Goal: Information Seeking & Learning: Learn about a topic

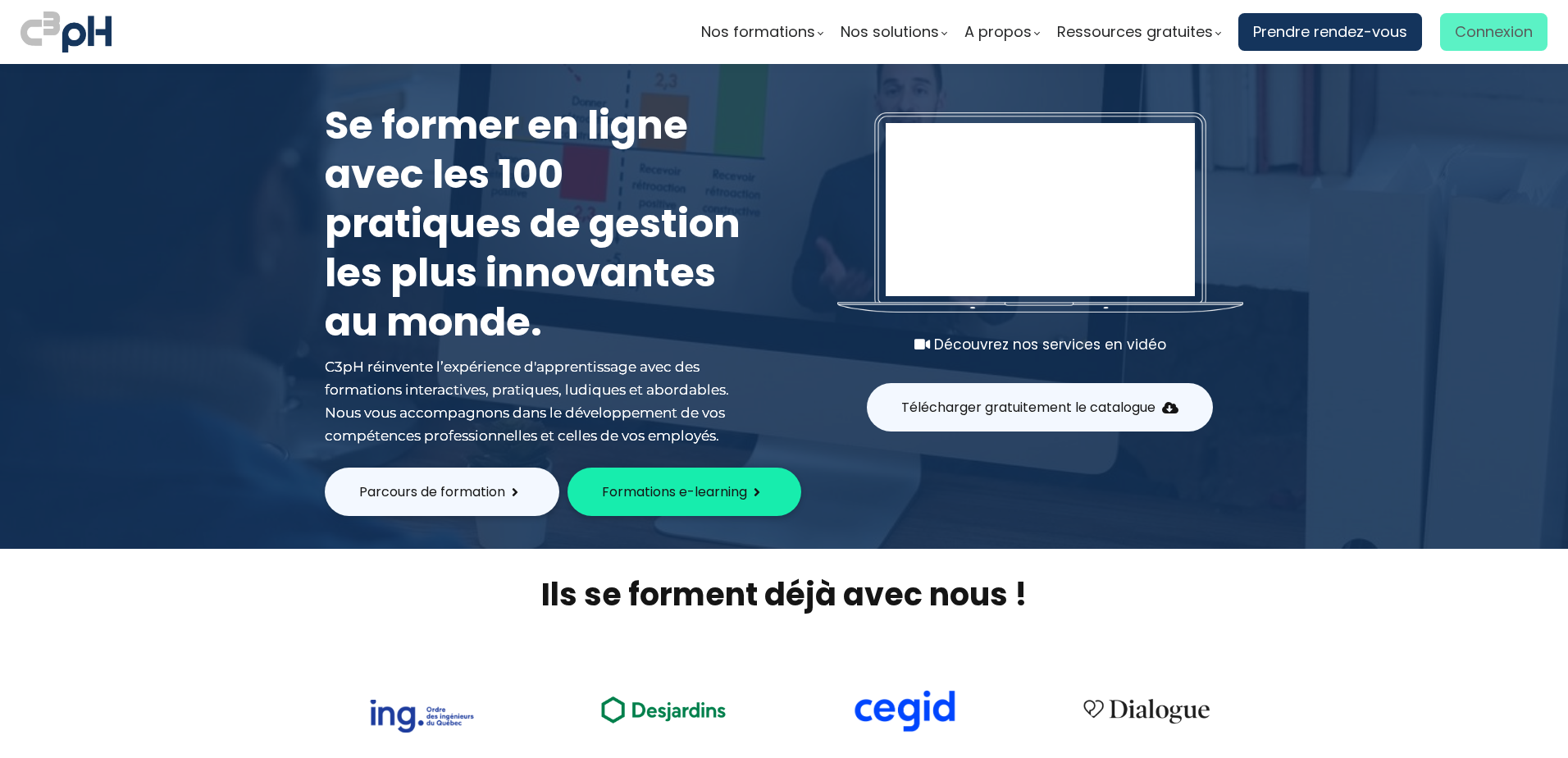
click at [1455, 39] on span "Connexion" at bounding box center [1494, 32] width 78 height 25
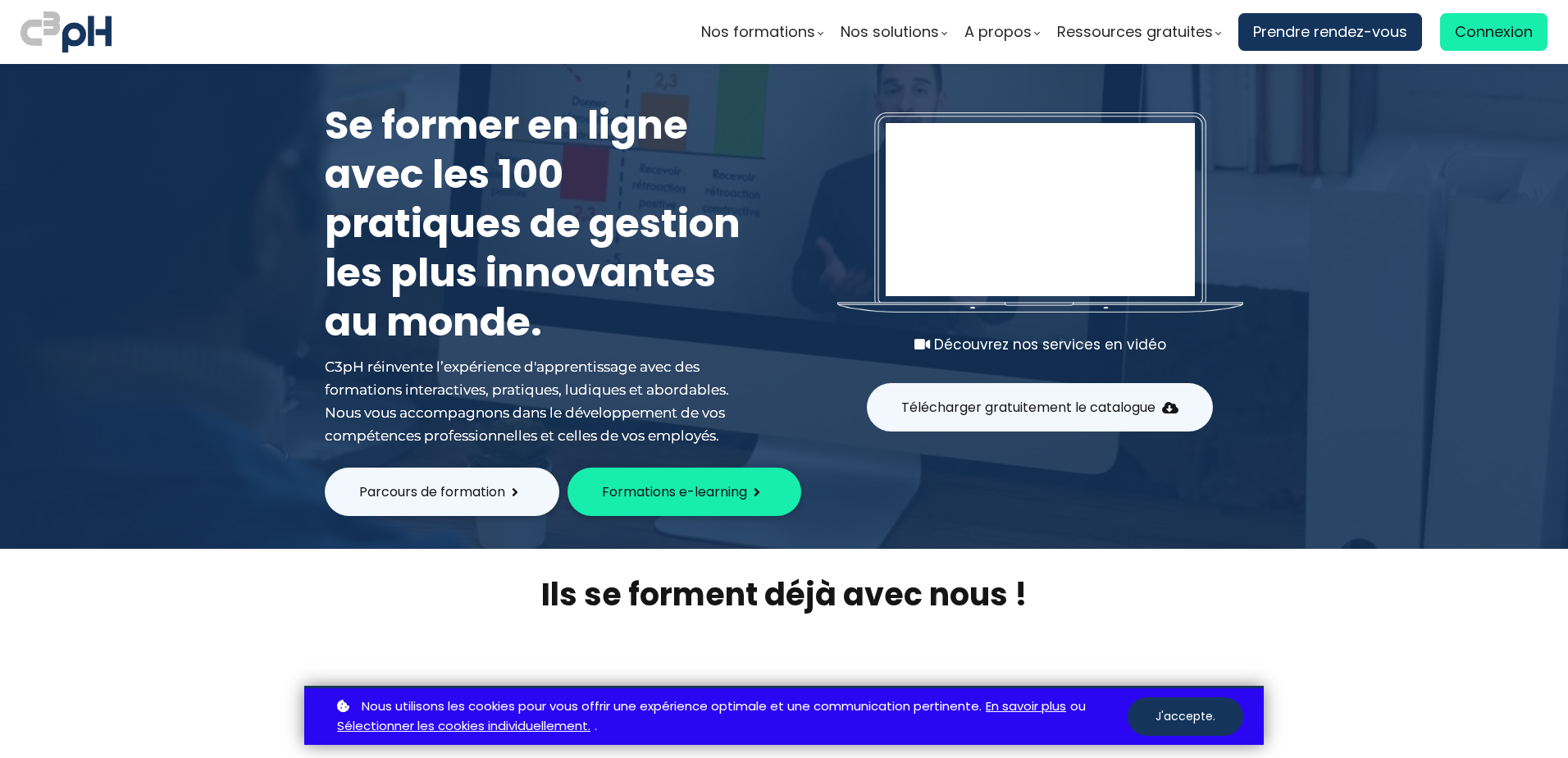
click at [1217, 724] on button "J'accepte." at bounding box center [1186, 717] width 116 height 38
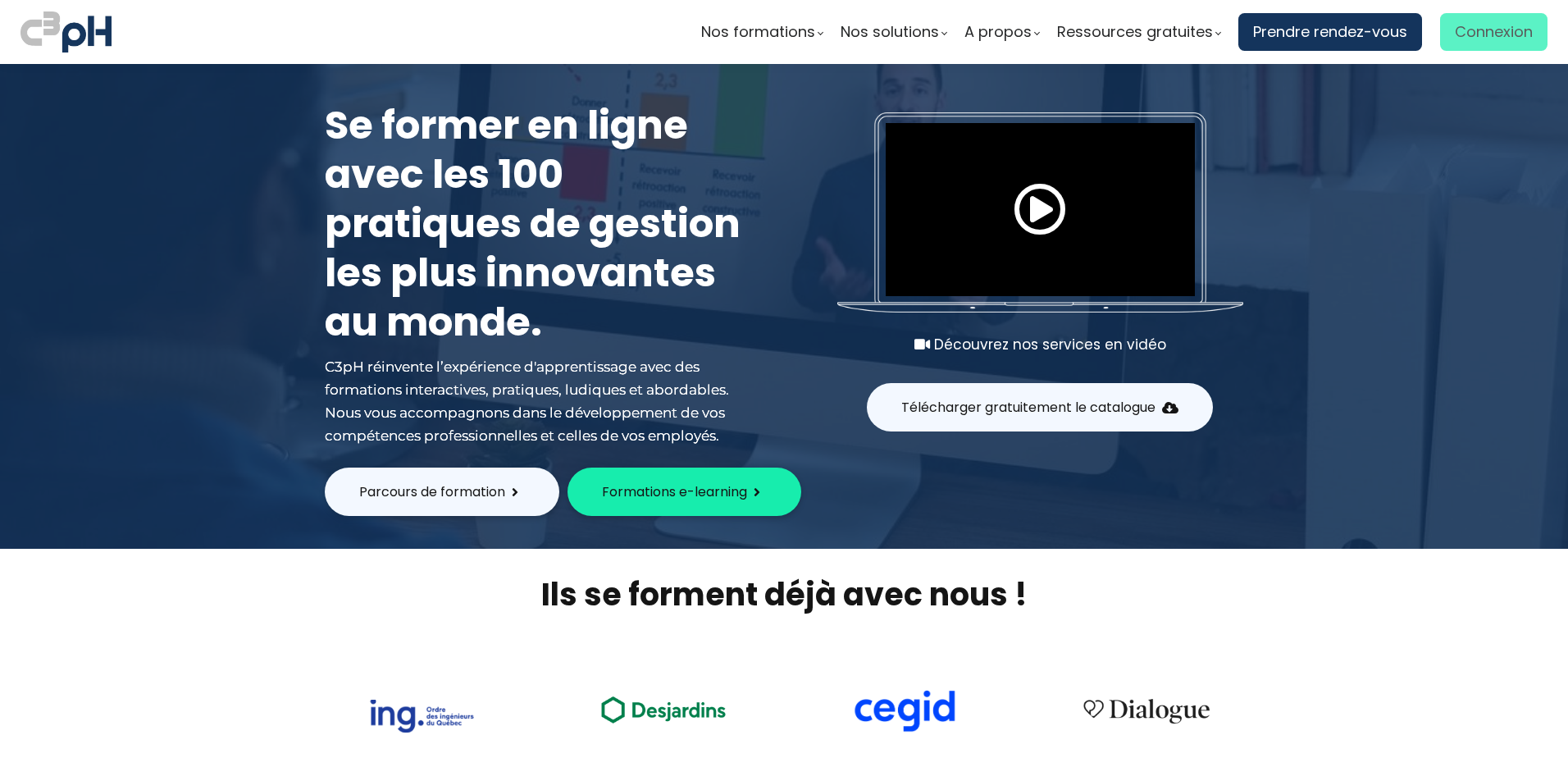
click at [1495, 37] on span "Connexion" at bounding box center [1494, 32] width 78 height 25
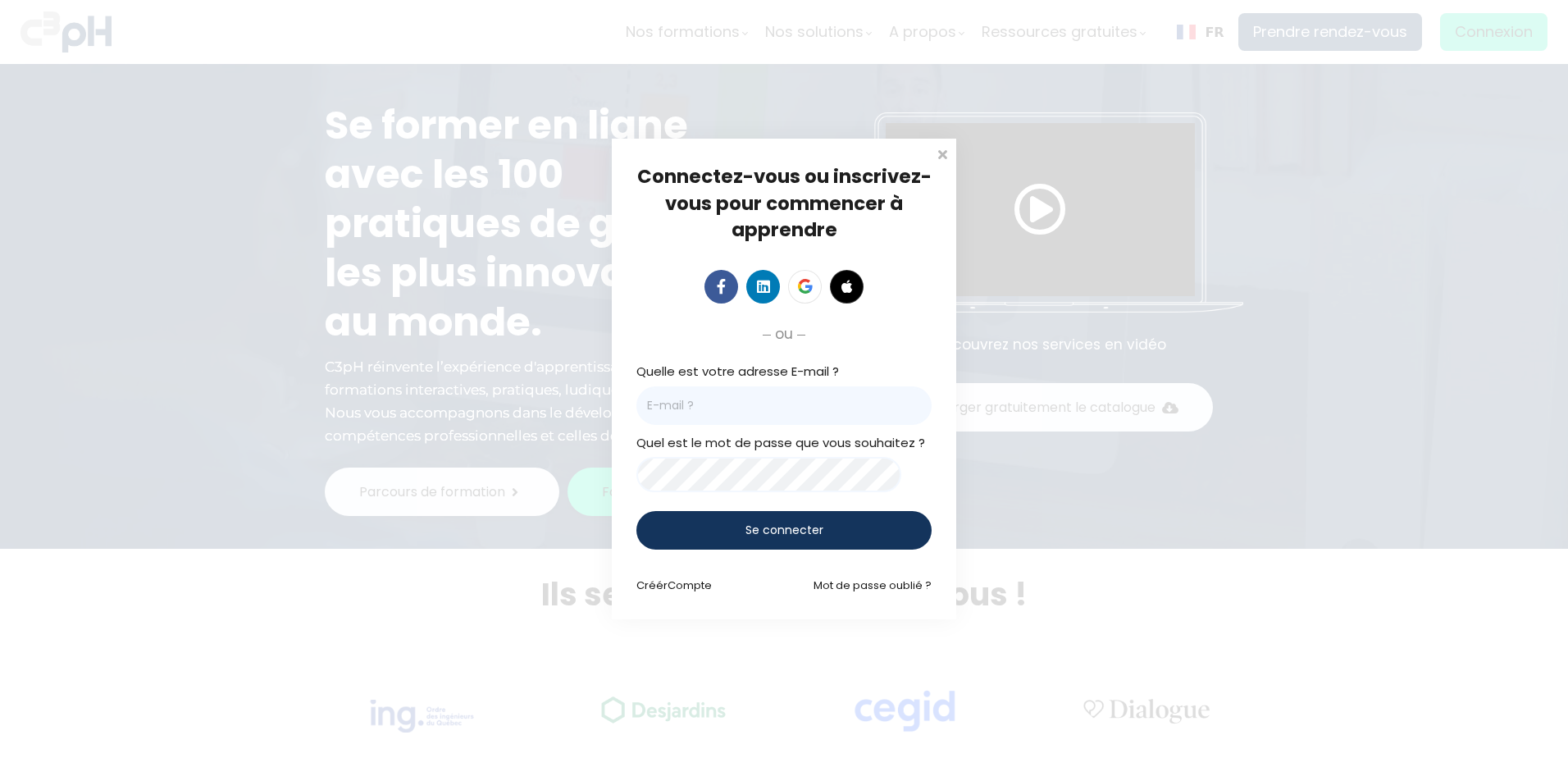
click at [791, 407] on input "email" at bounding box center [784, 405] width 295 height 38
type input "katherine.ruel-dumais@et.eurofinsca.com"
click at [803, 528] on span "Se connecter" at bounding box center [785, 530] width 78 height 17
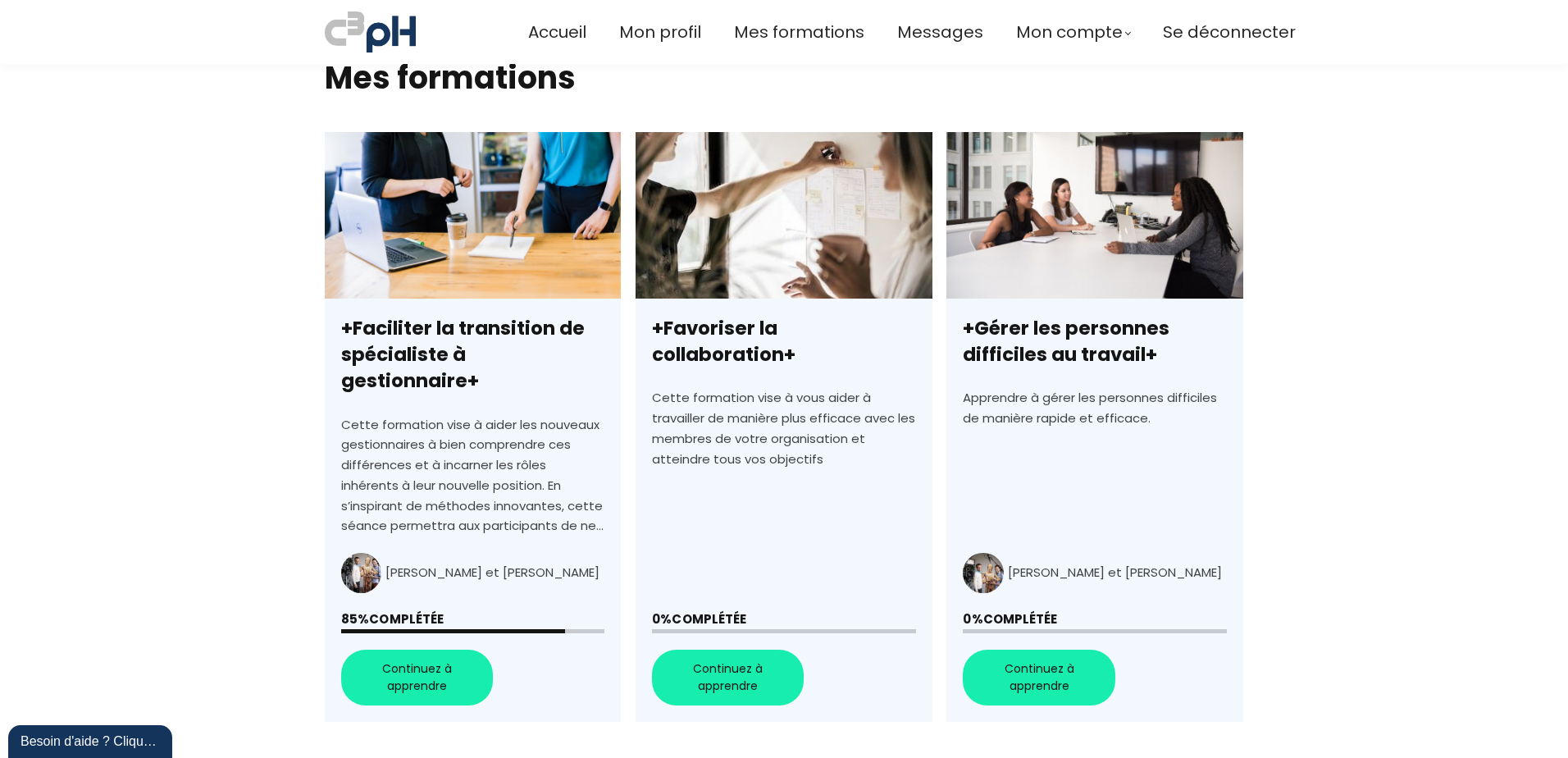
click at [451, 654] on link "+Faciliter la transition de spécialiste à gestionnaire+" at bounding box center [473, 427] width 296 height 590
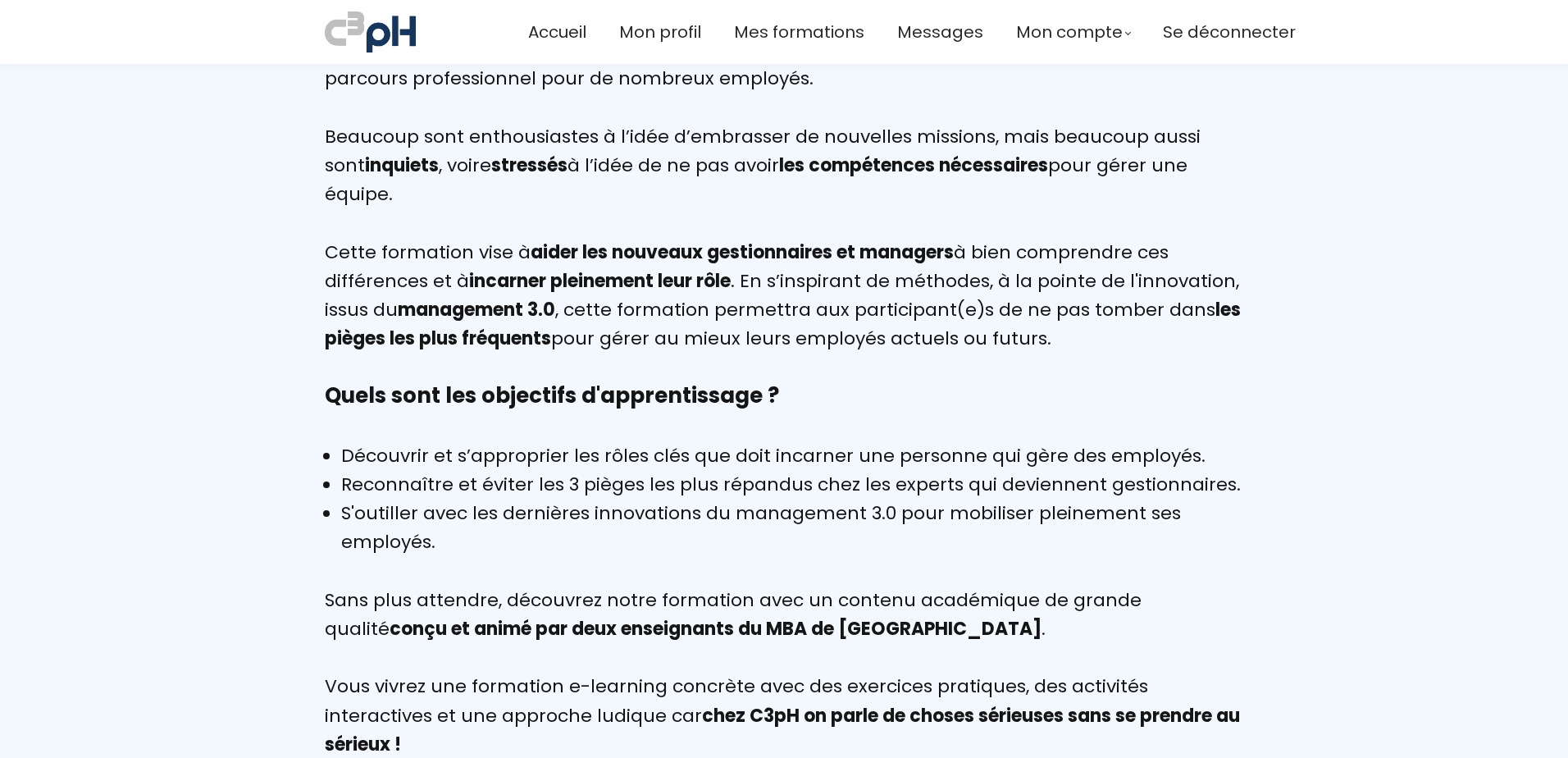
scroll to position [623, 0]
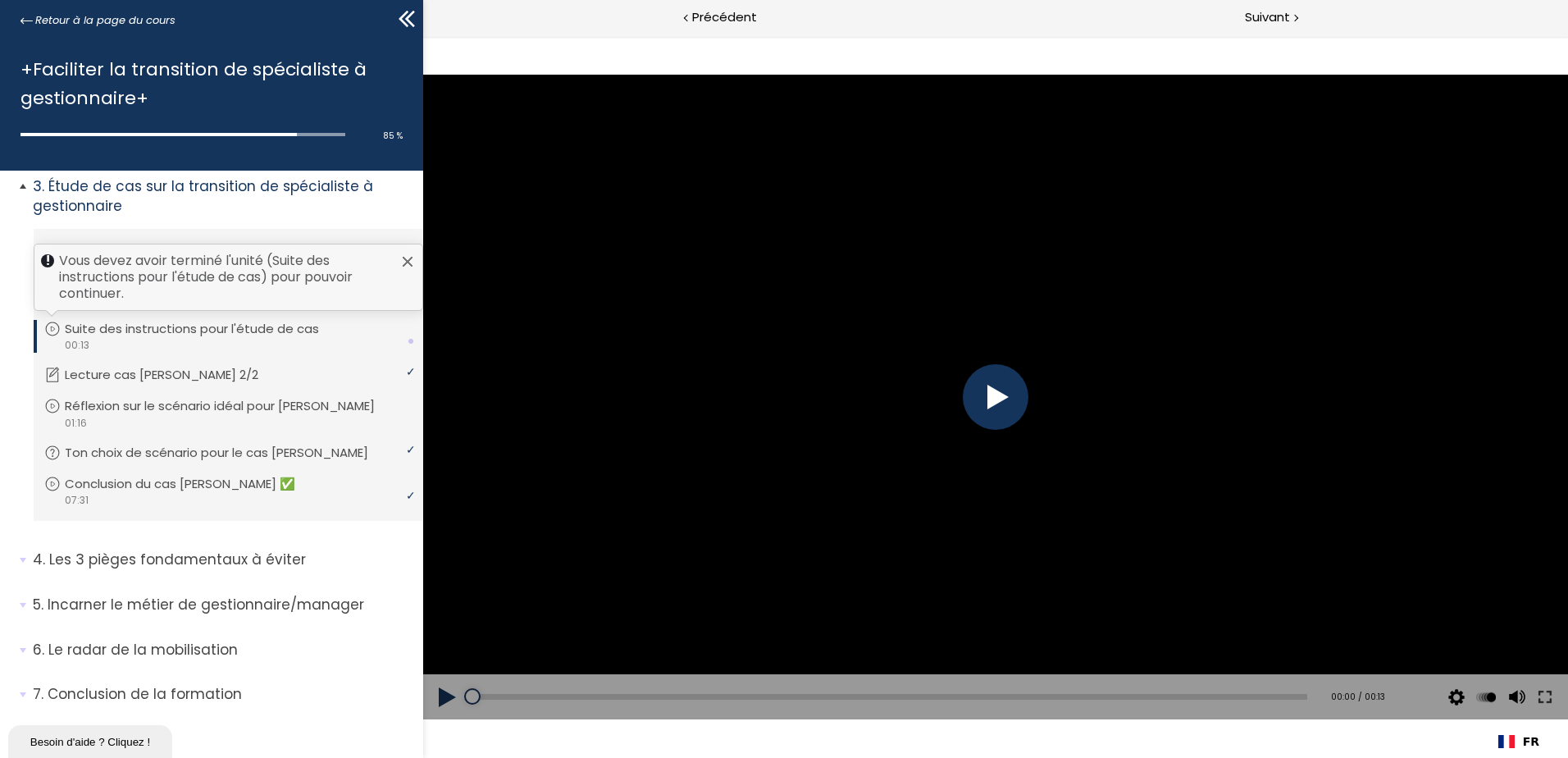
click at [405, 264] on div at bounding box center [408, 261] width 13 height 13
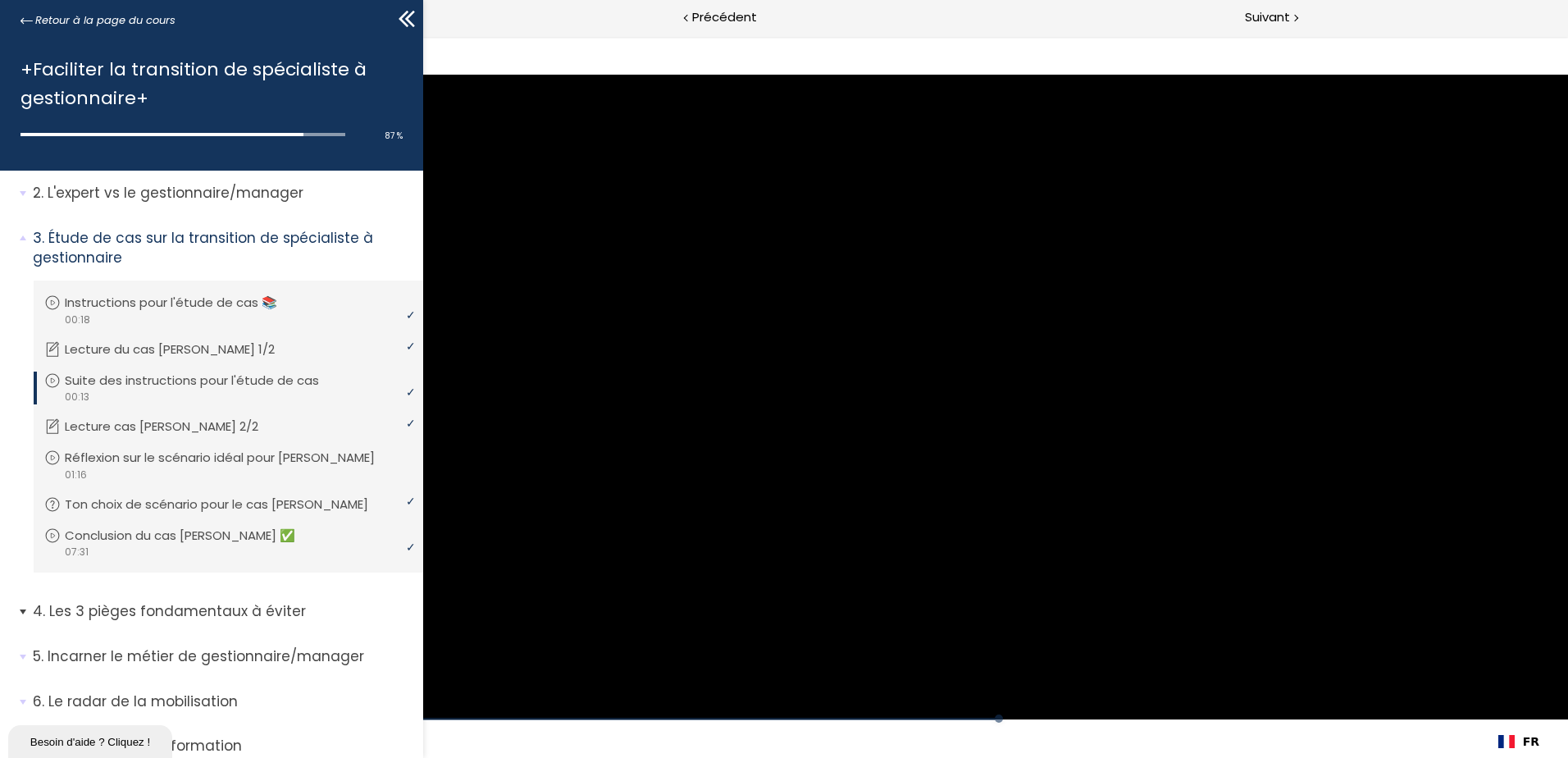
scroll to position [126, 0]
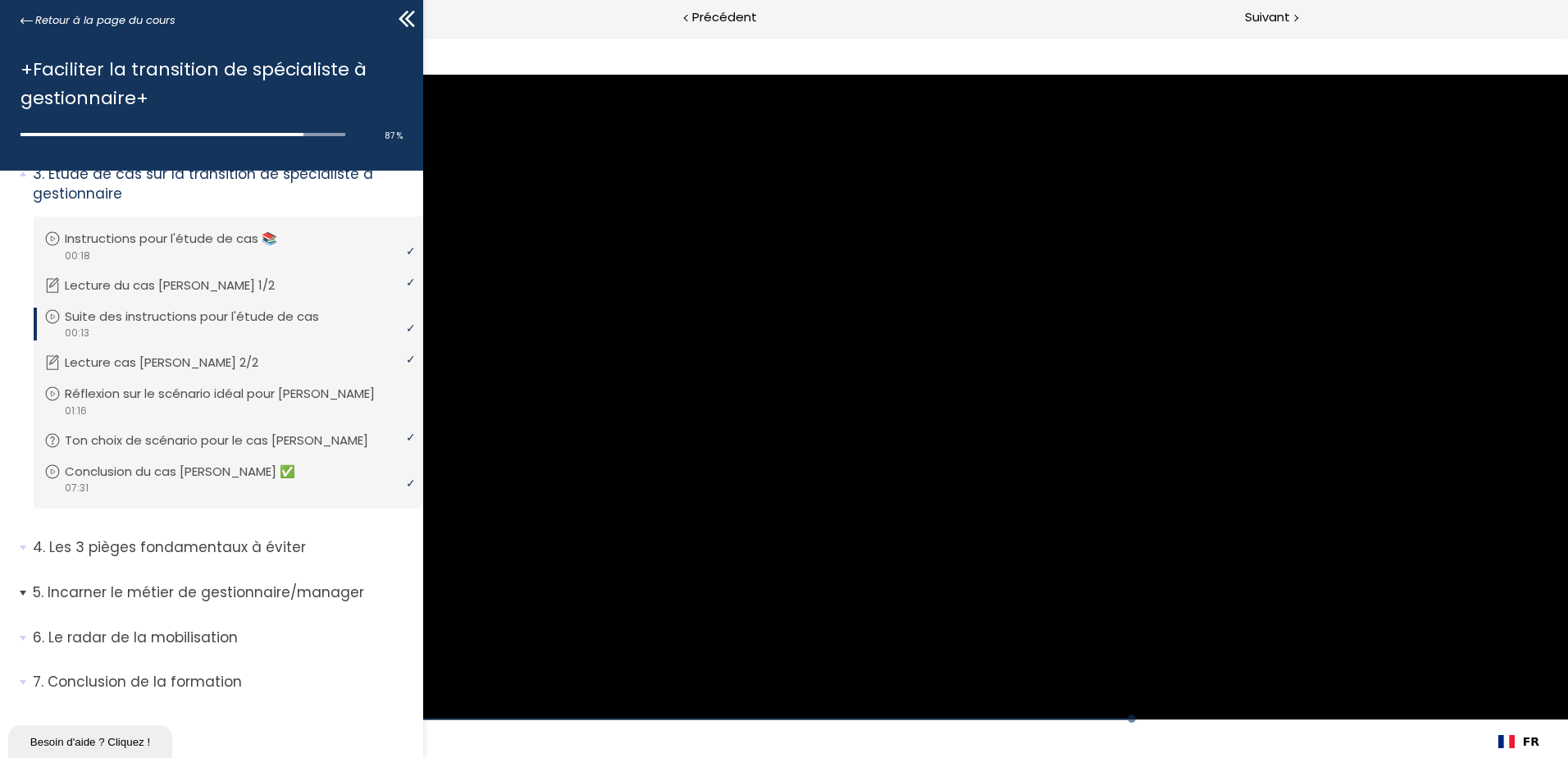
click at [311, 589] on p "Incarner le métier de gestionnaire/manager" at bounding box center [221, 593] width 378 height 21
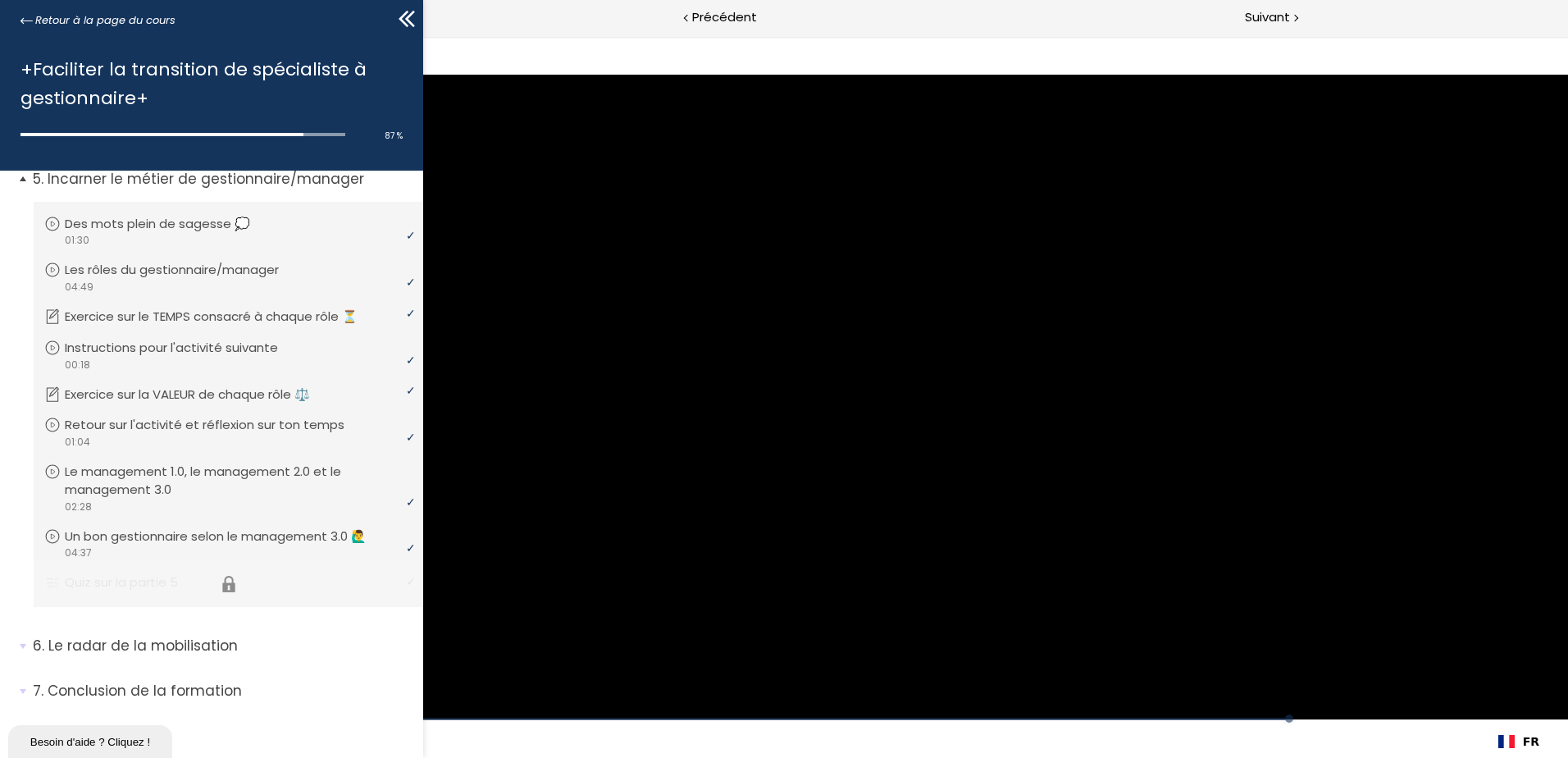
scroll to position [548, 0]
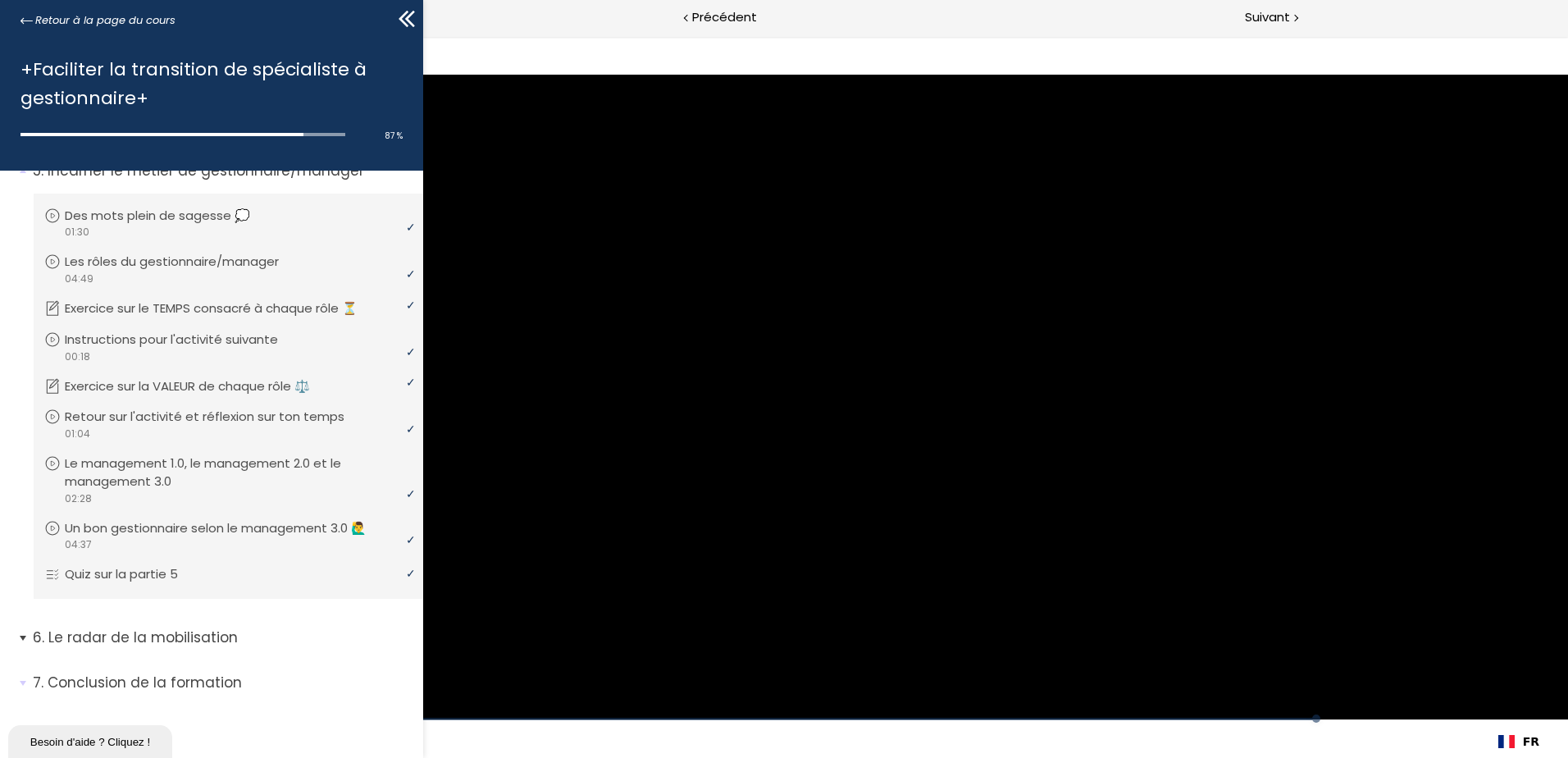
click at [275, 633] on p "Le radar de la mobilisation" at bounding box center [221, 638] width 378 height 21
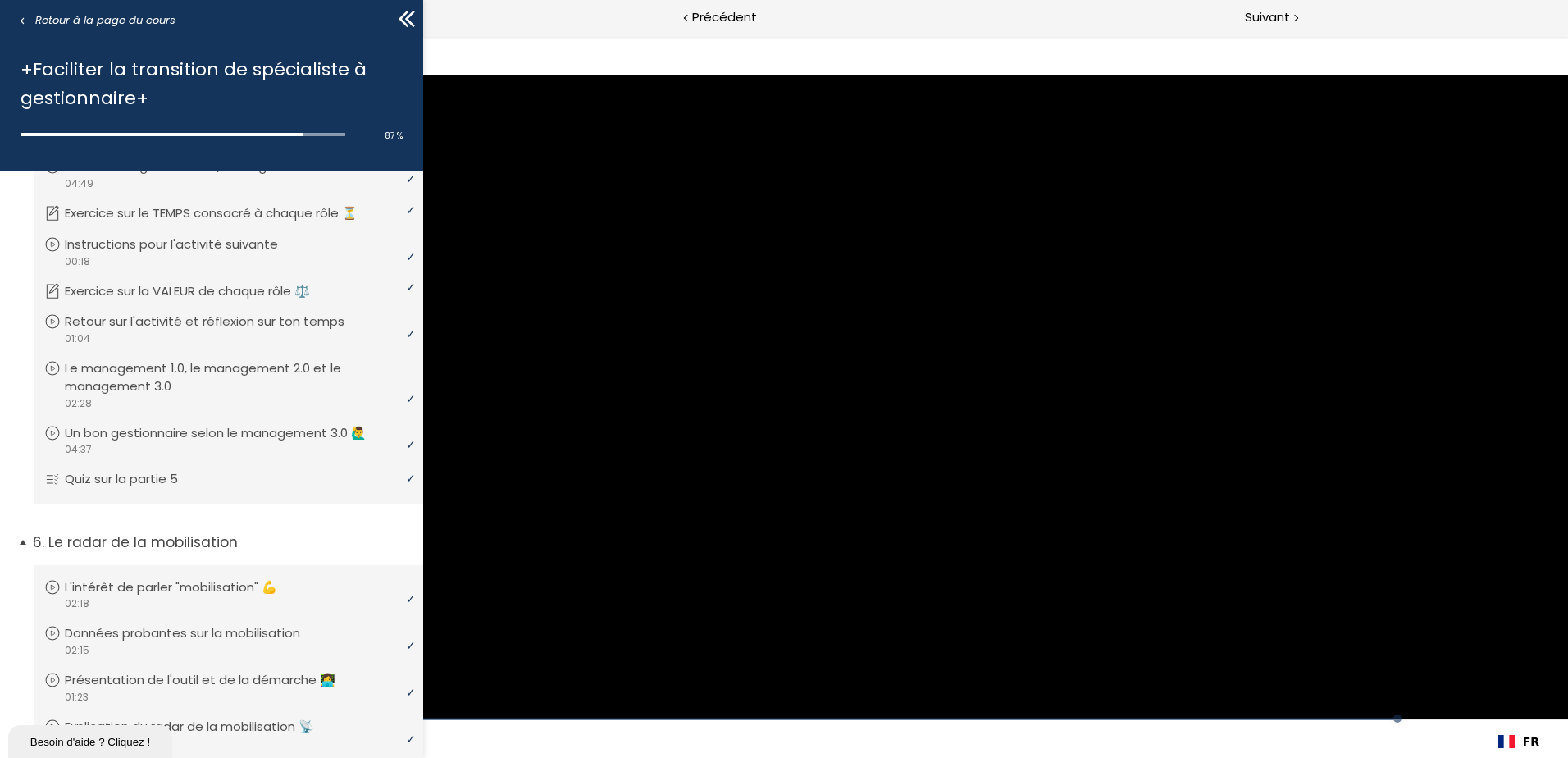
scroll to position [874, 0]
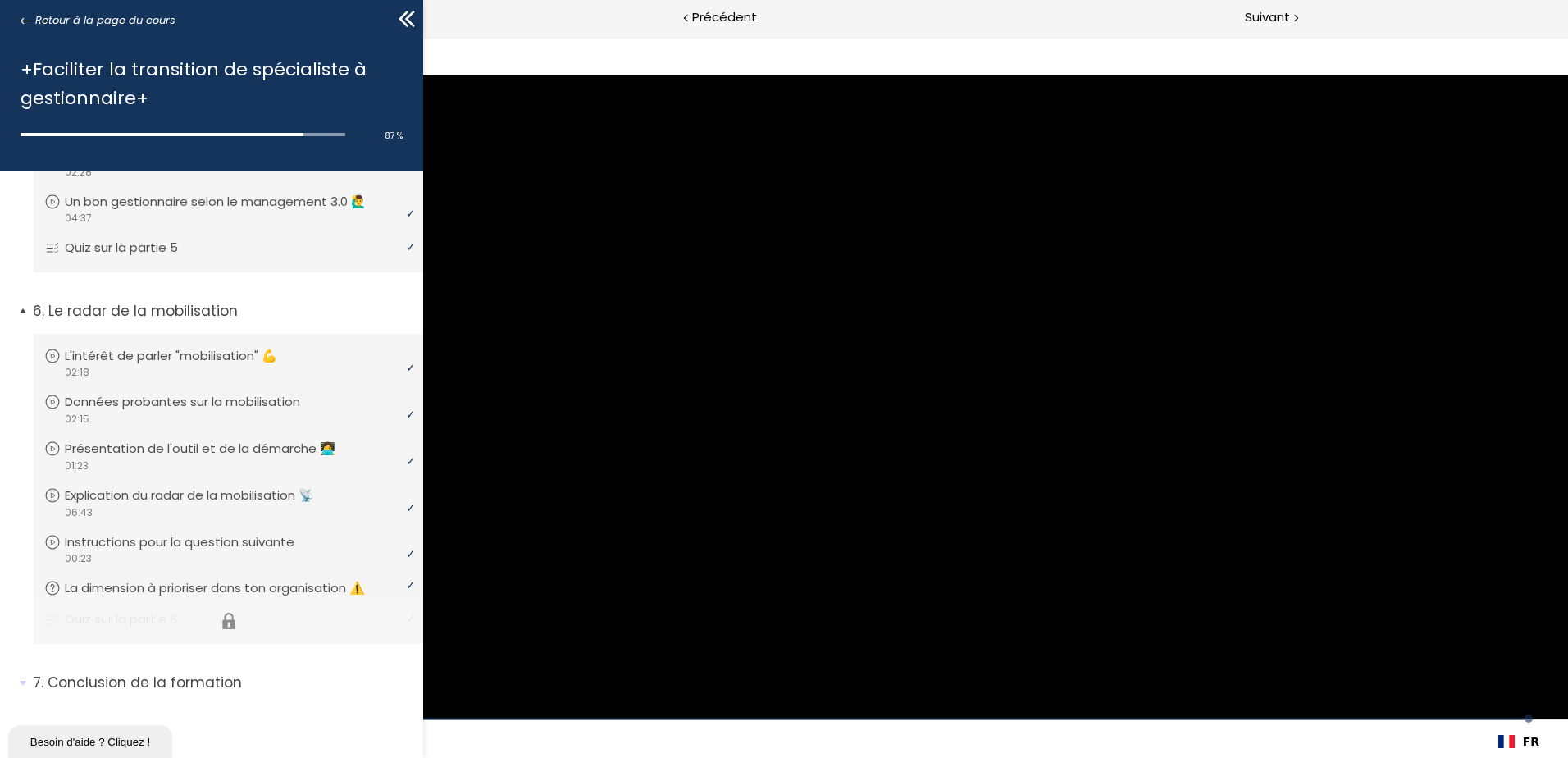
click at [382, 628] on li "Vous devez avoir terminé l'unité (Quiz sur la partie 6) pour pouvoir continuer.…" at bounding box center [229, 620] width 390 height 46
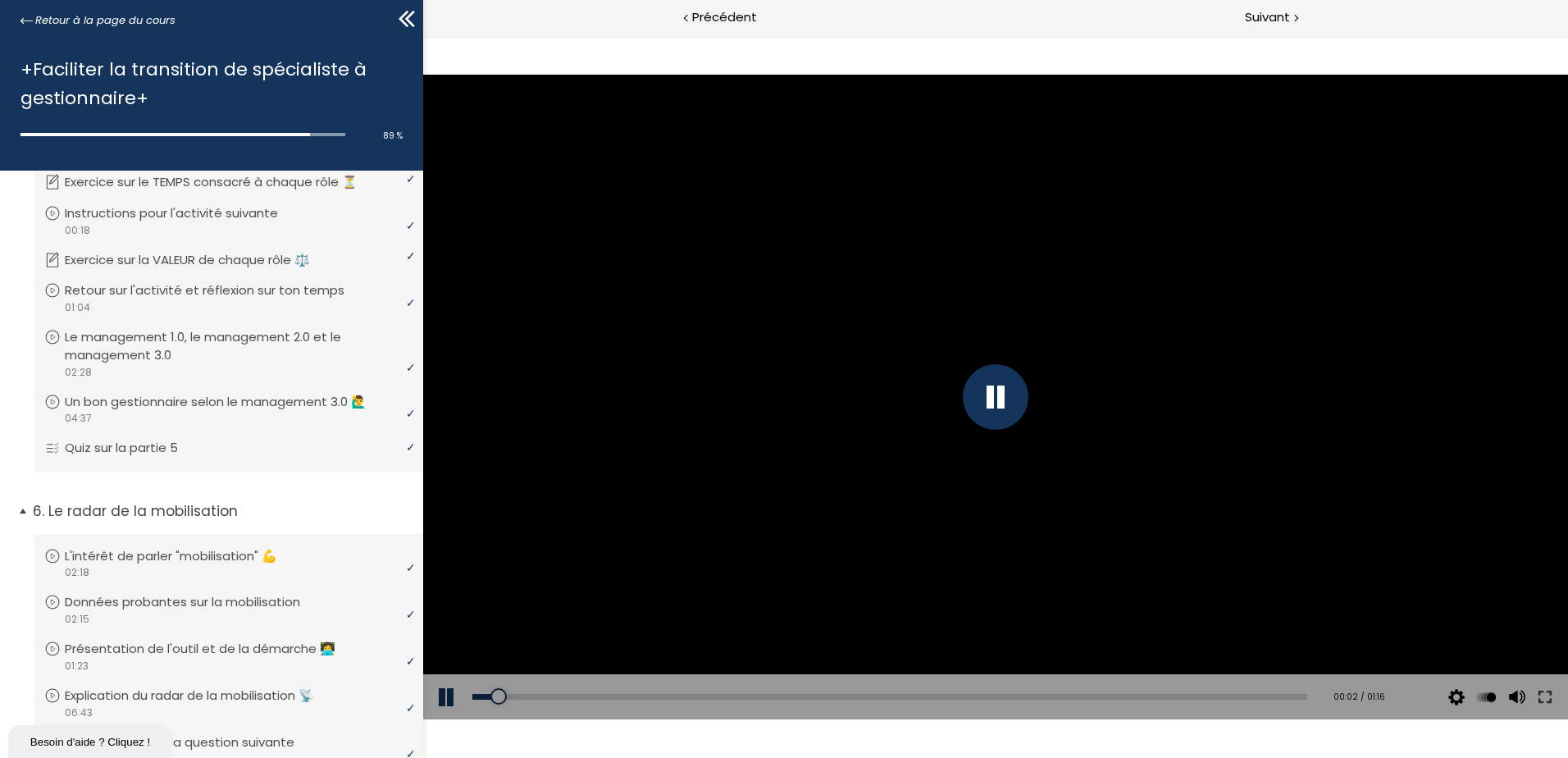
scroll to position [874, 0]
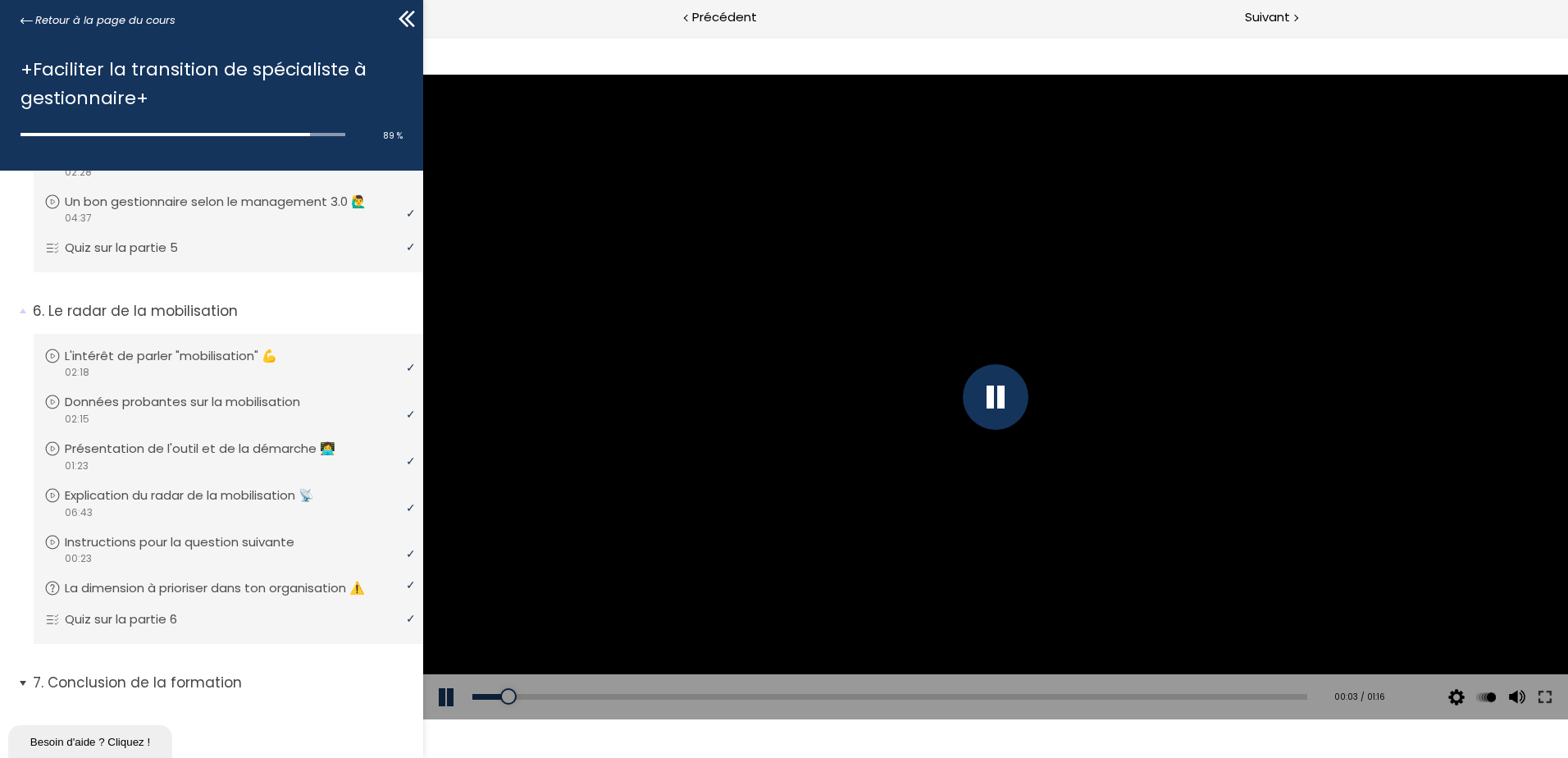
click at [205, 677] on p "Conclusion de la formation" at bounding box center [221, 683] width 378 height 21
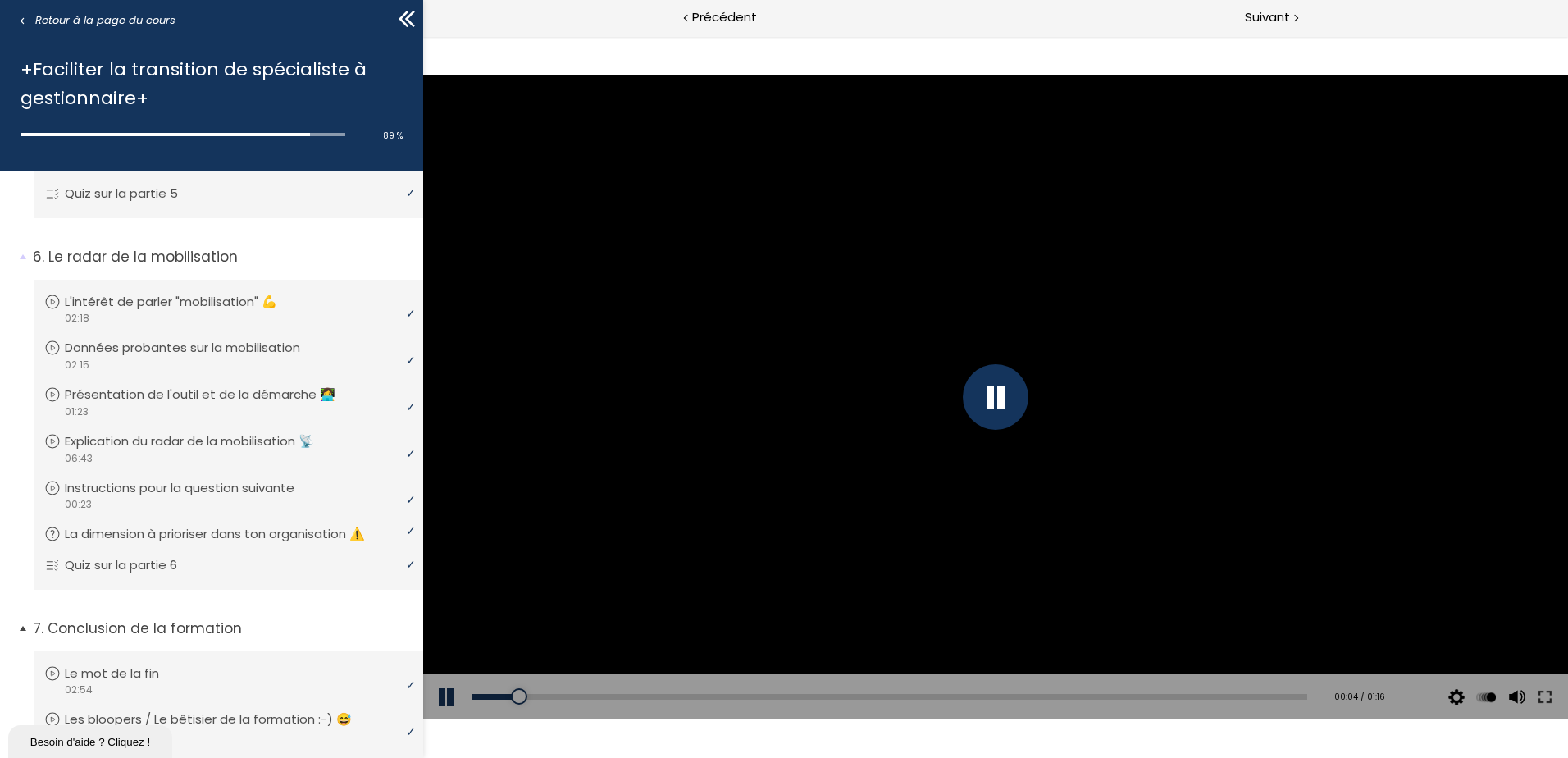
scroll to position [1172, 0]
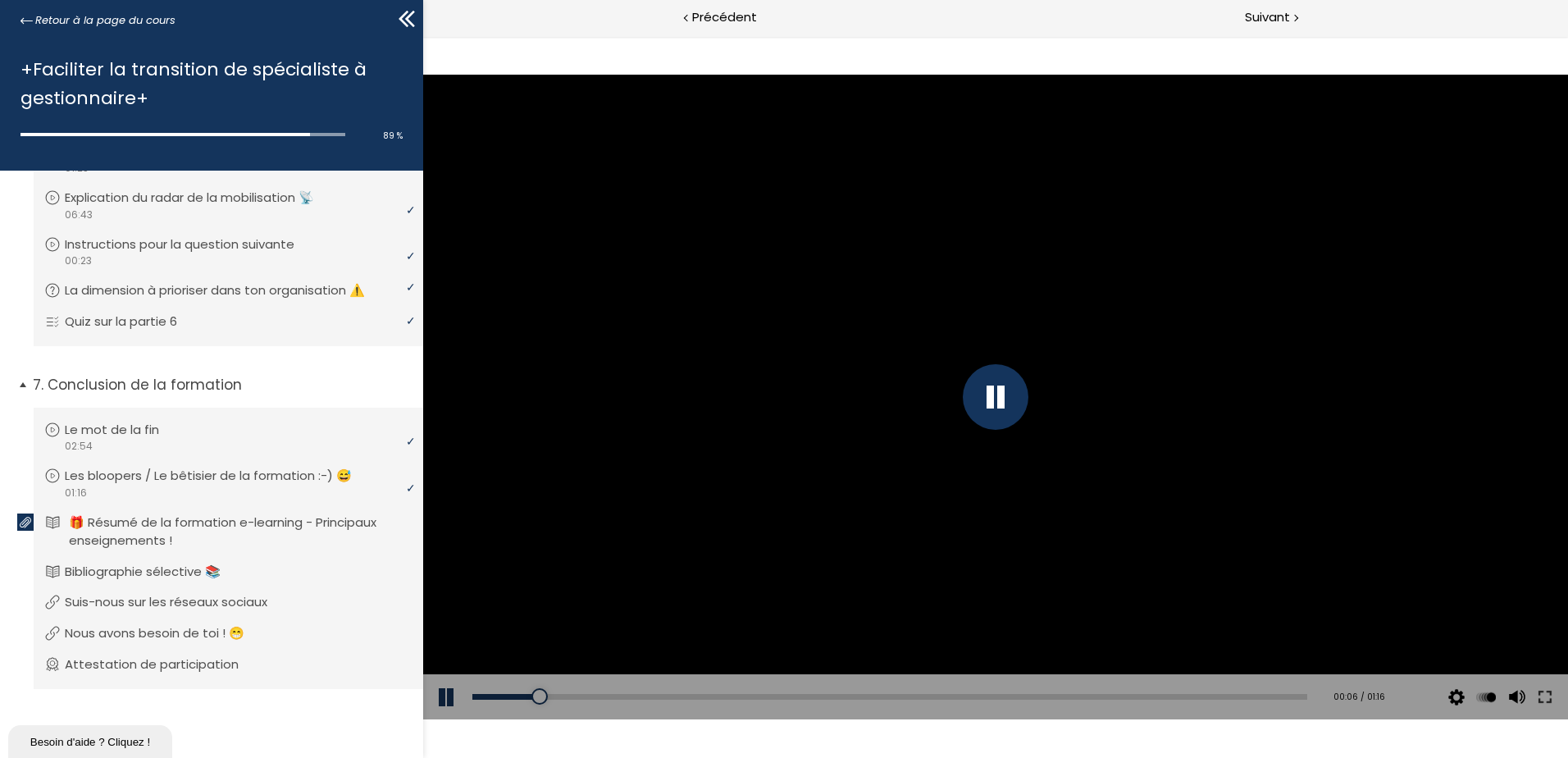
click at [310, 524] on p "🎁 Résumé de la formation e-learning - Principaux enseignements !" at bounding box center [240, 532] width 343 height 36
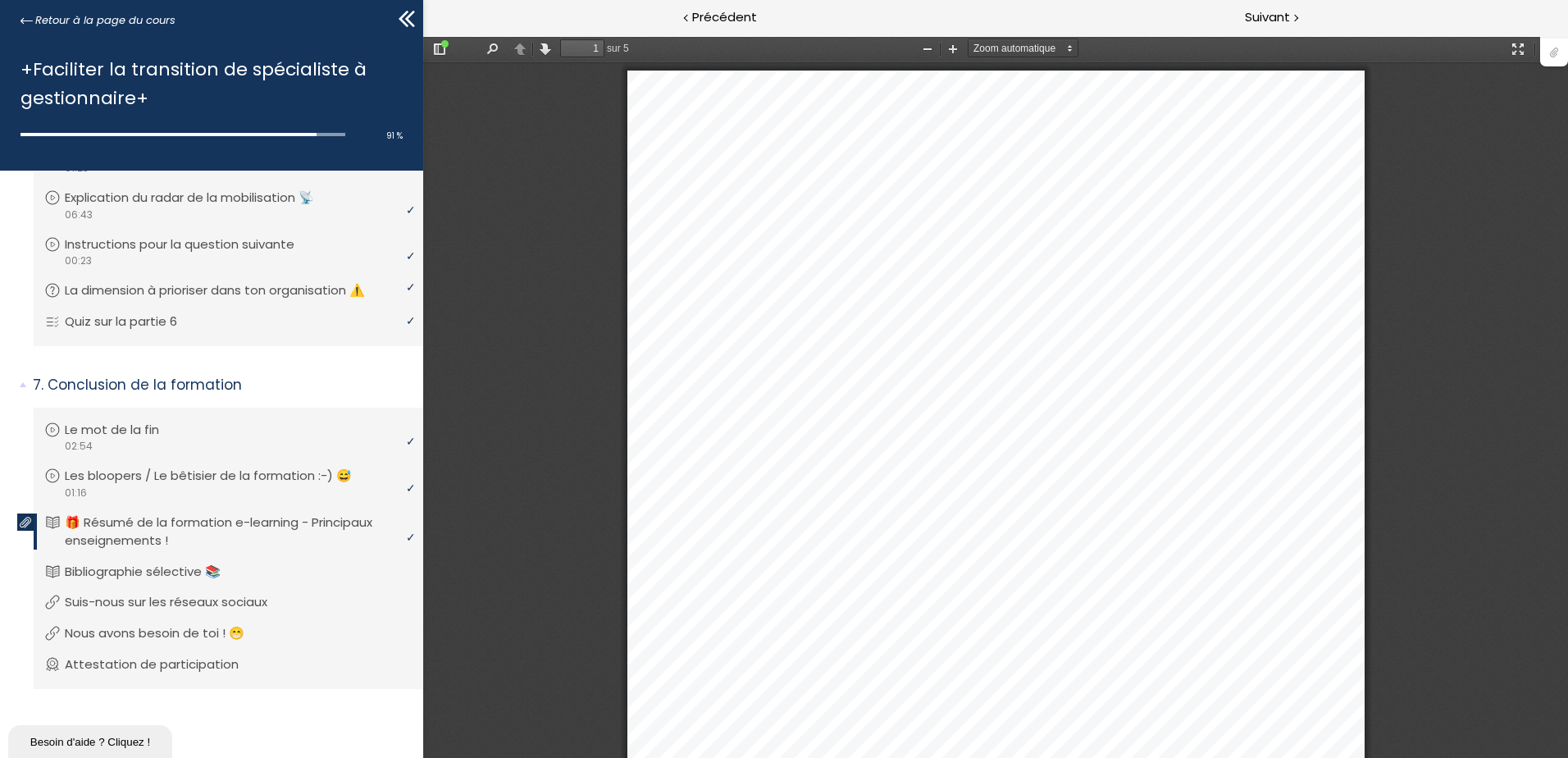
click at [1553, 57] on div at bounding box center [1554, 51] width 28 height 31
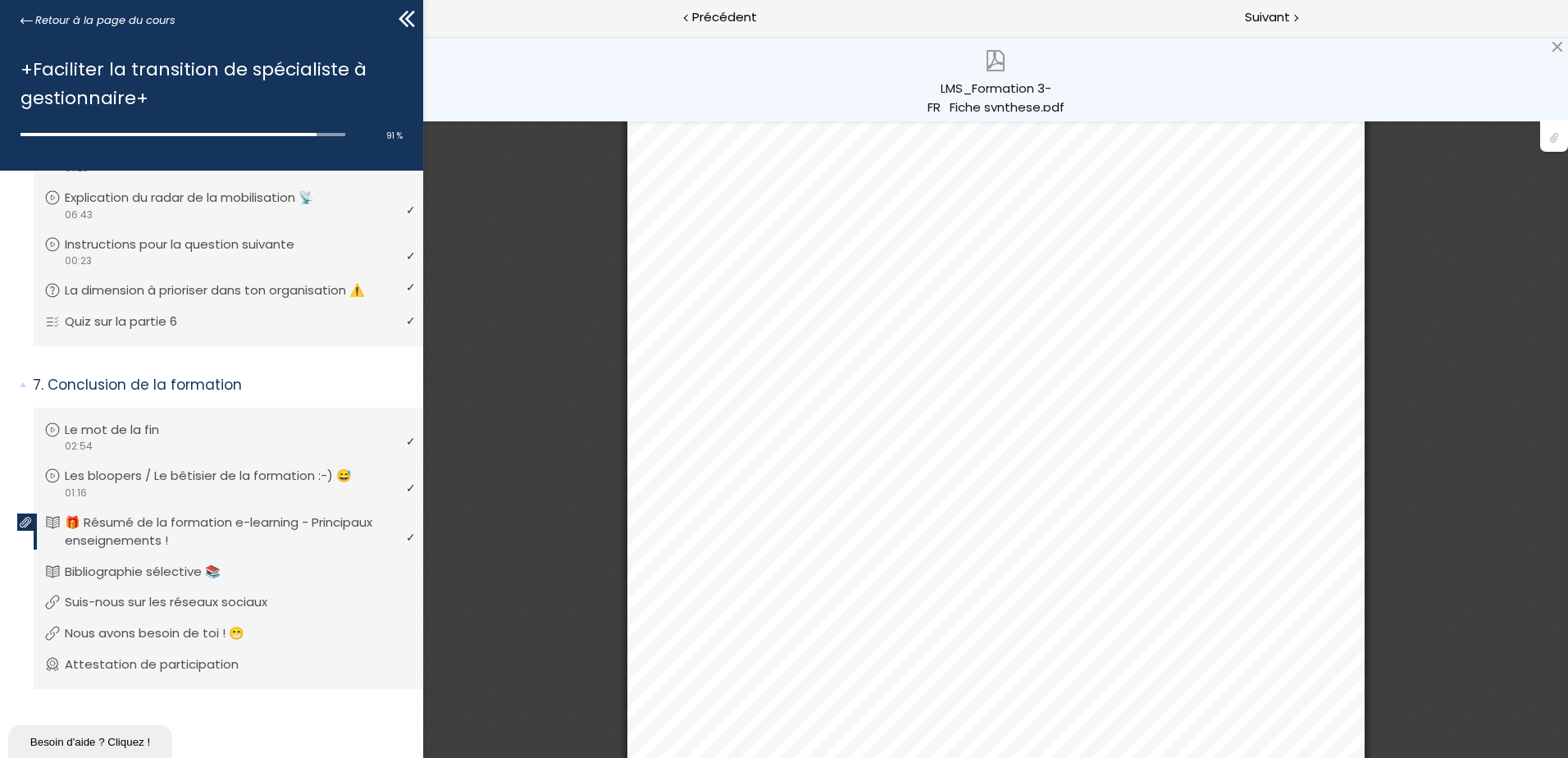
click at [1048, 108] on div "LMS_Formation 3-FR_Fiche synthese.pdf" at bounding box center [995, 95] width 139 height 33
click at [317, 589] on li "Vous devez avoir terminé l'unité (Suis-nous sur les réseaux sociaux) pour pouvo…" at bounding box center [229, 602] width 390 height 45
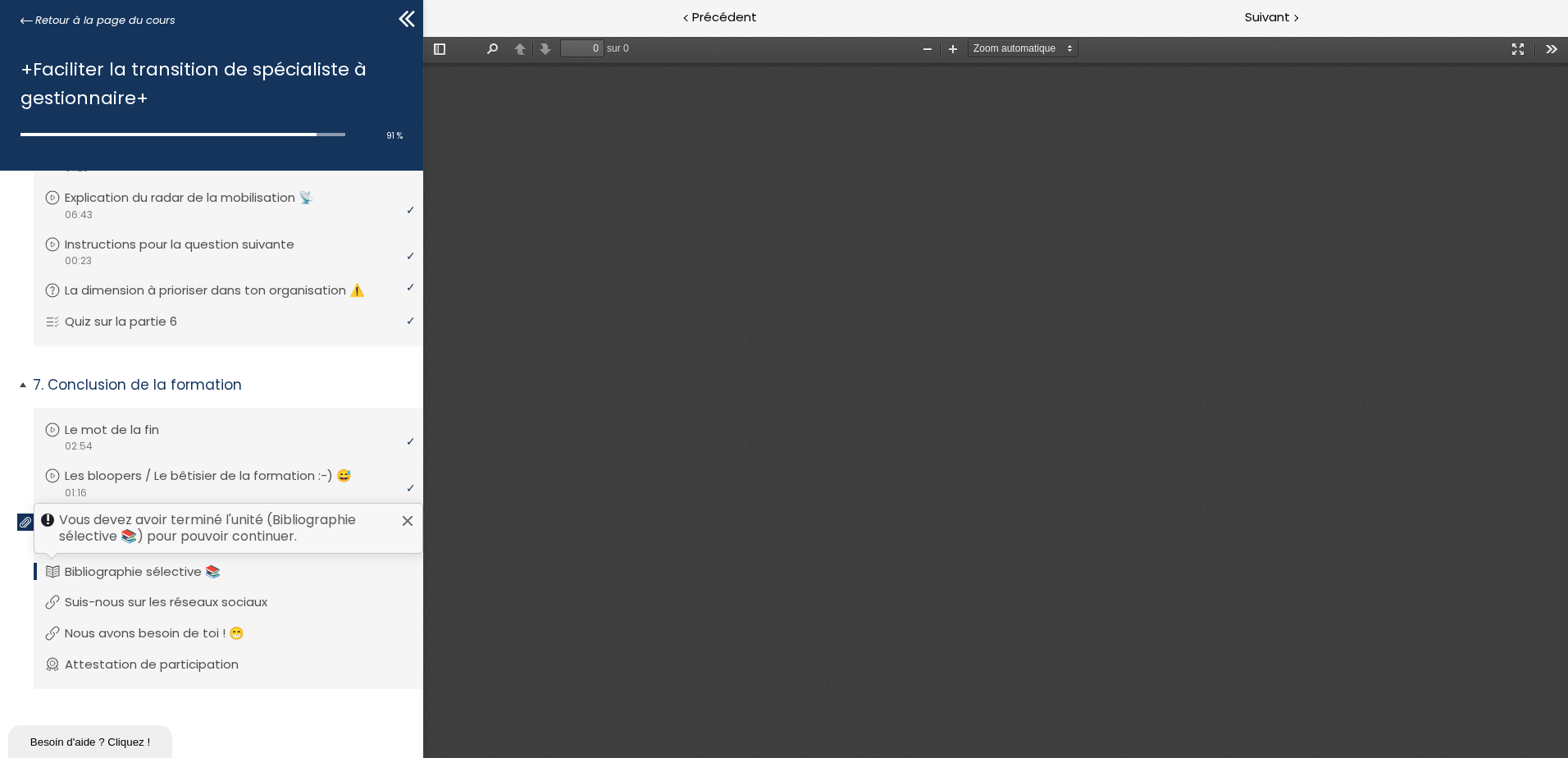
click at [311, 569] on link "Bibliographie sélective 📚" at bounding box center [227, 572] width 364 height 18
type input "1"
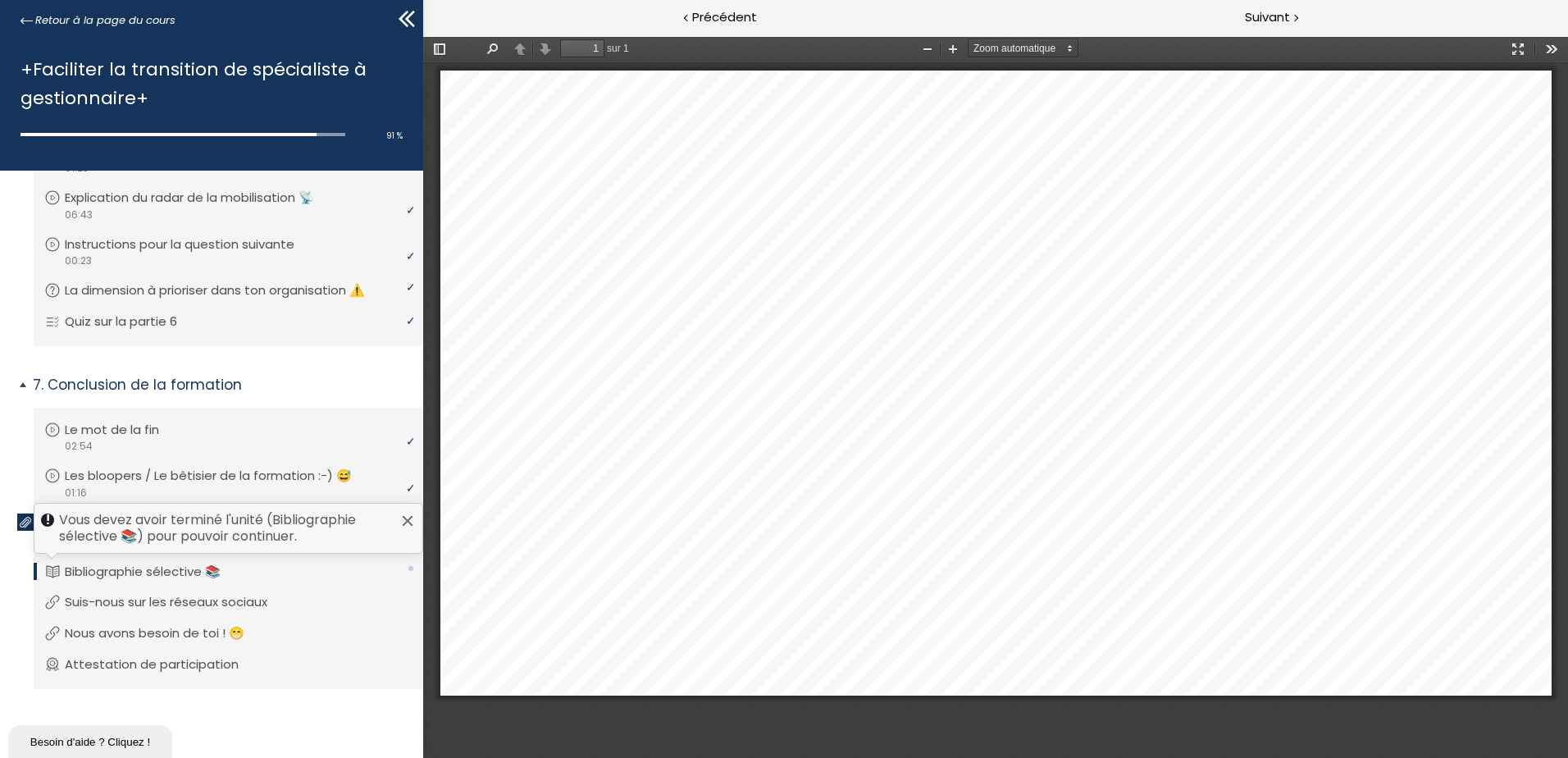
click at [402, 521] on div at bounding box center [408, 521] width 13 height 13
click at [281, 599] on p "Suis-nous sur les réseaux sociaux" at bounding box center [183, 602] width 228 height 18
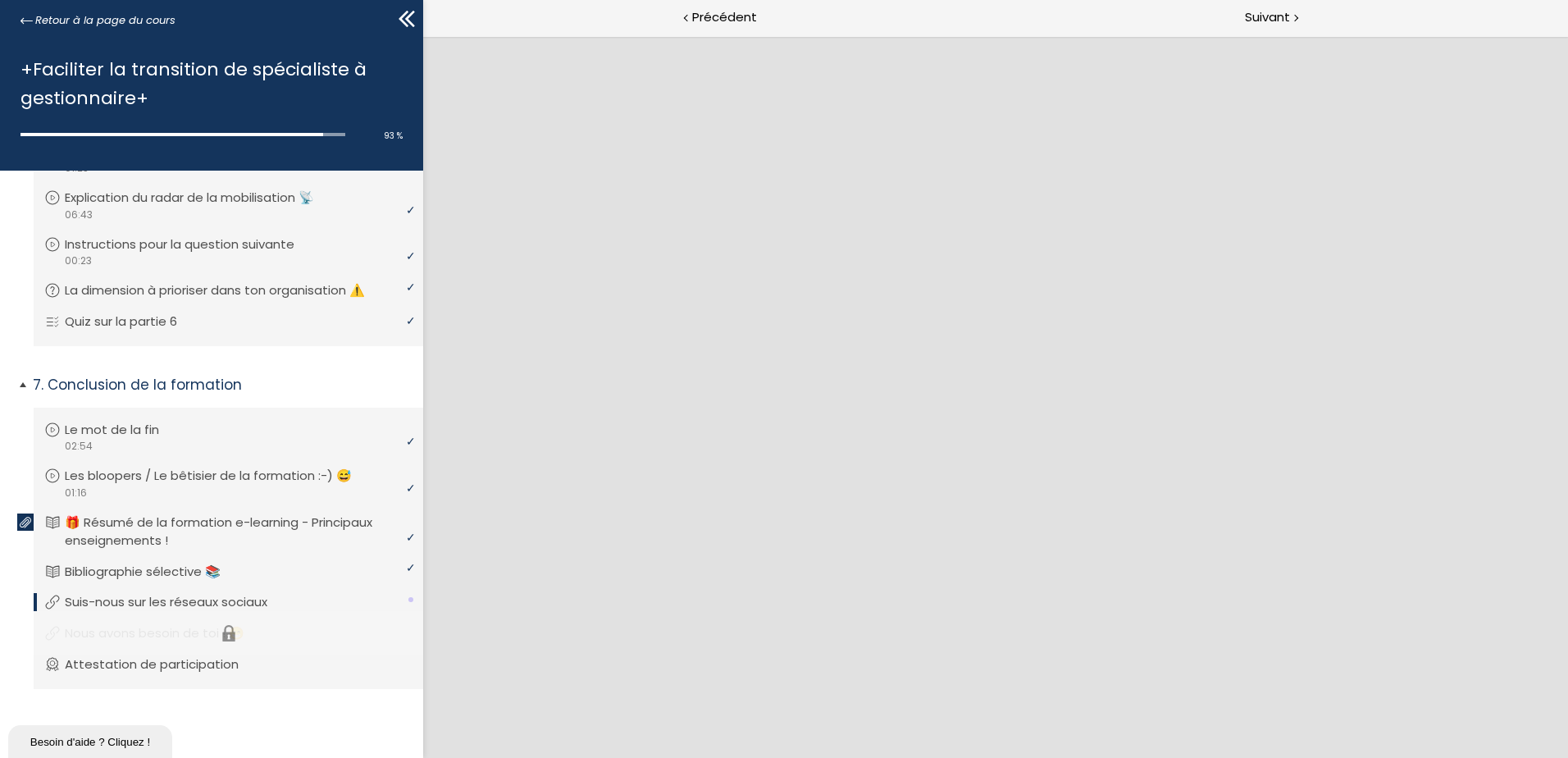
click at [260, 635] on li "Vous devez avoir terminé l'unité (Nous avons besoin de toi ! 😁) pour pouvoir co…" at bounding box center [229, 633] width 390 height 45
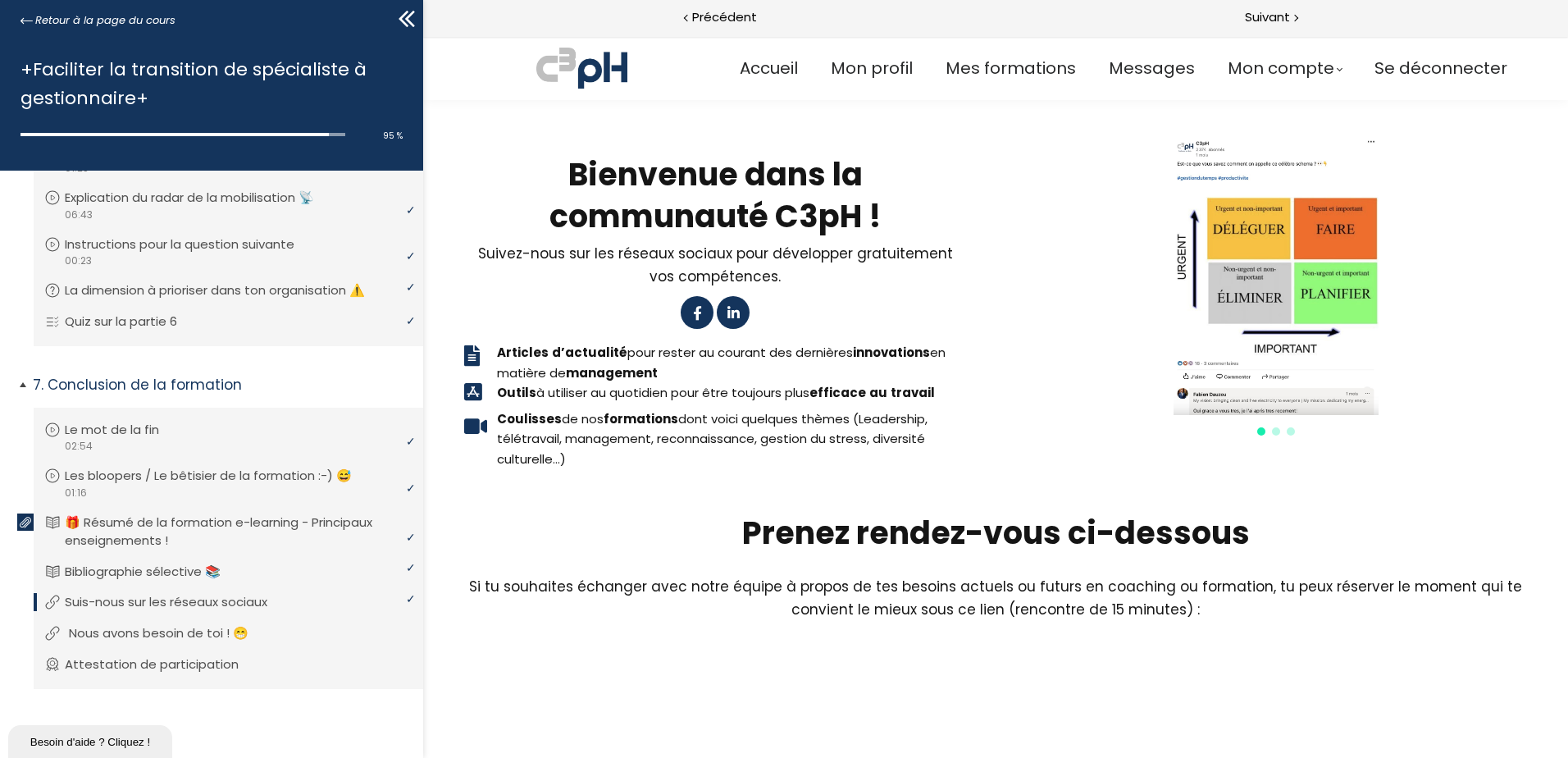
click at [311, 629] on link "Nous avons besoin de toi ! 😁" at bounding box center [227, 634] width 364 height 18
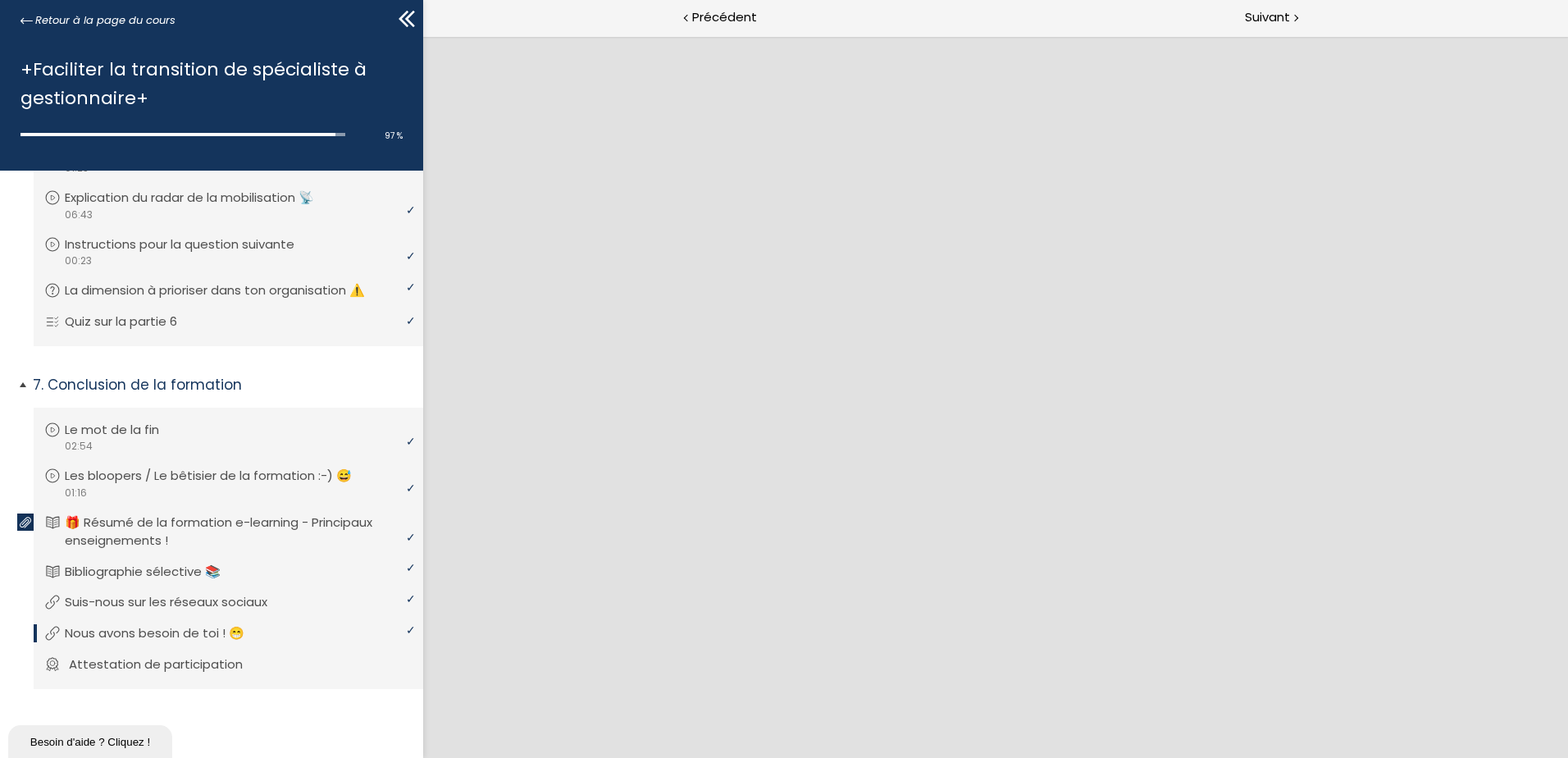
click at [306, 659] on li "Vous devez avoir terminé l'unité (Attestation de participation) pour pouvoir co…" at bounding box center [229, 665] width 390 height 46
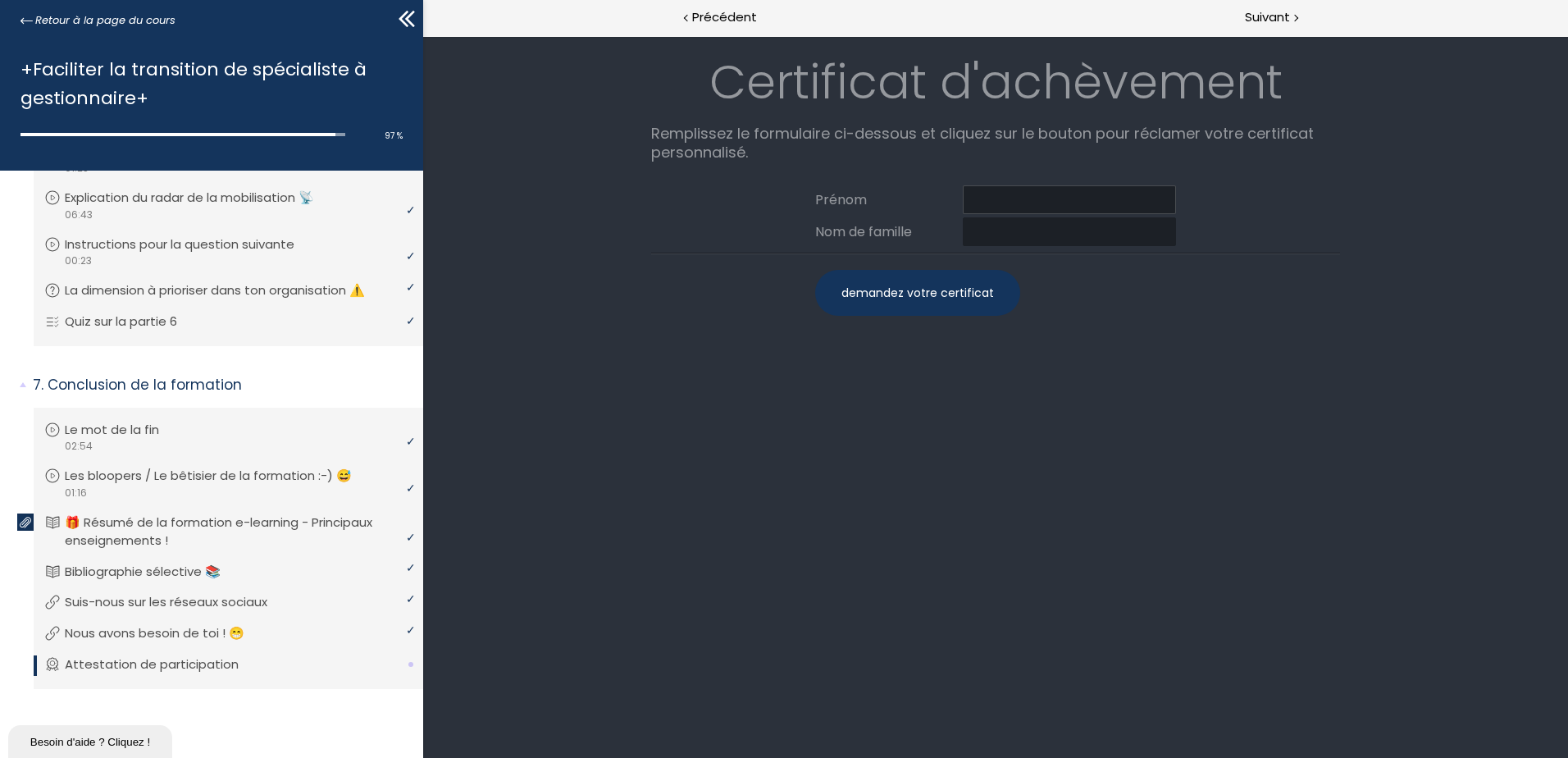
click at [1023, 198] on input at bounding box center [1070, 200] width 213 height 29
type input "Katherine"
click at [1008, 230] on input at bounding box center [1070, 232] width 213 height 29
type input "Ruel-Dumais"
click at [925, 314] on div "demandez votre certificat" at bounding box center [917, 292] width 205 height 46
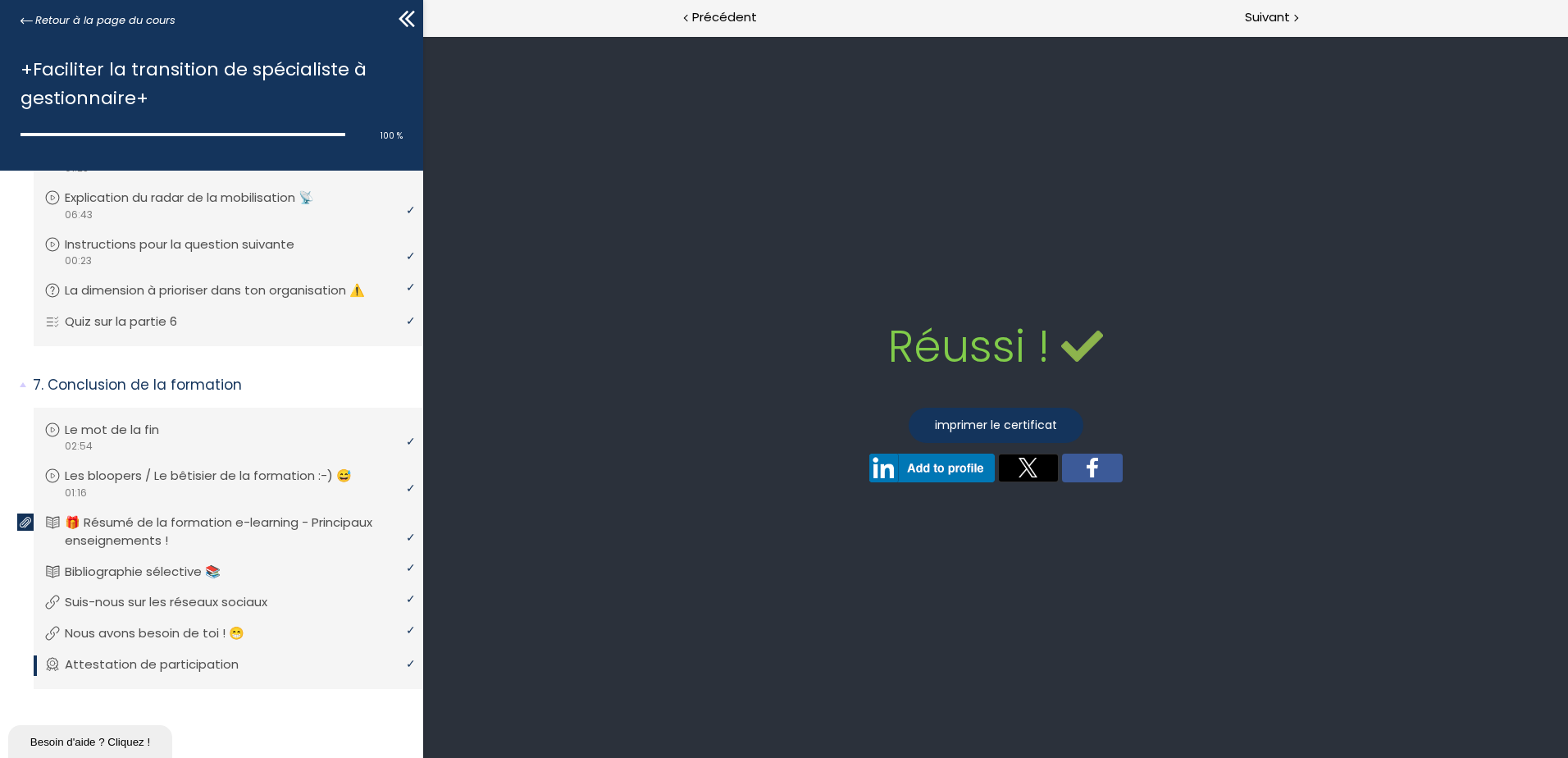
click at [923, 311] on div "Réussi ! Echoué ! Réponse correcte. Réponse incorrecte." at bounding box center [996, 397] width 1113 height 722
click at [987, 424] on link "imprimer le certificat" at bounding box center [996, 425] width 175 height 36
click at [1427, 347] on div "Réussi ! Echoué ! Réponse correcte. Réponse incorrecte." at bounding box center [996, 397] width 1113 height 722
click at [1283, 26] on span "Suivant" at bounding box center [1268, 17] width 46 height 21
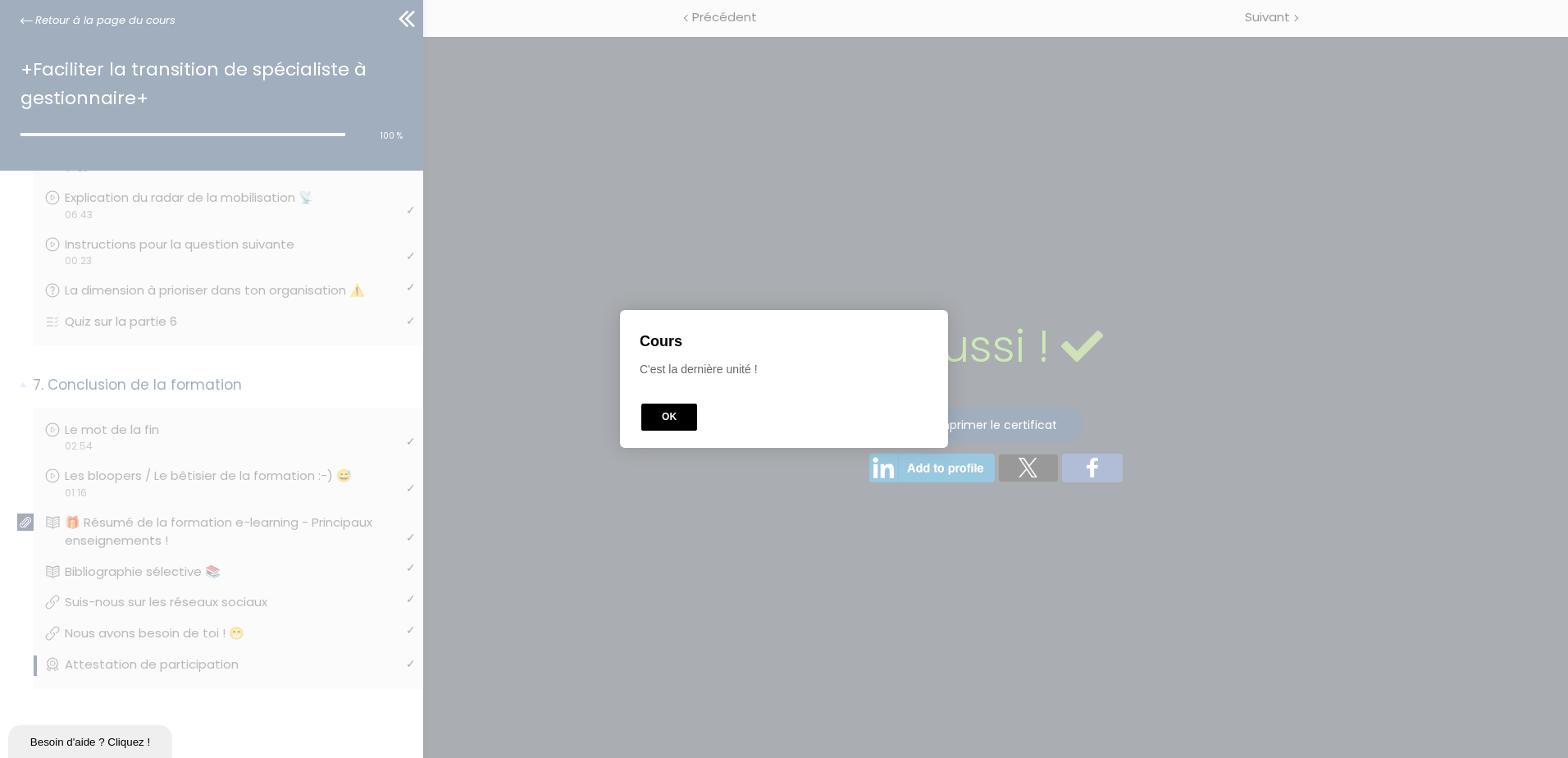
click at [679, 419] on button "OK" at bounding box center [668, 417] width 56 height 27
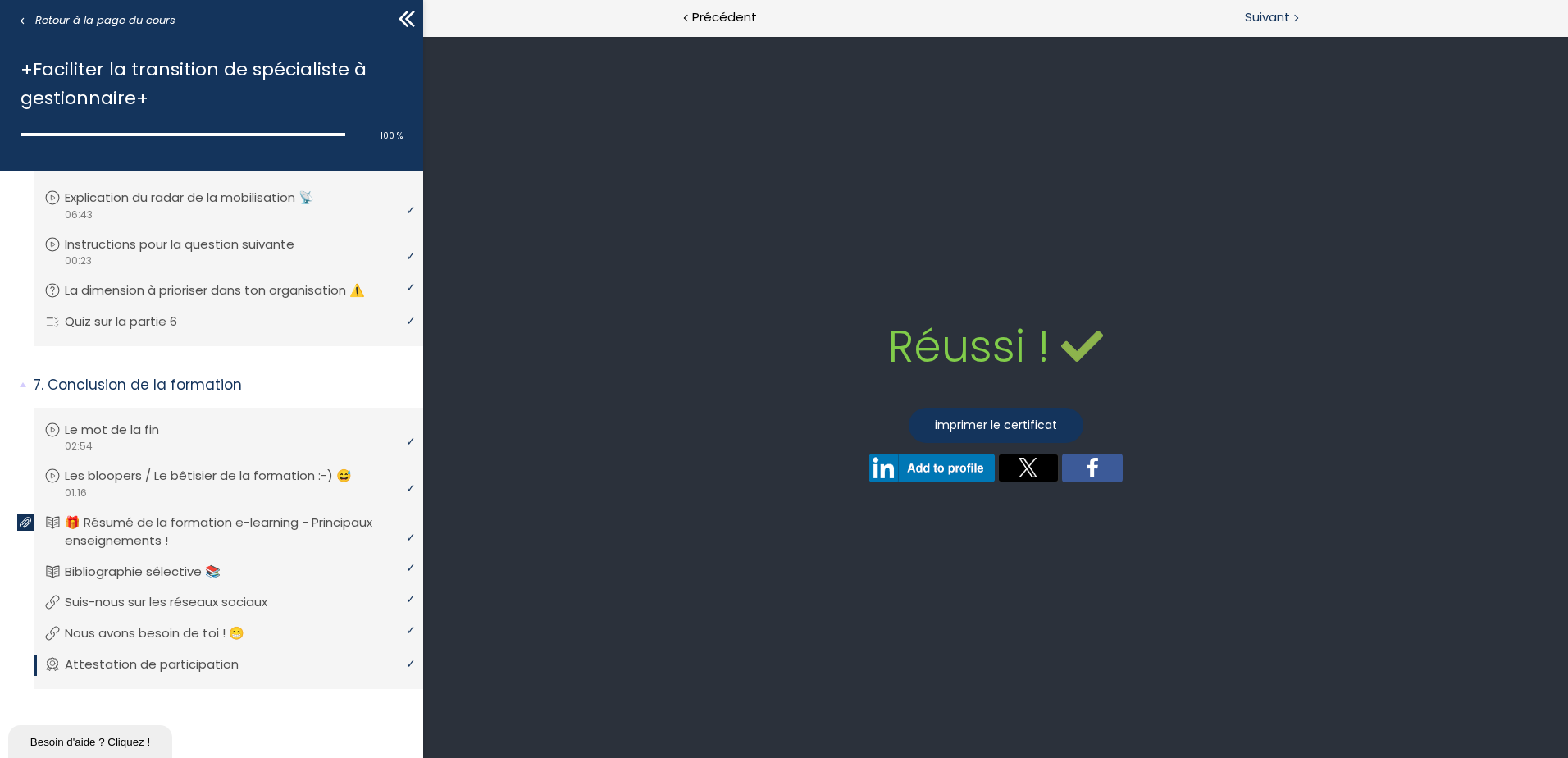
click at [1286, 15] on span "Suivant" at bounding box center [1268, 17] width 46 height 21
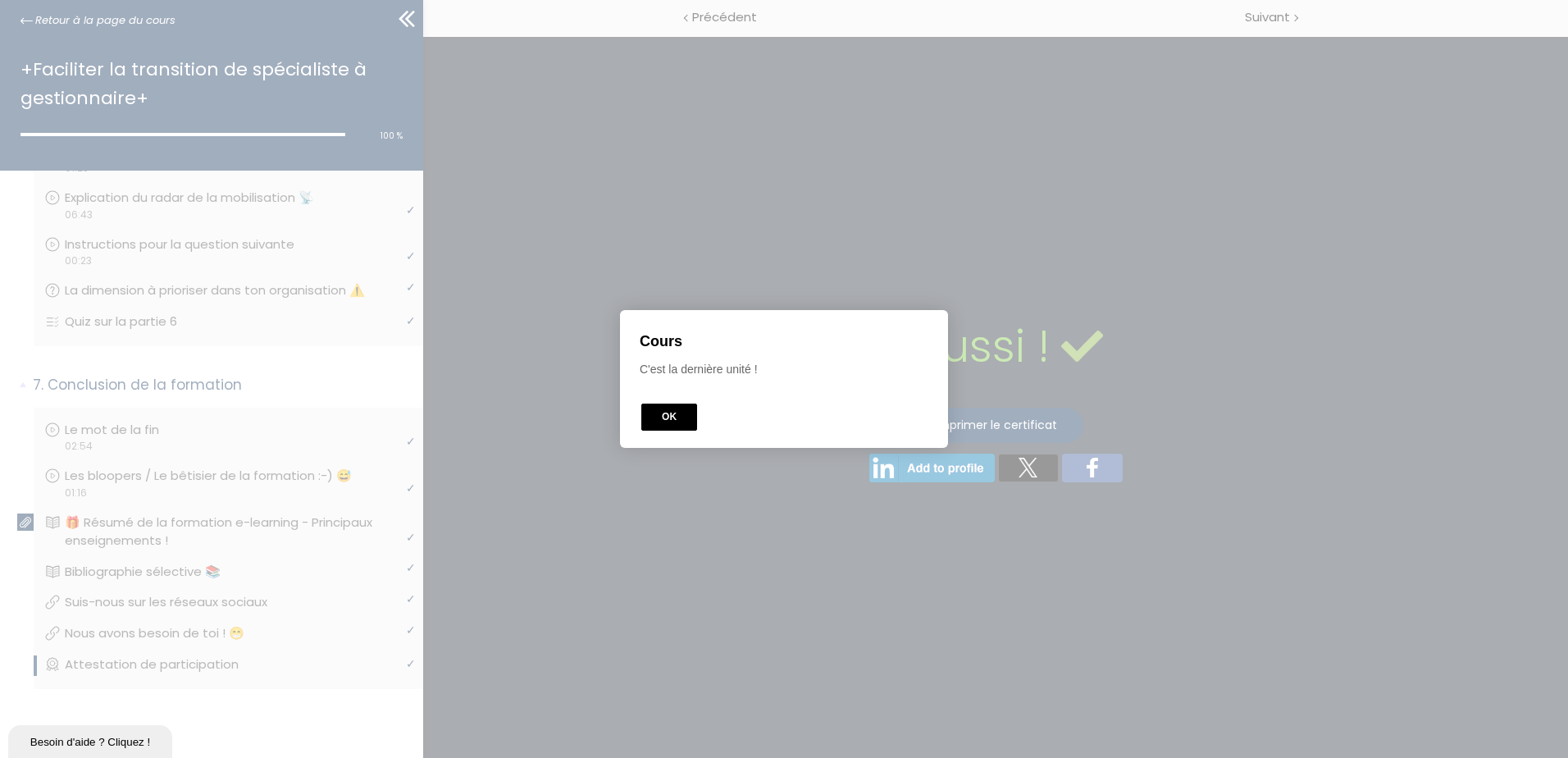
click at [678, 422] on button "OK" at bounding box center [668, 417] width 56 height 27
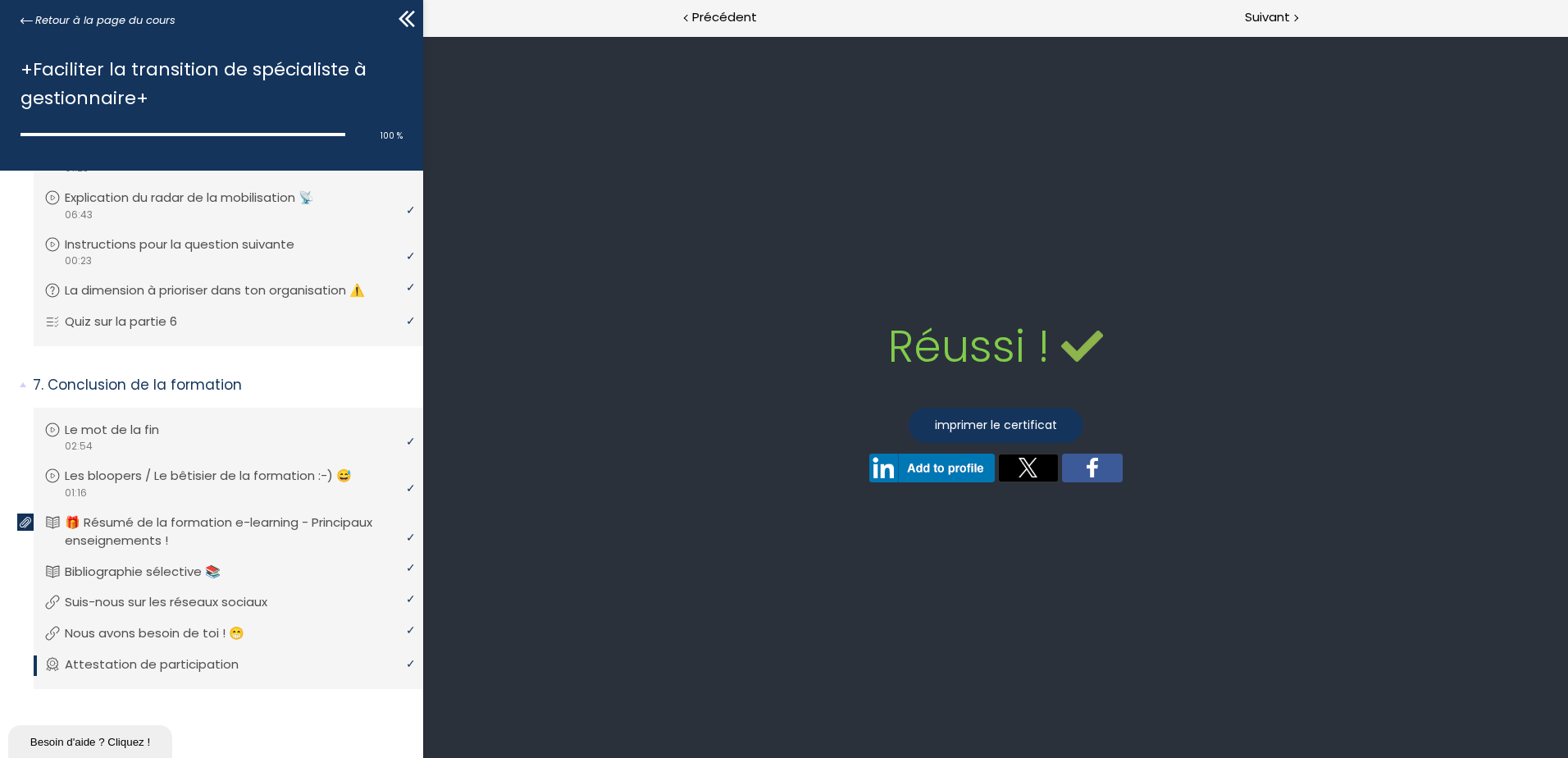
click at [20, 26] on div "Retour à la page du cours" at bounding box center [211, 18] width 423 height 37
click at [24, 21] on icon at bounding box center [27, 20] width 13 height 5
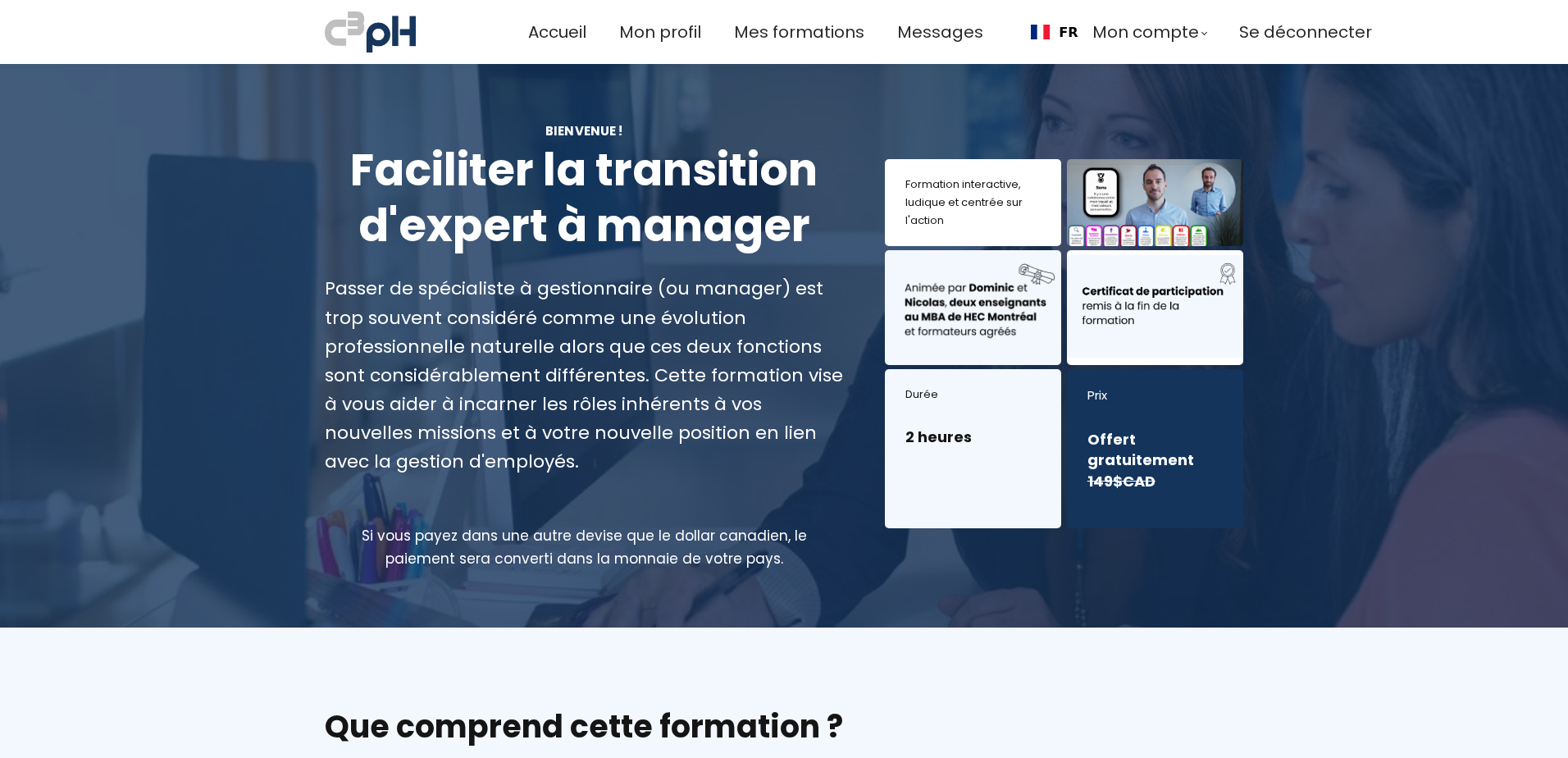
scroll to position [328, 0]
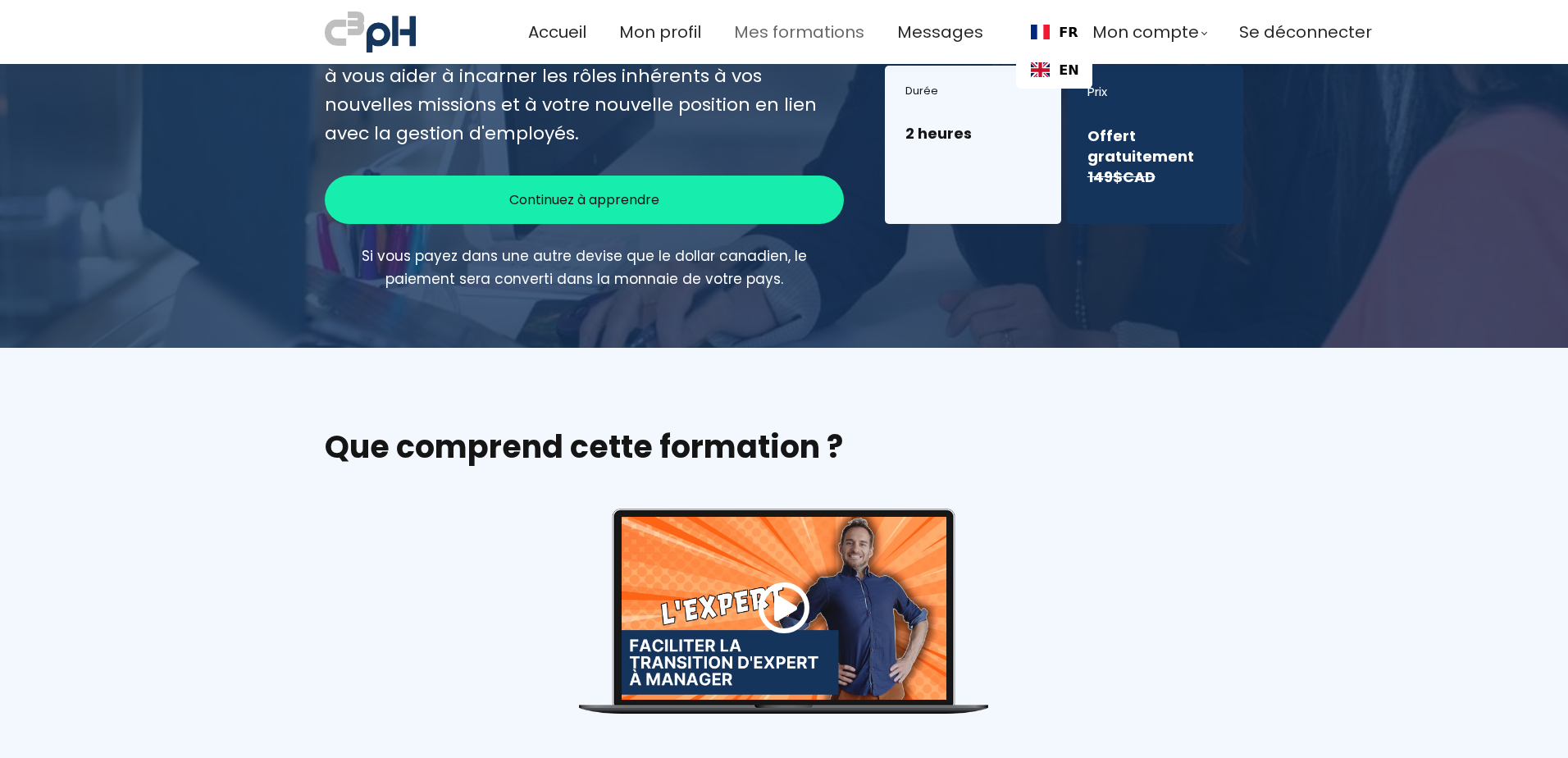
click at [775, 40] on span "Mes formations" at bounding box center [799, 33] width 130 height 27
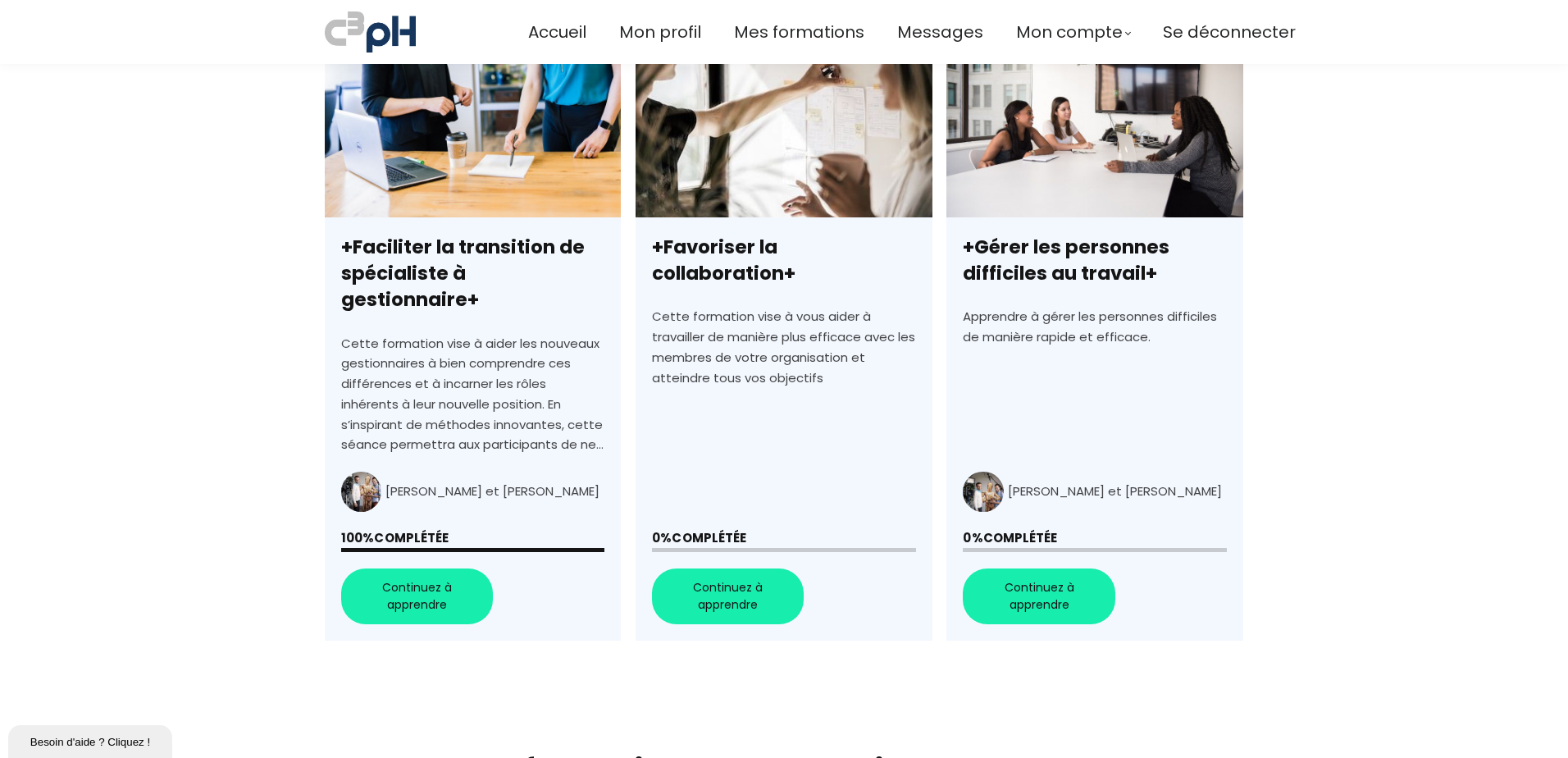
click at [746, 575] on link "+Favoriser la collaboration+" at bounding box center [783, 346] width 296 height 590
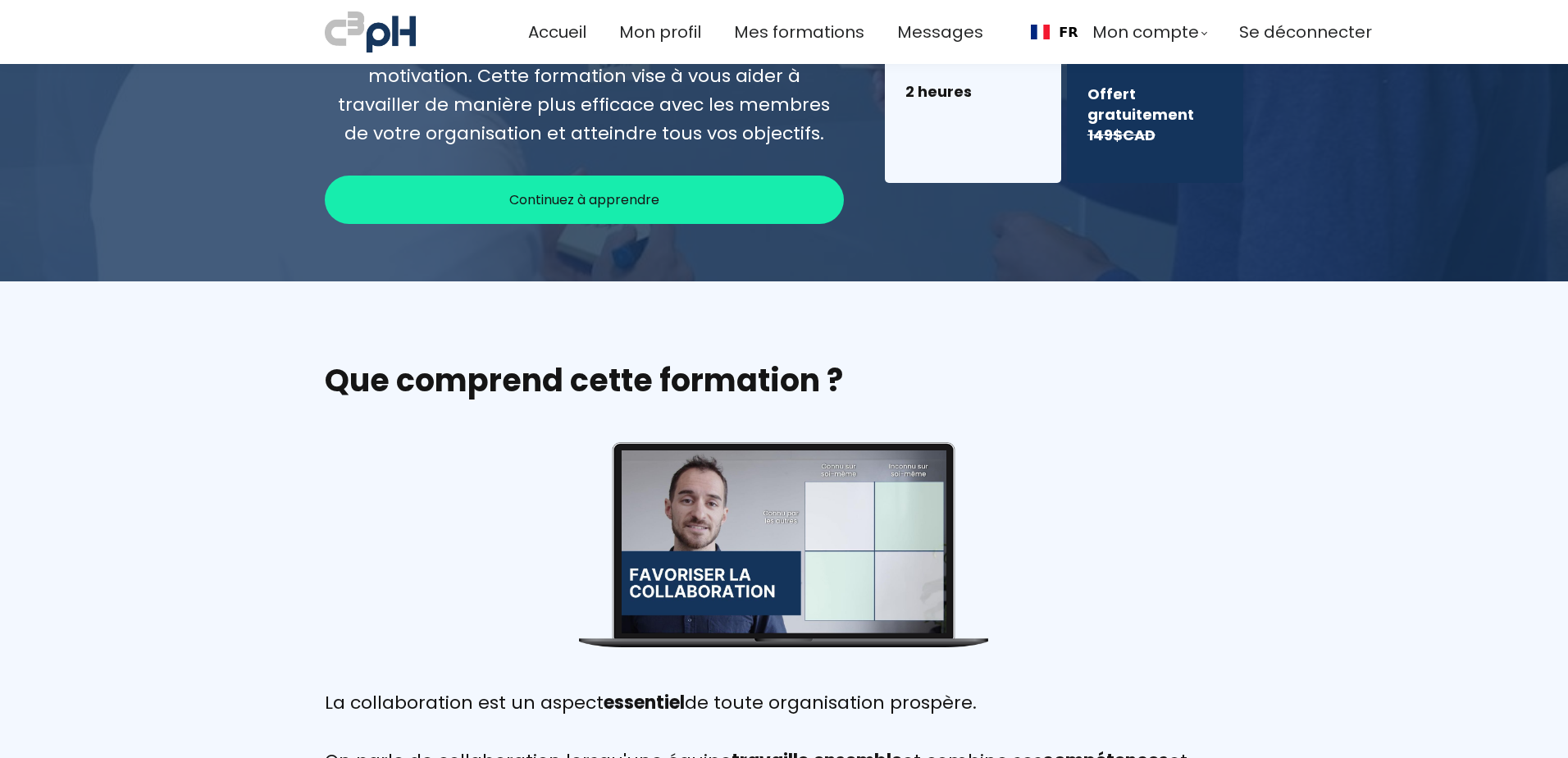
scroll to position [1690, 0]
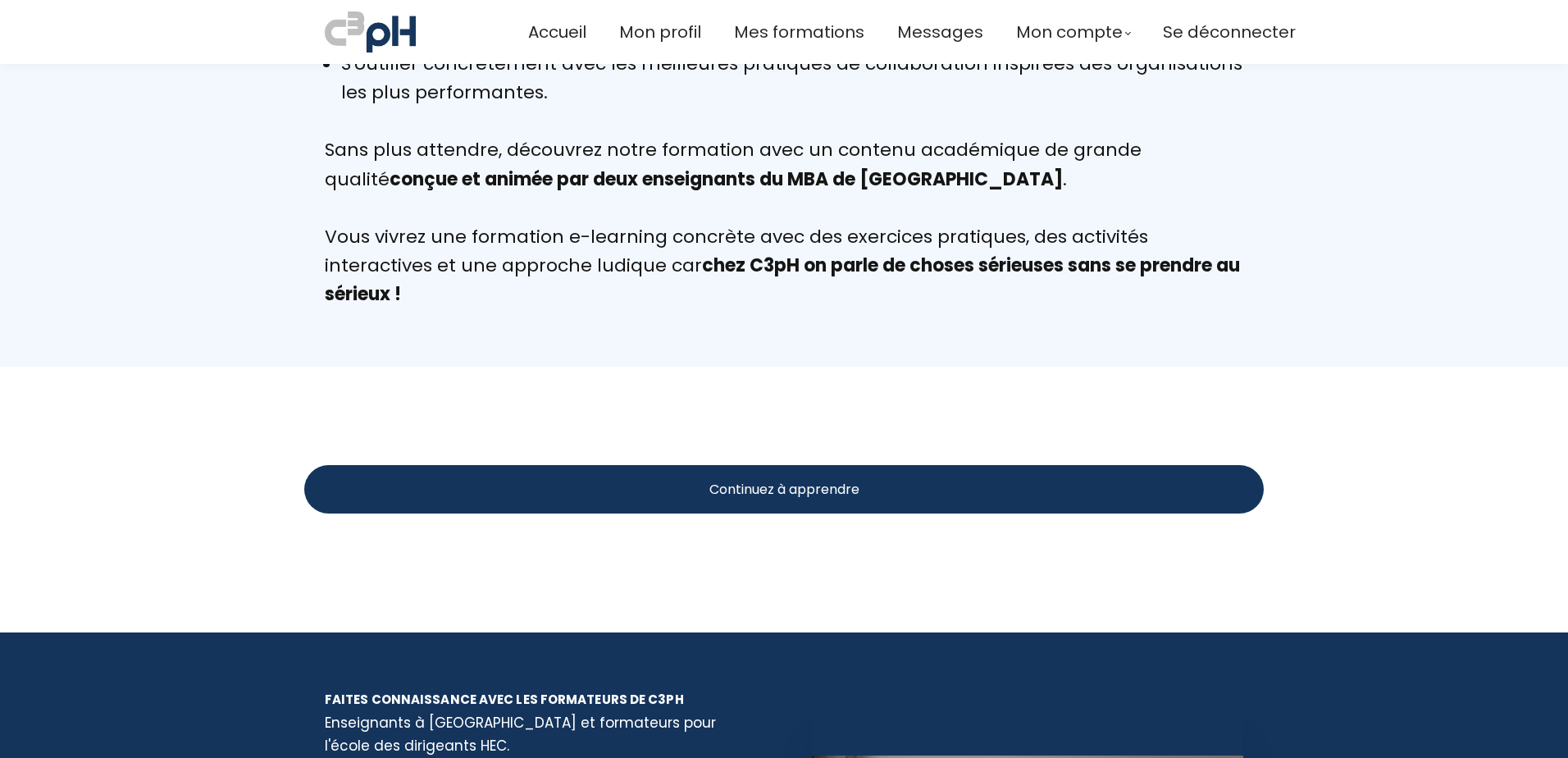
click at [902, 493] on div "Continuez à apprendre" at bounding box center [784, 489] width 960 height 48
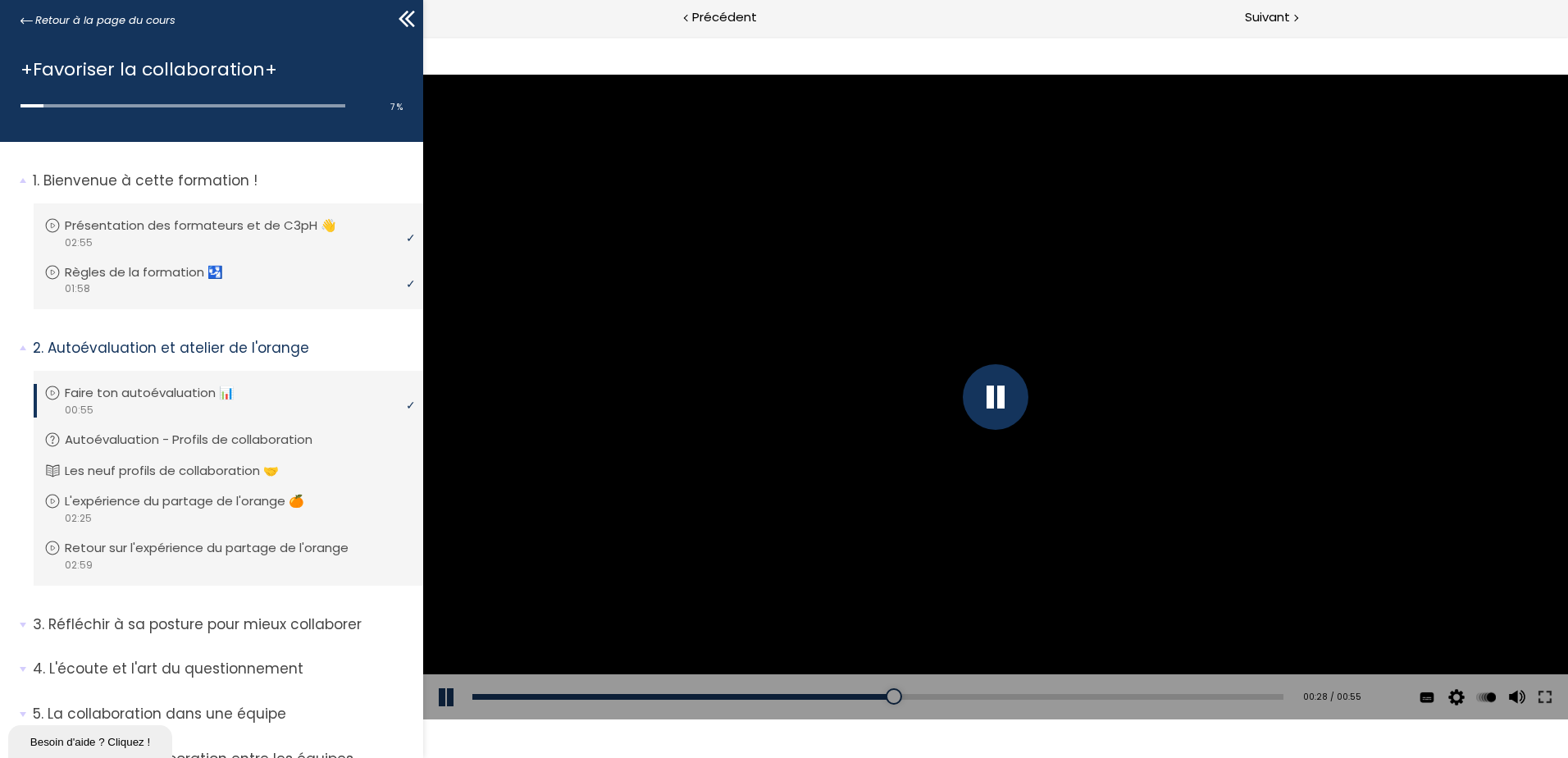
click at [1241, 476] on div at bounding box center [996, 396] width 1145 height 644
click at [1015, 409] on div at bounding box center [996, 397] width 66 height 66
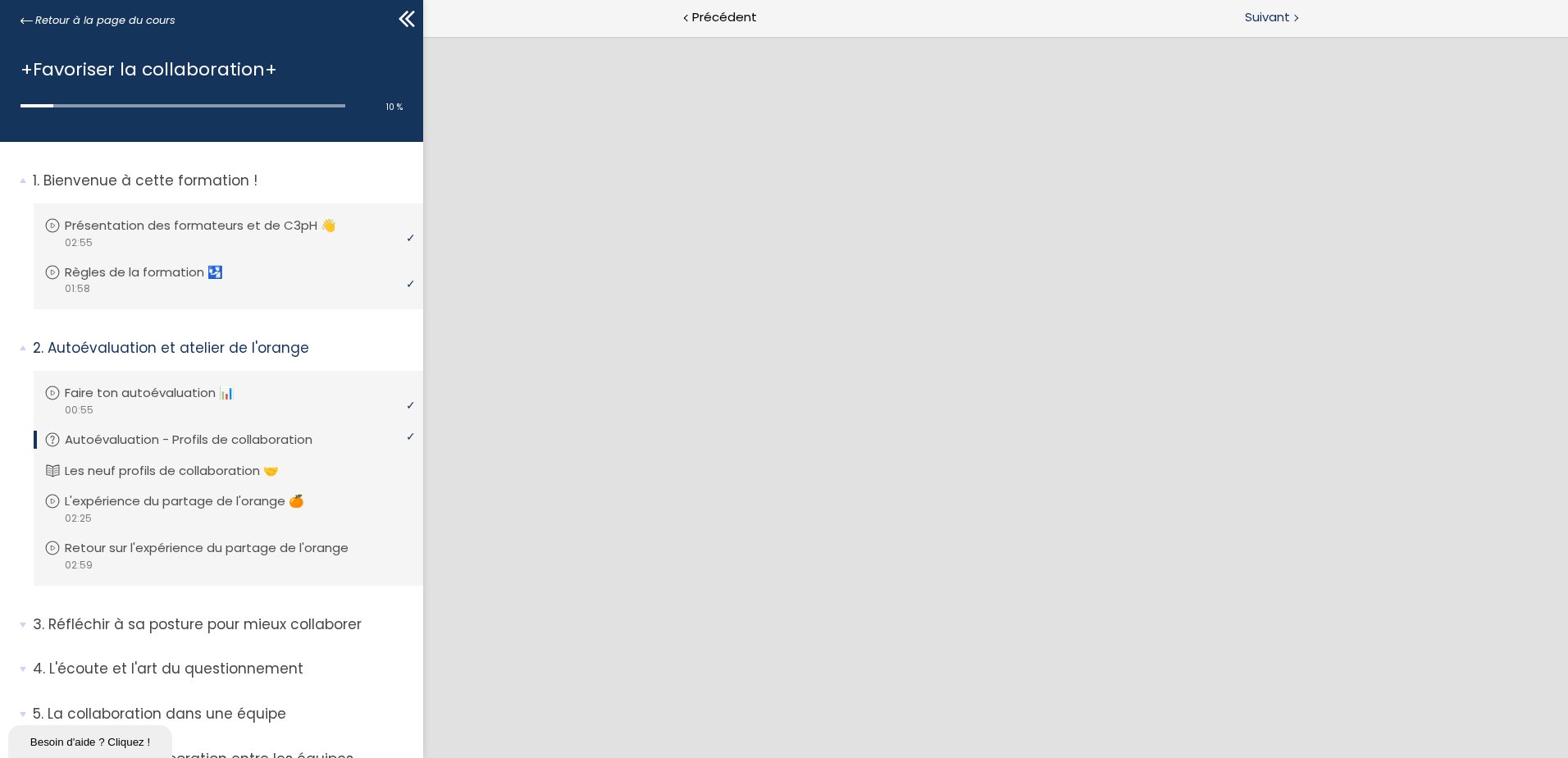
click at [1256, 15] on span "Suivant" at bounding box center [1268, 17] width 46 height 21
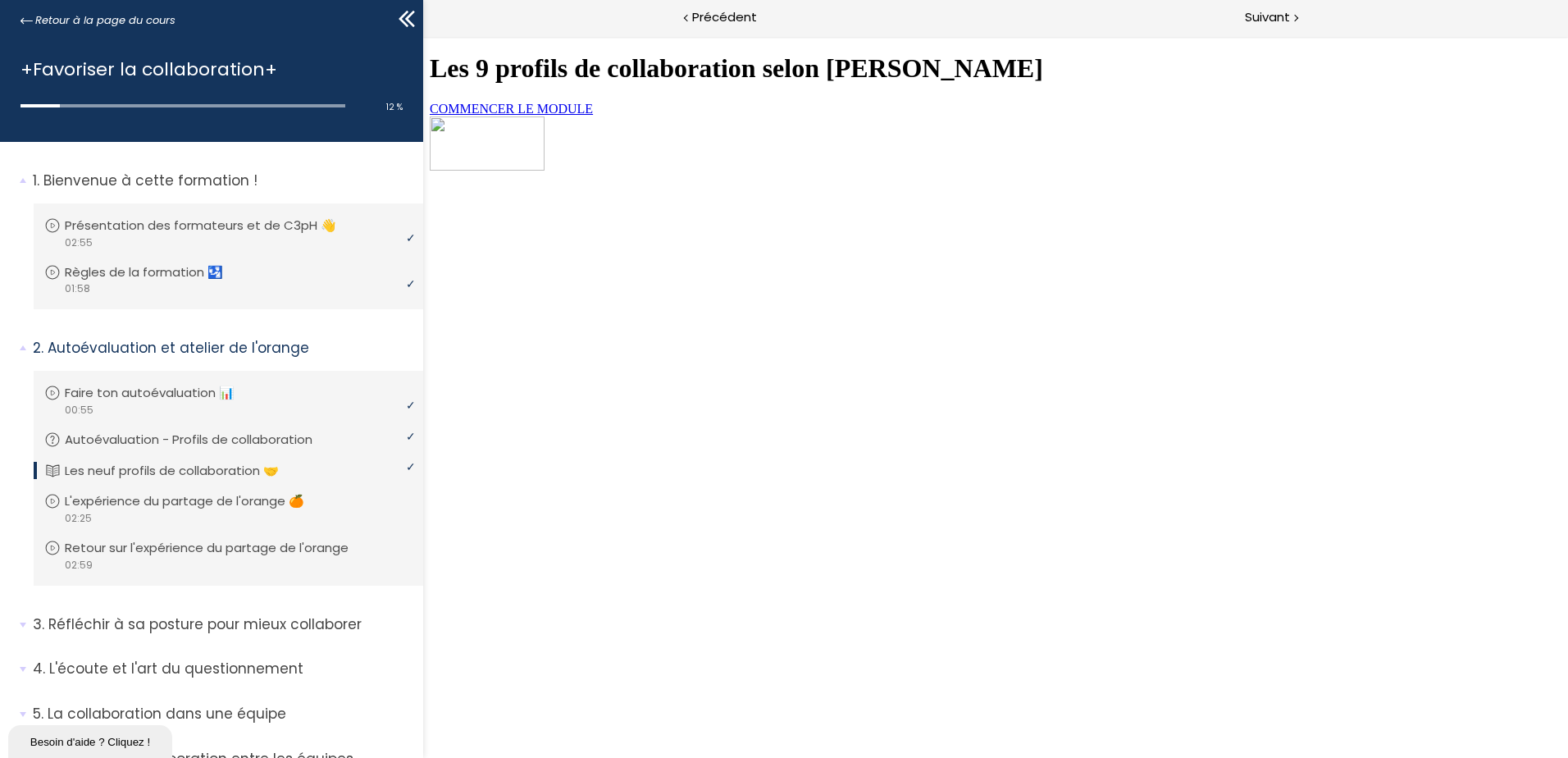
click at [593, 116] on link "COMMENCER LE MODULE" at bounding box center [511, 108] width 163 height 14
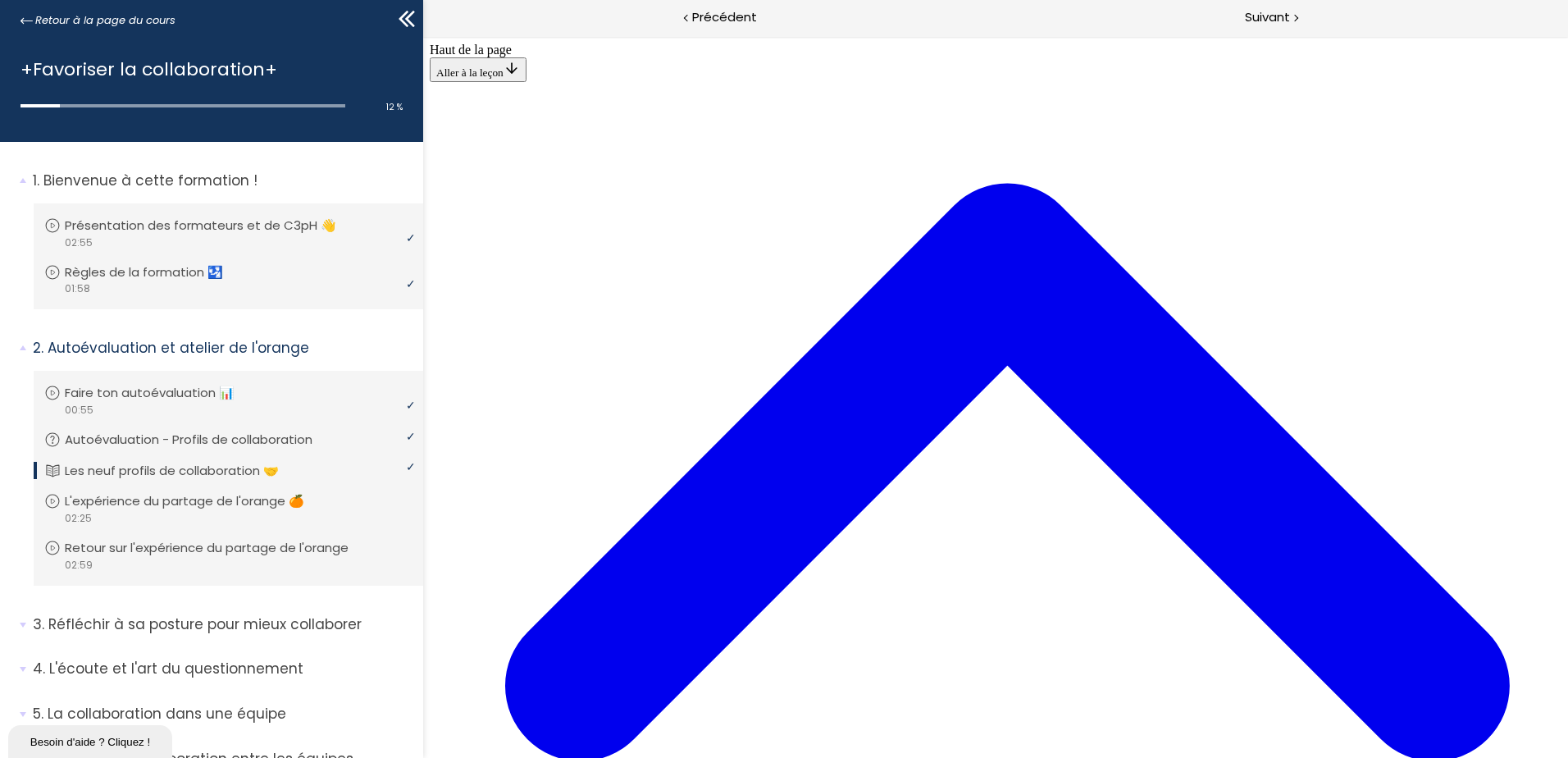
scroll to position [3662, 0]
click at [1288, 19] on span "Suivant" at bounding box center [1268, 17] width 46 height 21
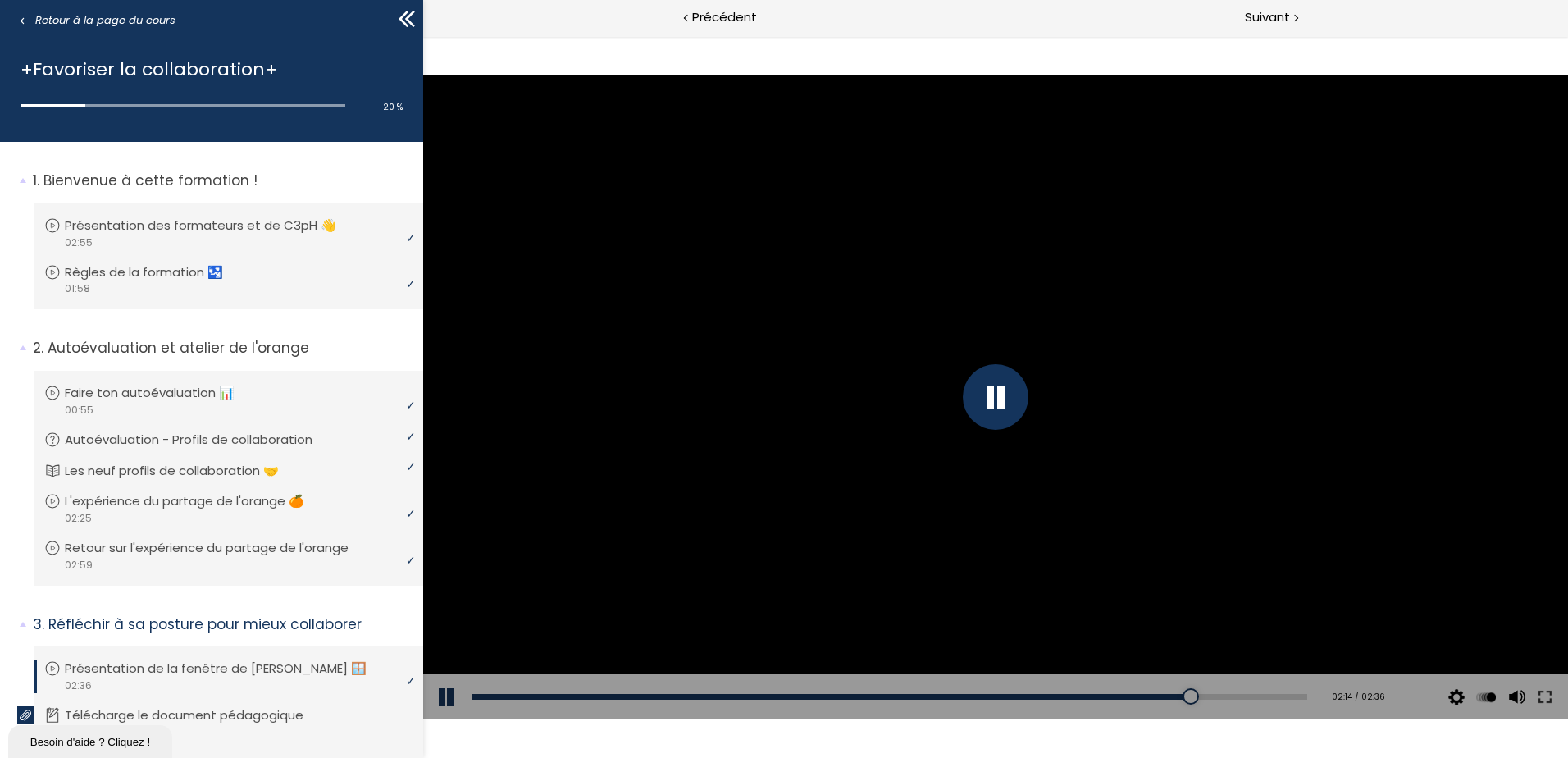
click at [439, 700] on button at bounding box center [448, 697] width 49 height 46
click at [433, 707] on button at bounding box center [448, 697] width 49 height 46
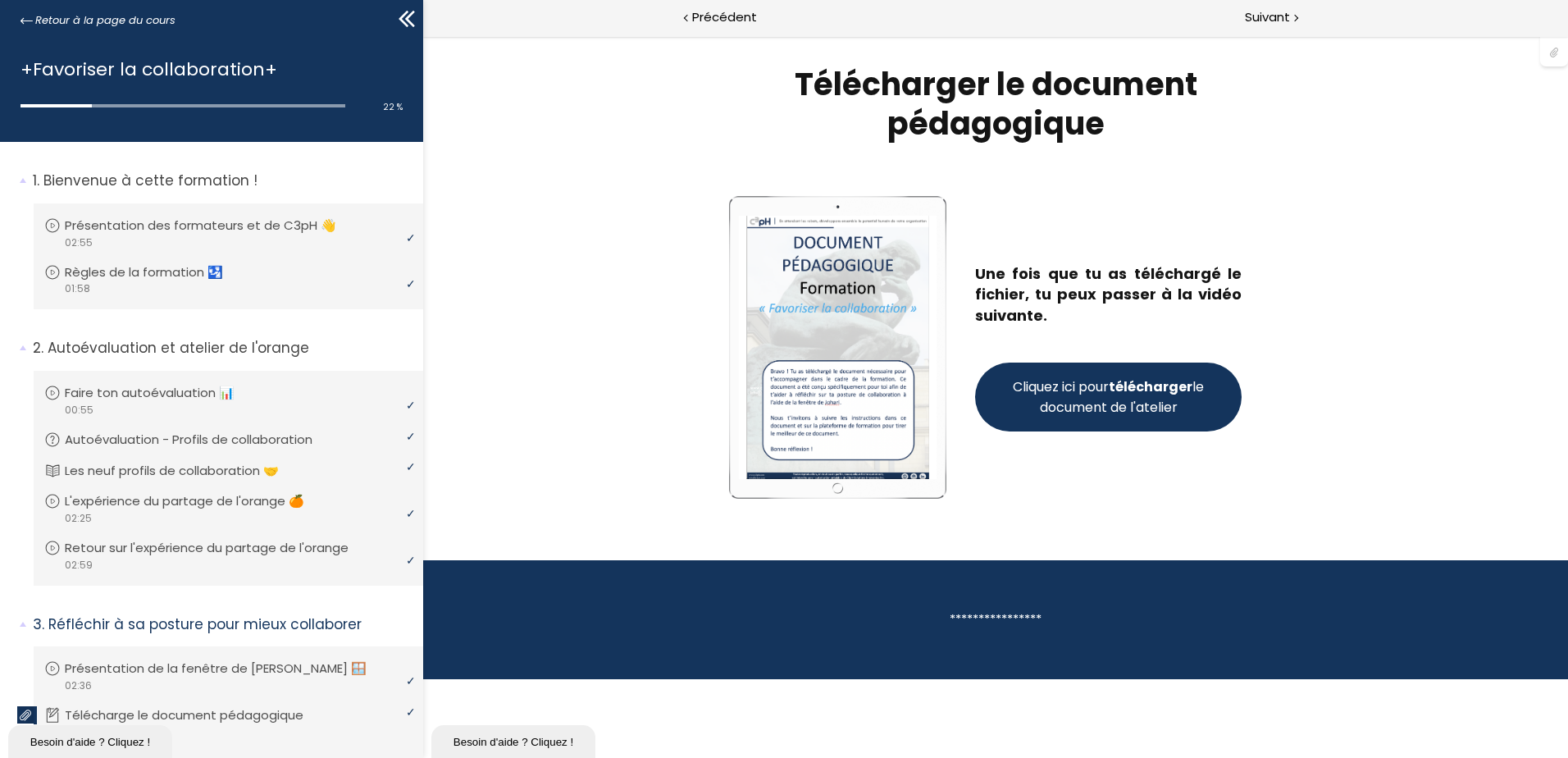
click at [1131, 399] on span "Cliquez ici pour télécharger le document de l'atelier" at bounding box center [1108, 396] width 198 height 41
click at [1268, 9] on span "Suivant" at bounding box center [1268, 17] width 46 height 21
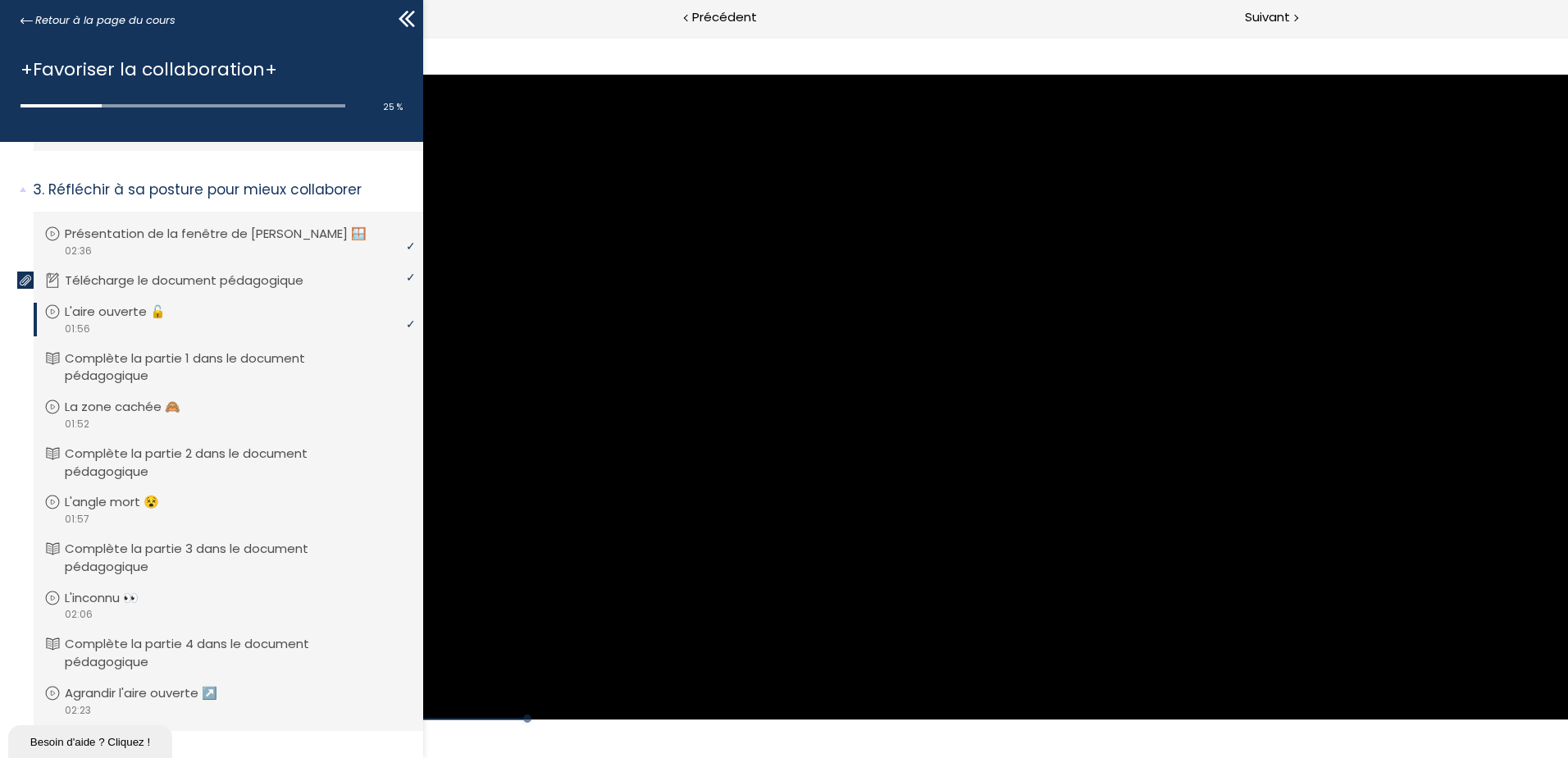
scroll to position [410, 0]
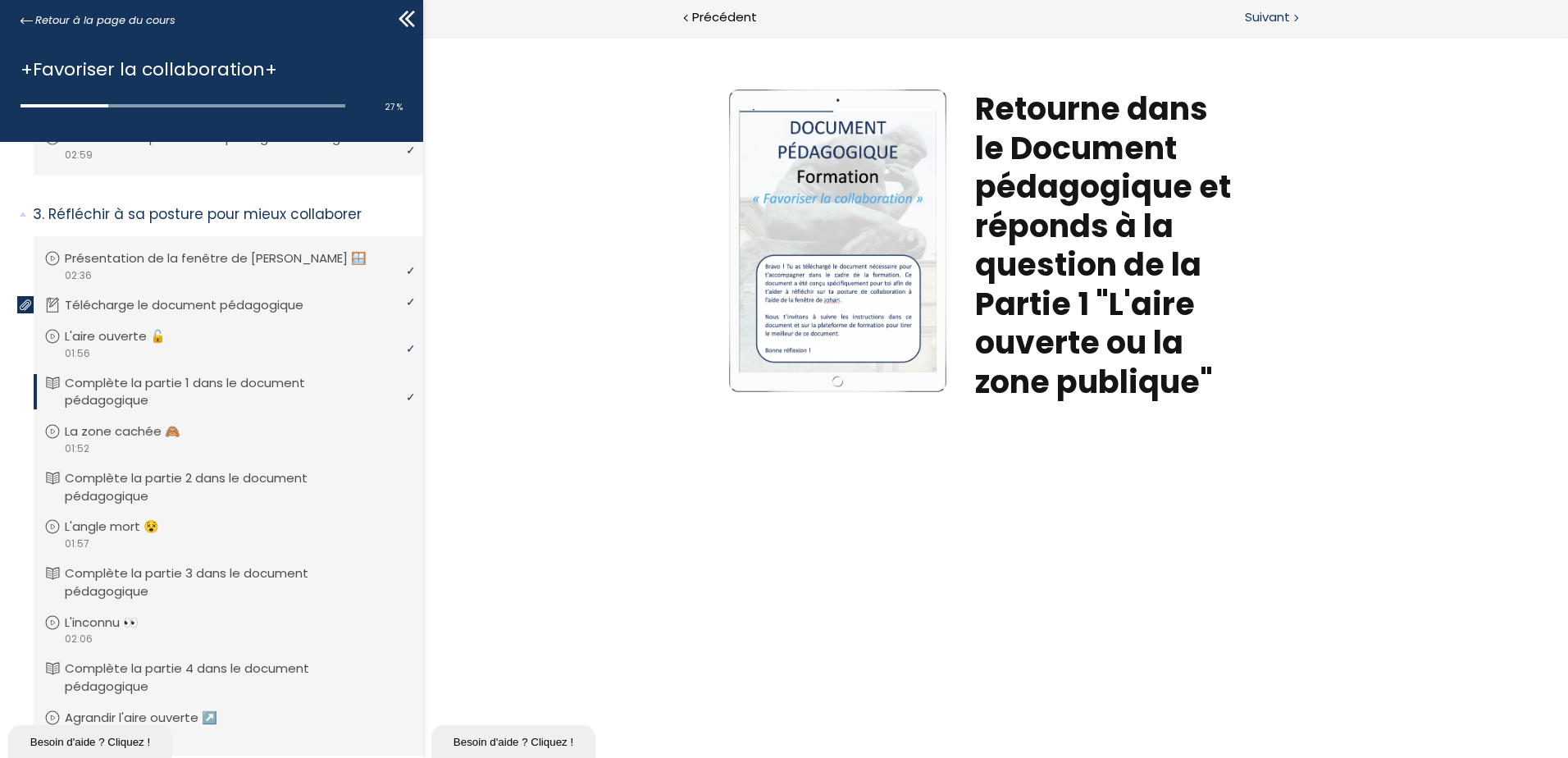
click at [1286, 9] on span "Suivant" at bounding box center [1268, 17] width 46 height 21
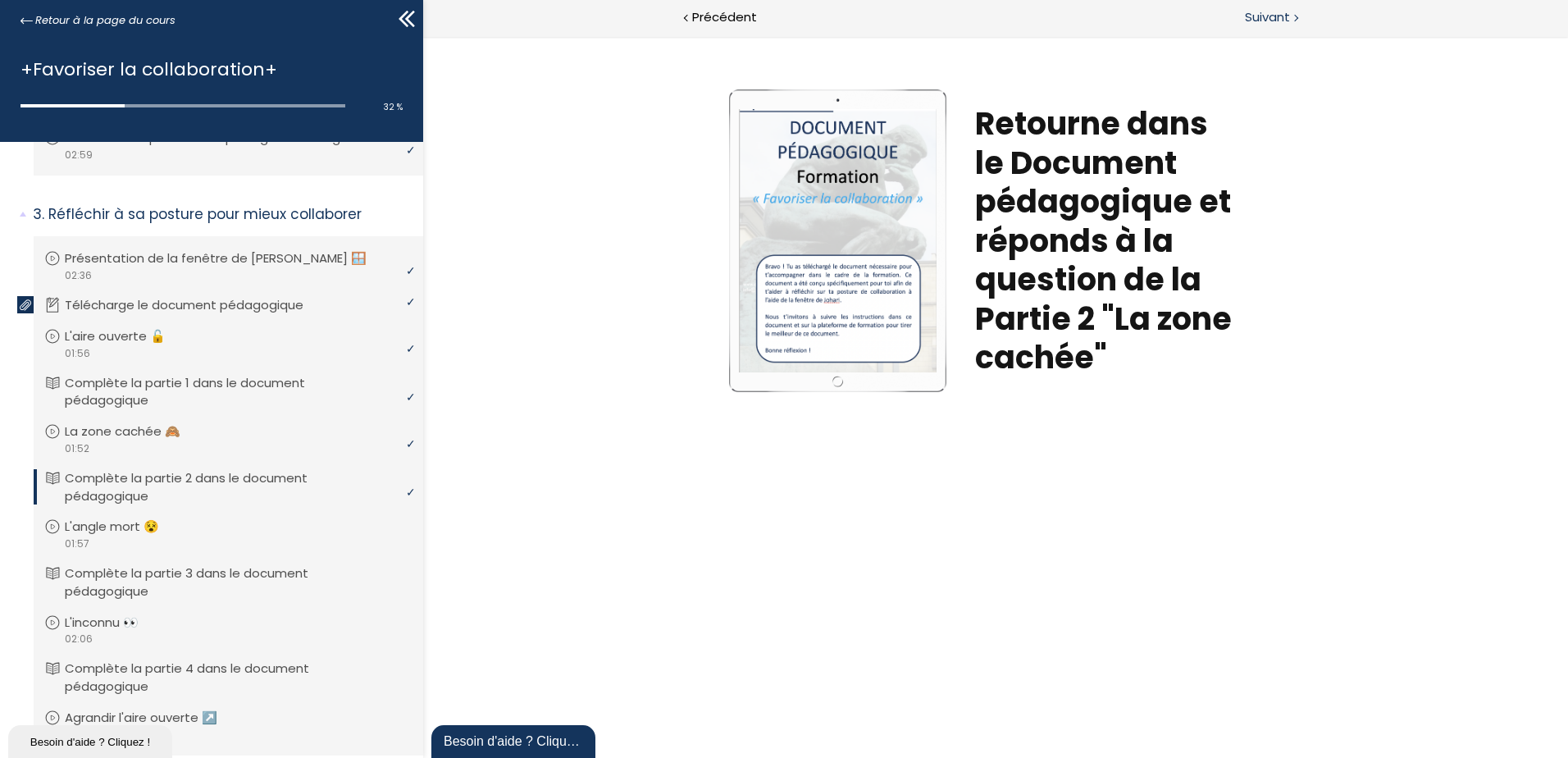
click at [1237, 15] on div "Suivant" at bounding box center [1282, 18] width 573 height 37
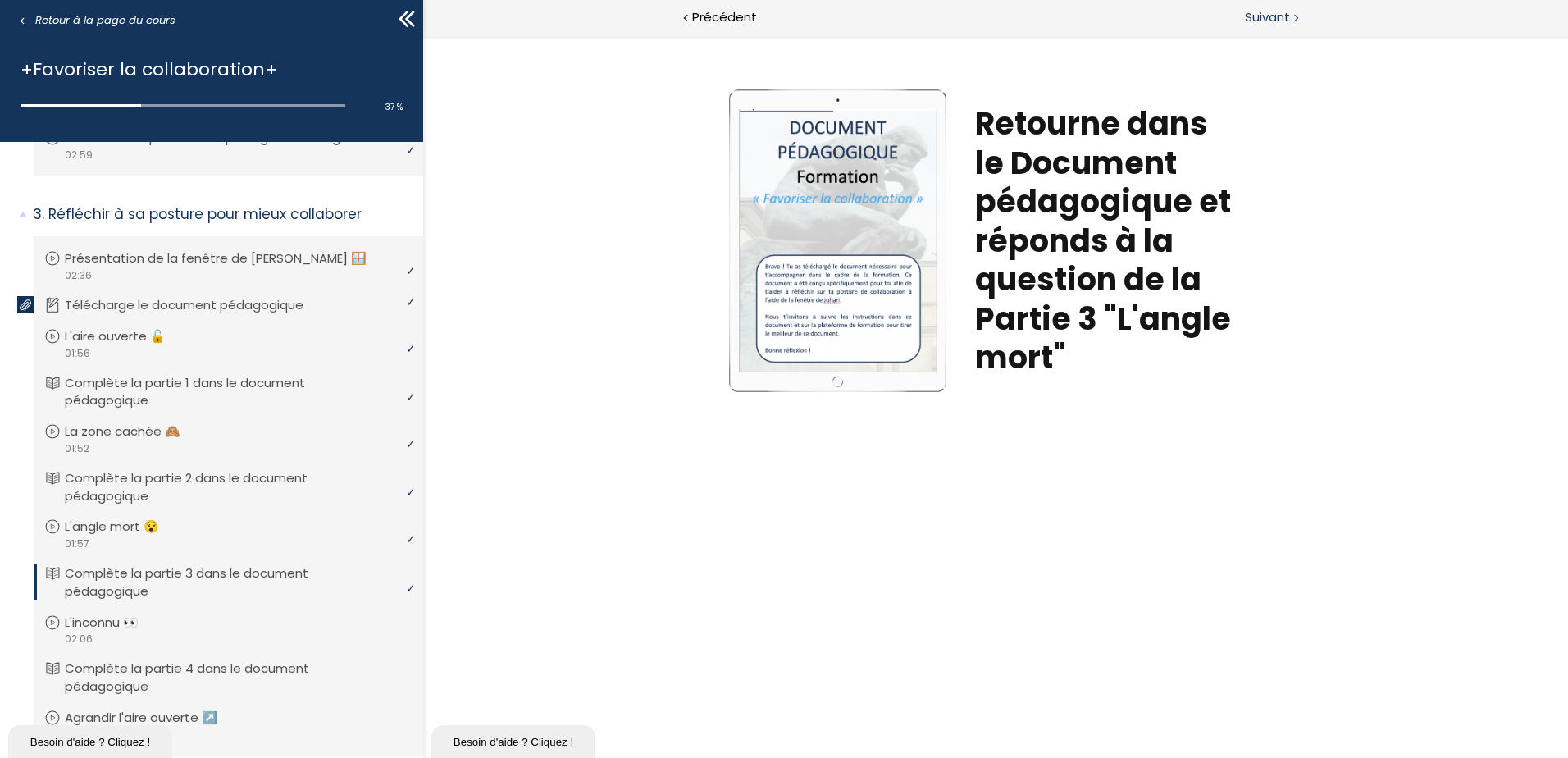
click at [1255, 13] on span "Suivant" at bounding box center [1268, 17] width 46 height 21
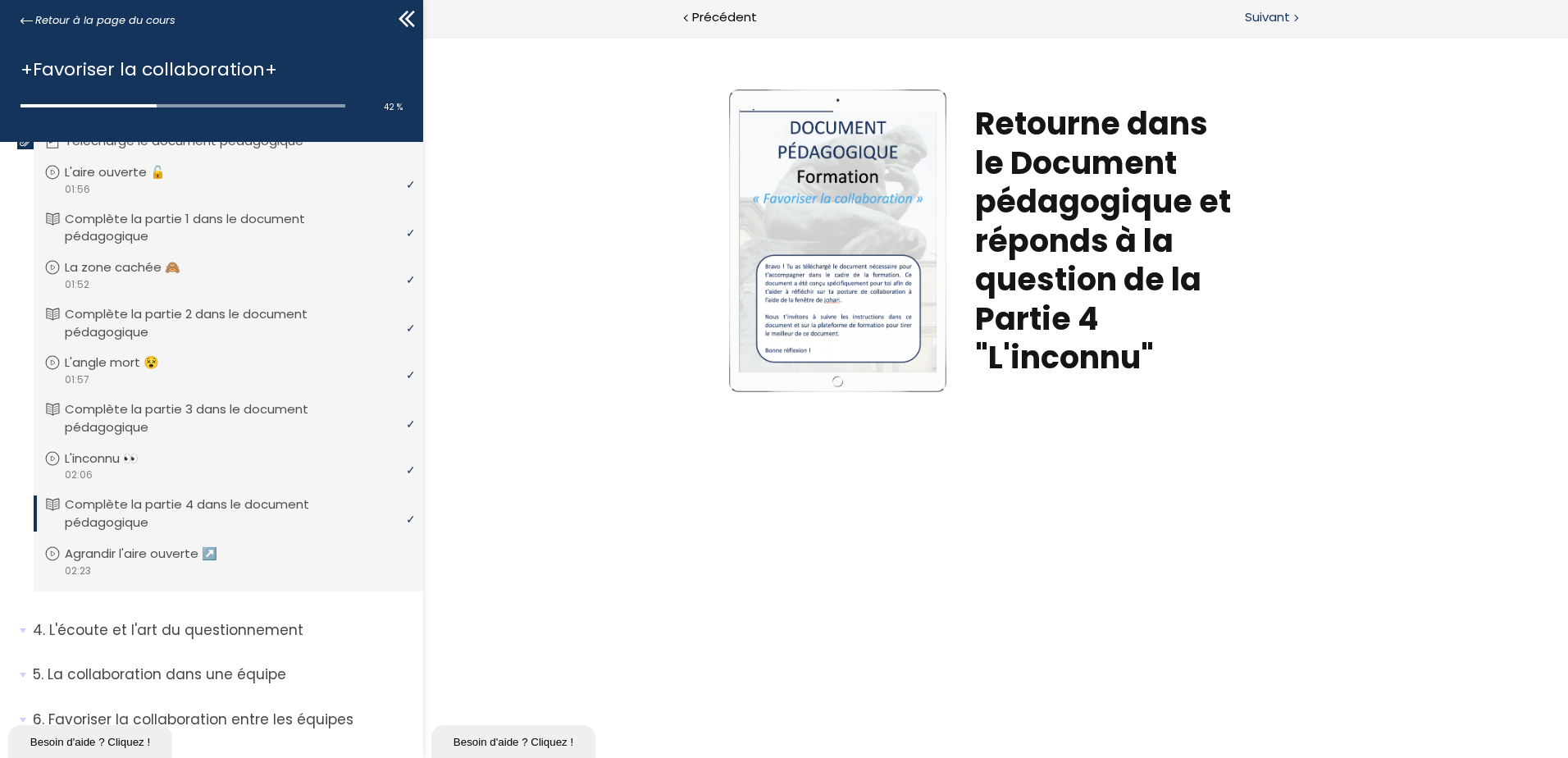
click at [1275, 12] on span "Suivant" at bounding box center [1268, 17] width 46 height 21
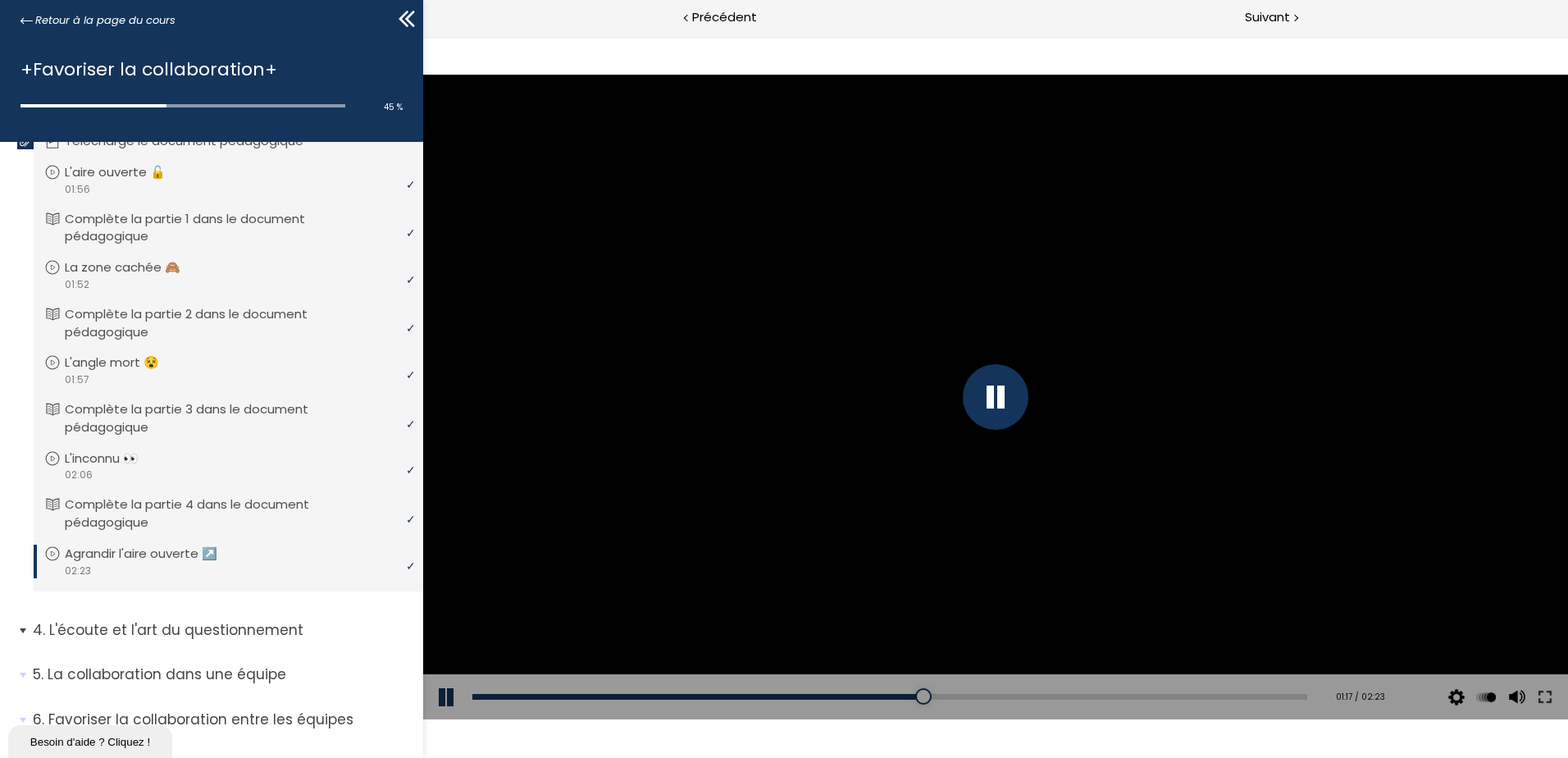
scroll to position [657, 0]
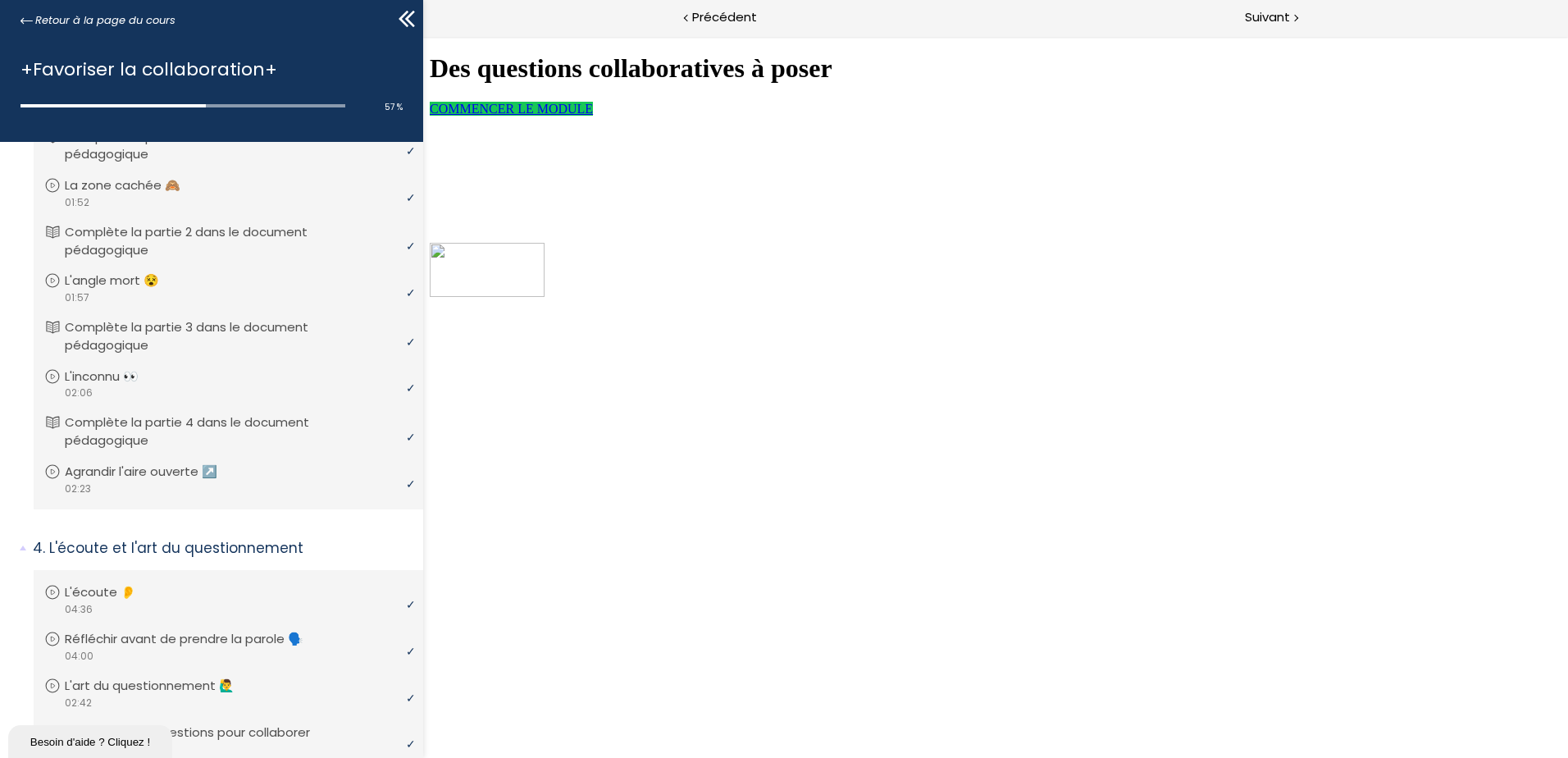
click at [593, 116] on link "COMMENCER LE MODULE" at bounding box center [511, 108] width 163 height 14
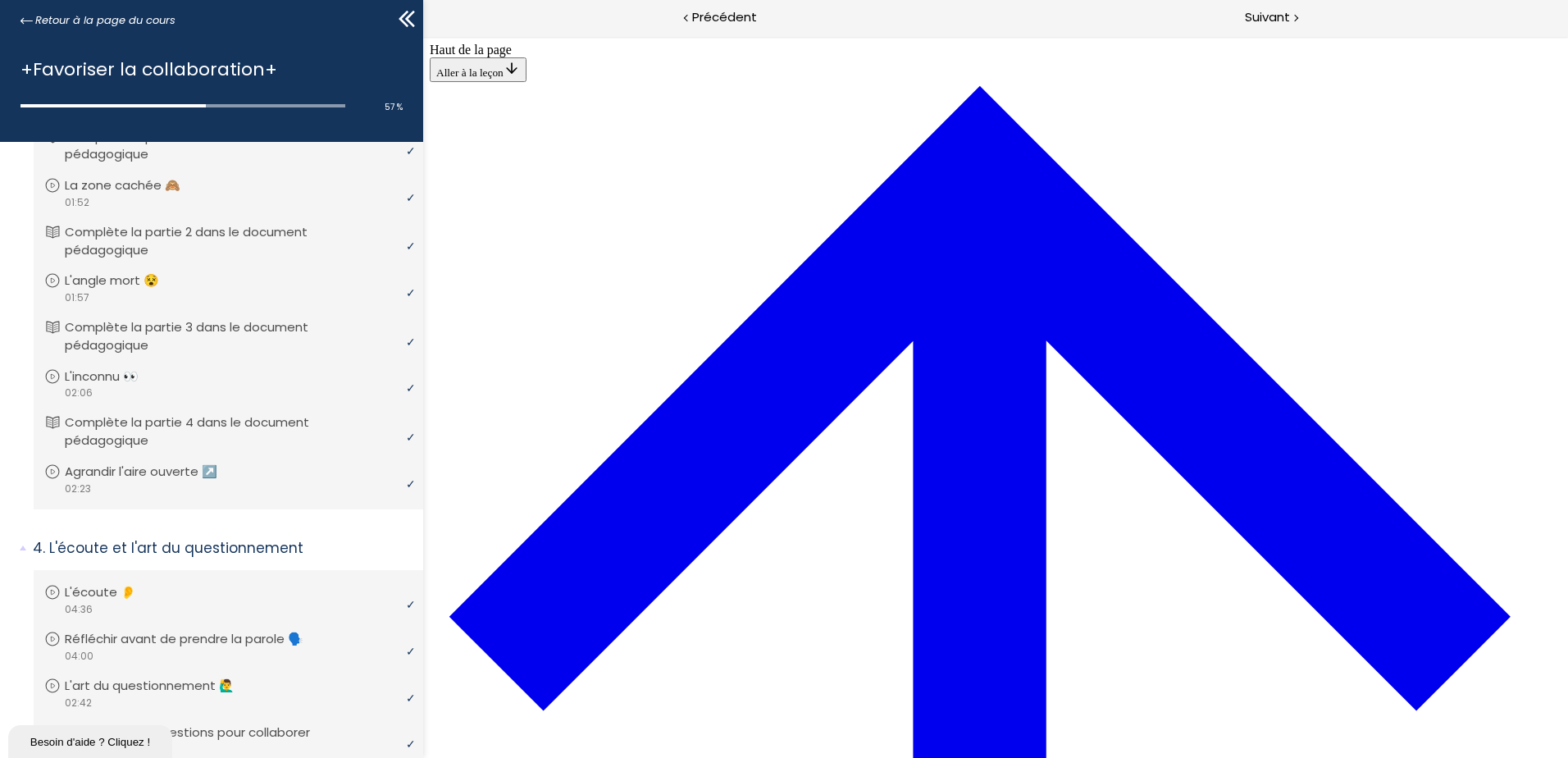
scroll to position [1042, 0]
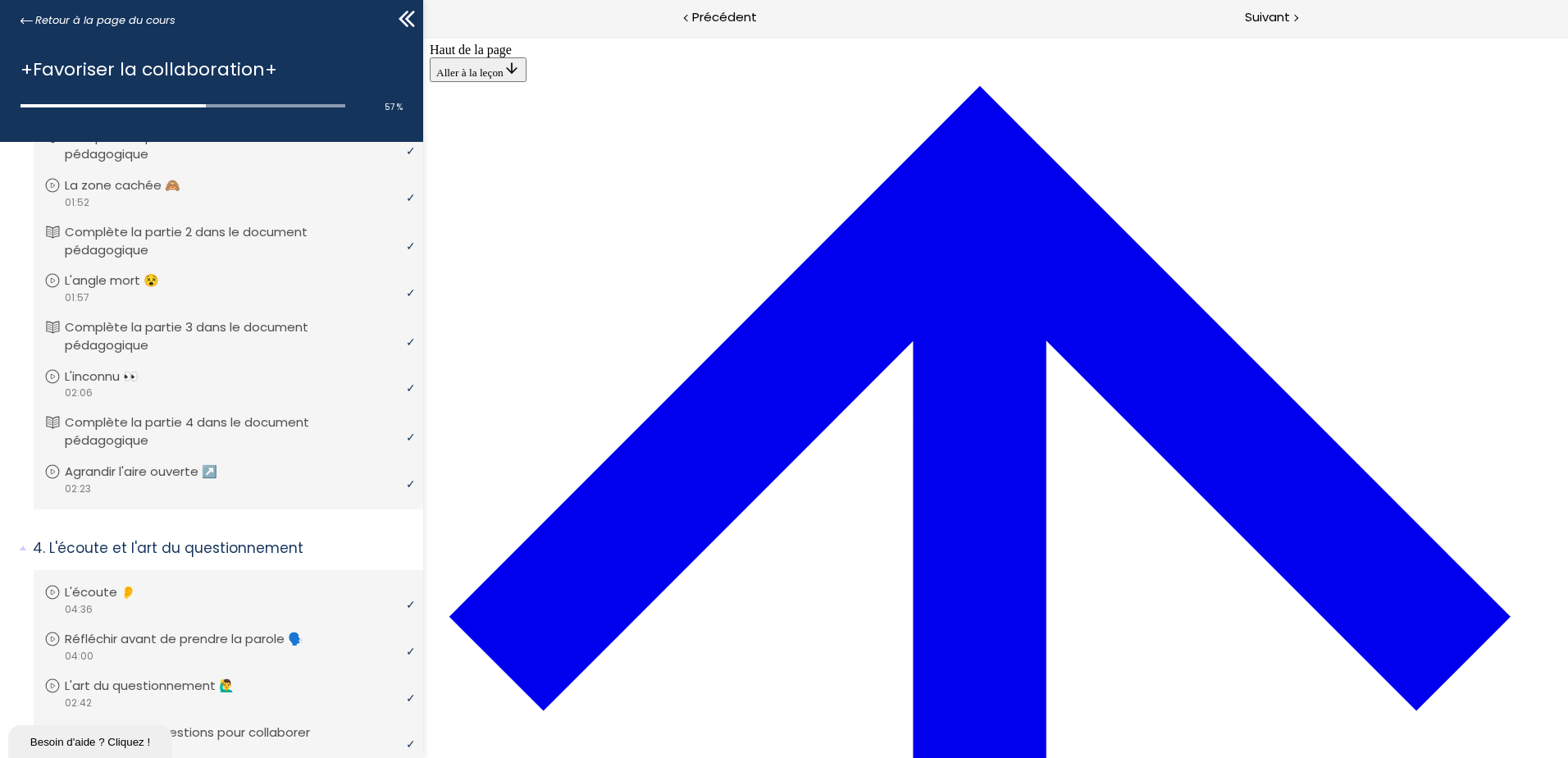
scroll to position [1863, 0]
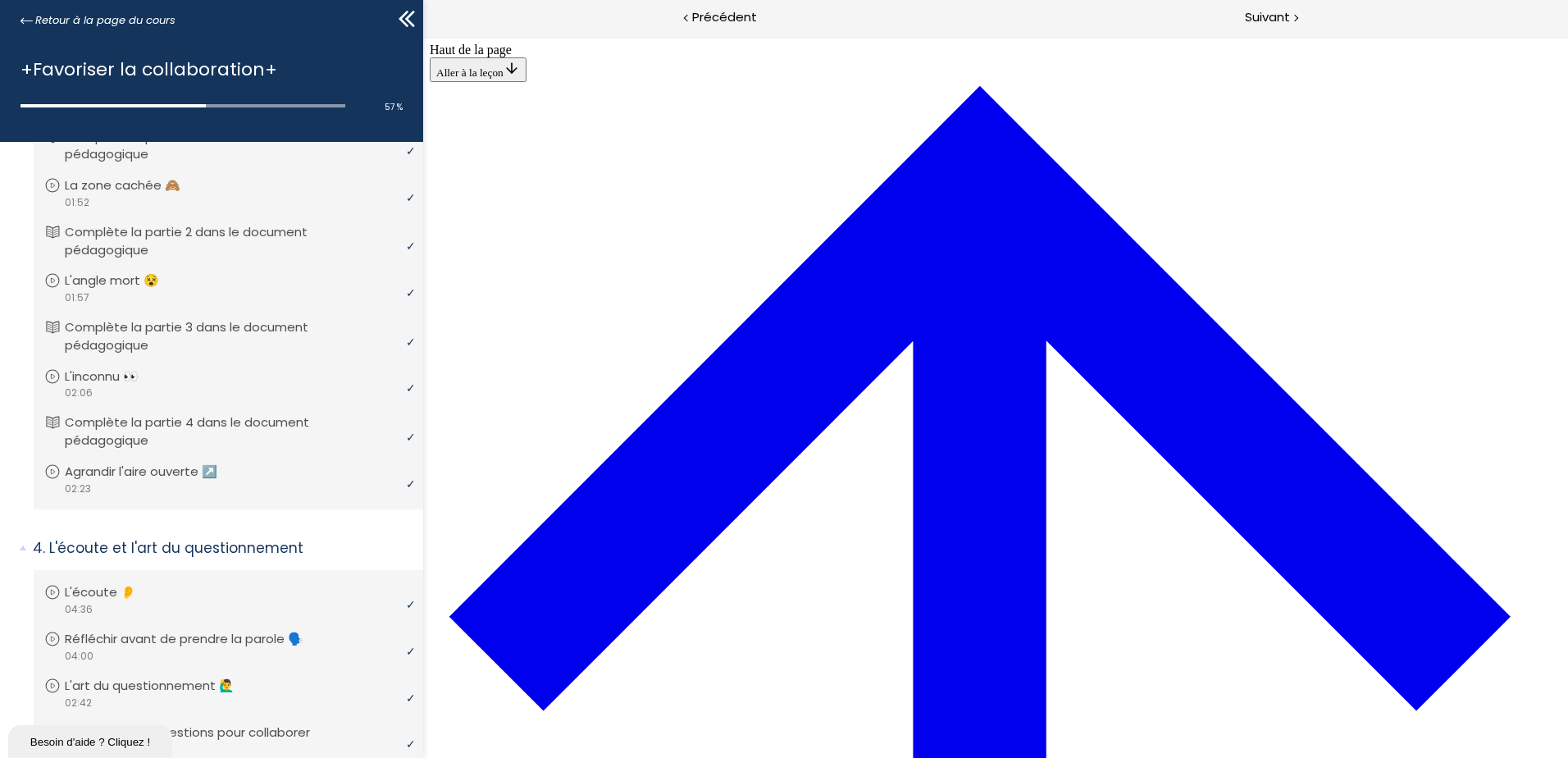
scroll to position [2766, 0]
click at [1299, 15] on div "Suivant" at bounding box center [1282, 18] width 573 height 37
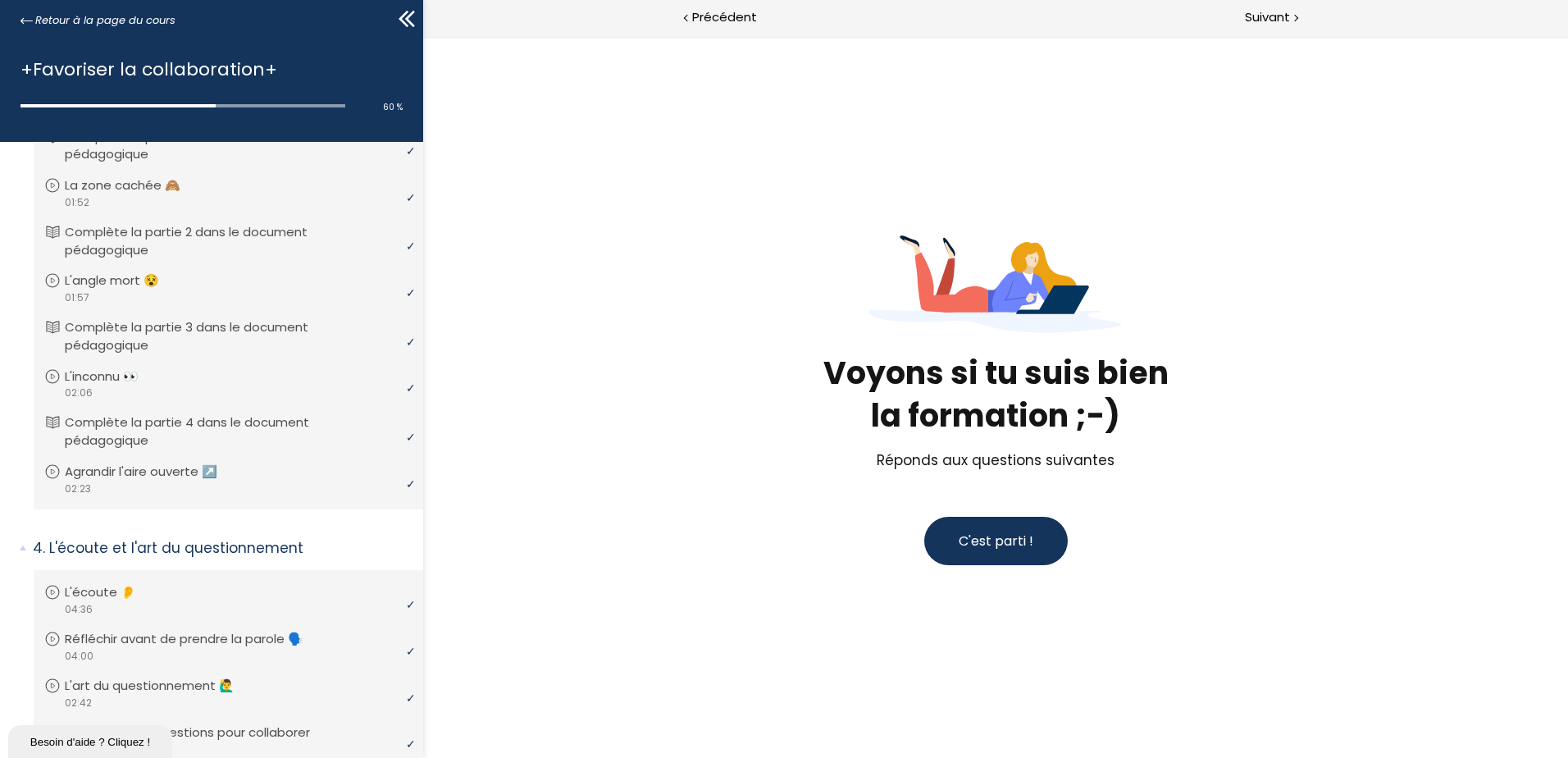
click at [1027, 537] on span "C'est parti !" at bounding box center [996, 541] width 75 height 19
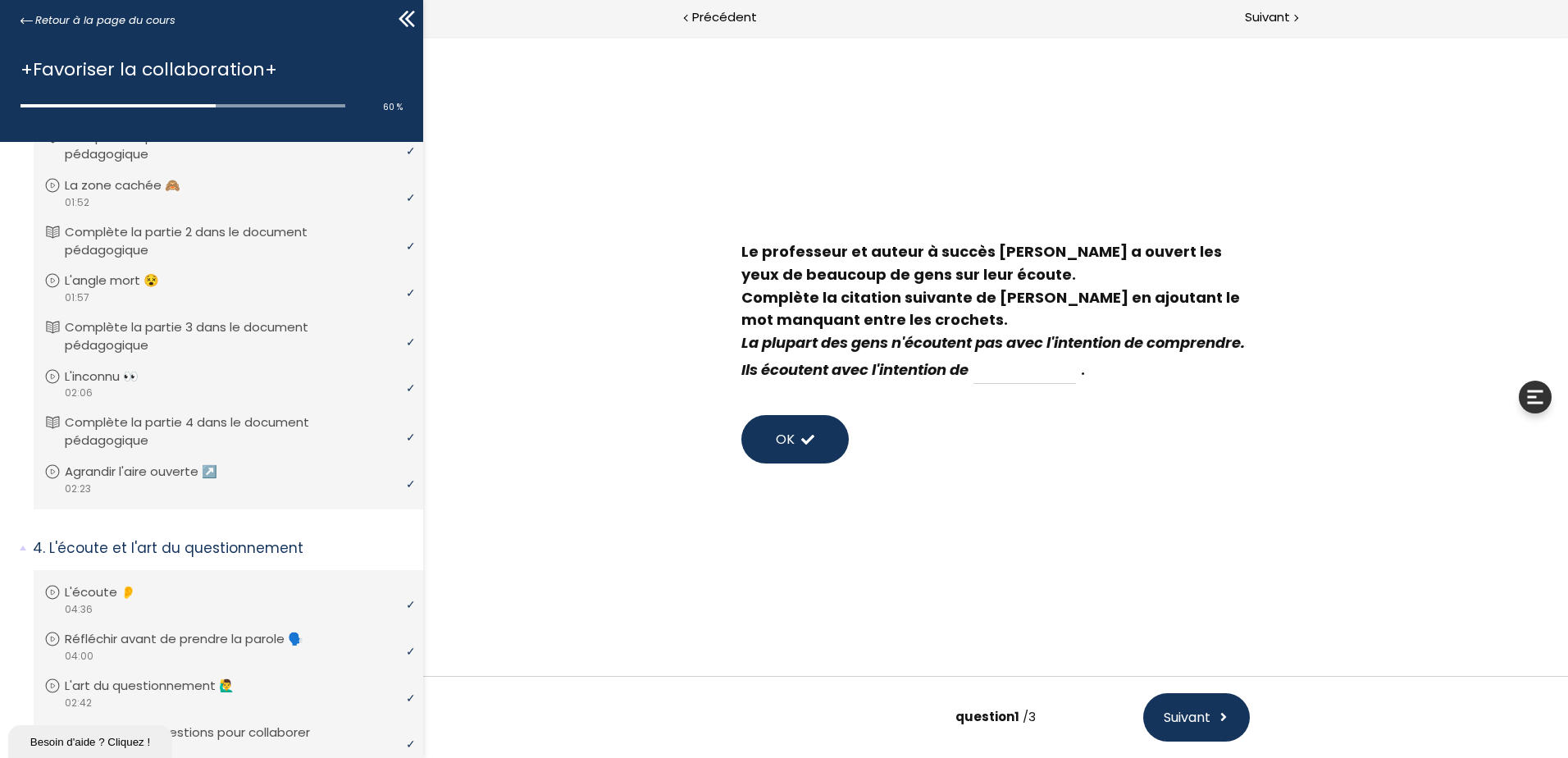
click at [1076, 371] on input at bounding box center [1024, 370] width 103 height 28
type input "répondre"
click at [810, 454] on button "OK" at bounding box center [795, 439] width 107 height 48
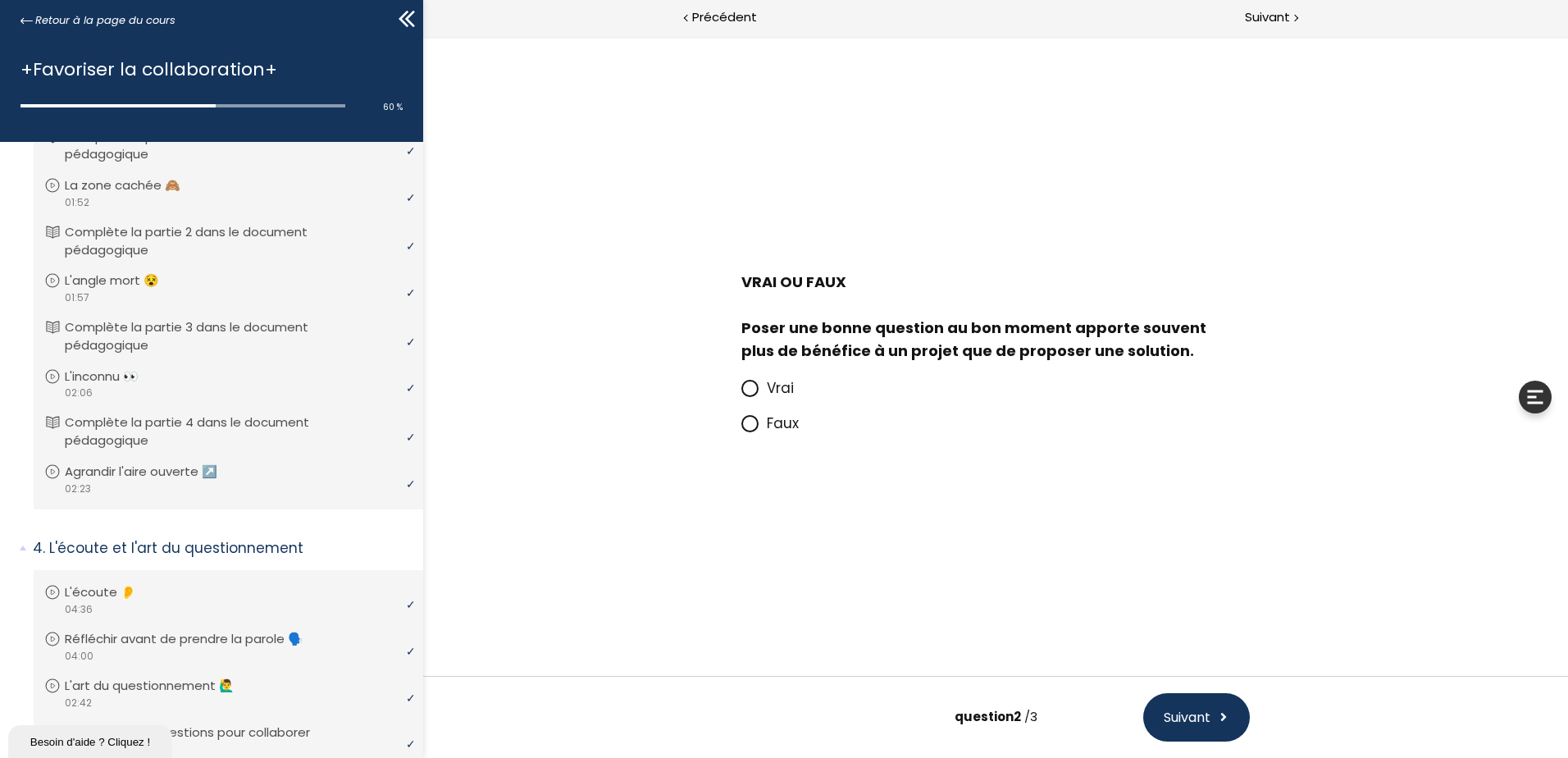
click at [748, 387] on icon at bounding box center [749, 388] width 10 height 10
click at [741, 393] on input "Vrai" at bounding box center [741, 393] width 0 height 0
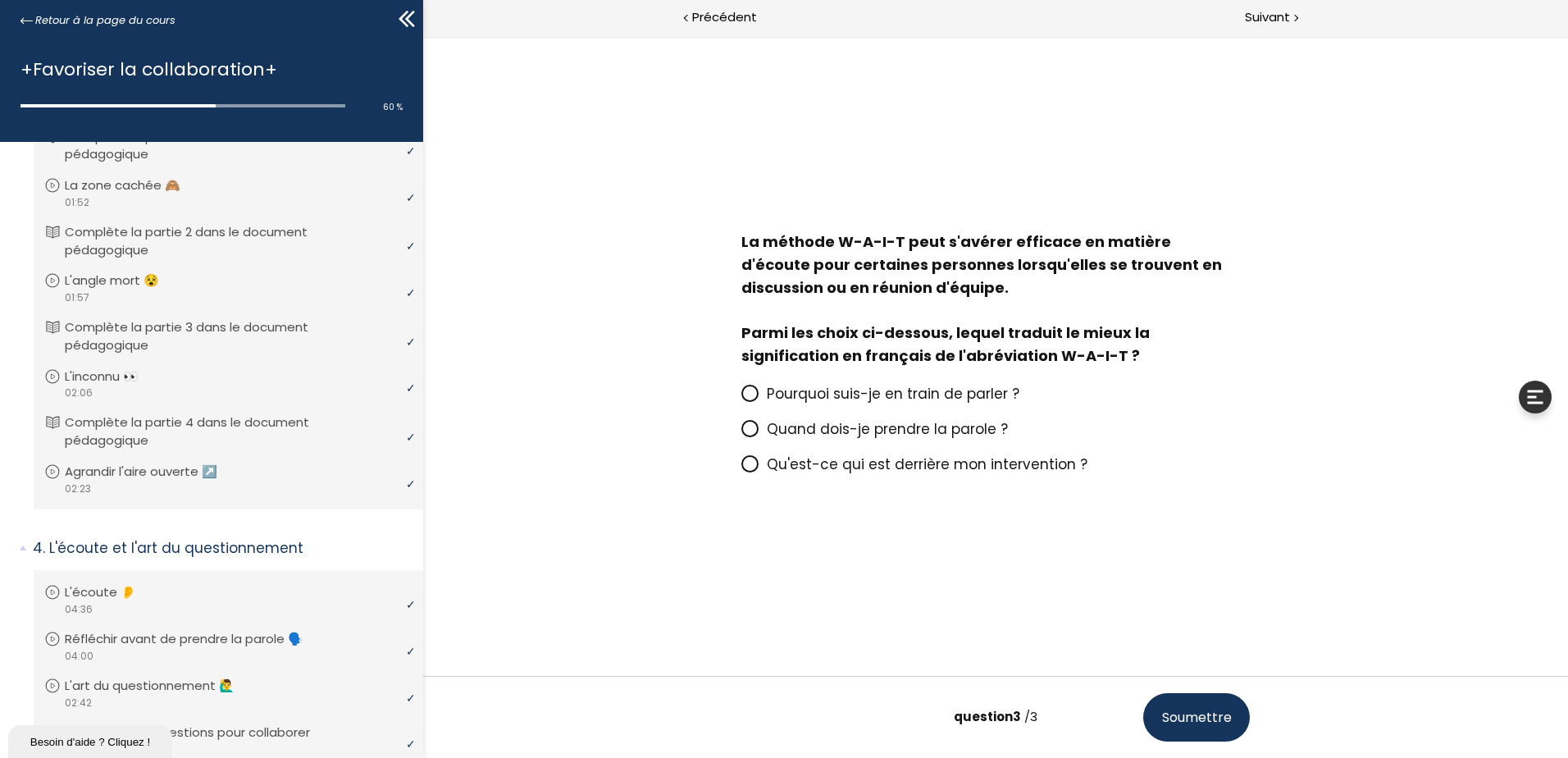
click at [757, 393] on icon at bounding box center [749, 393] width 14 height 14
click at [741, 399] on input "Pourquoi suis-je en train de parler ?" at bounding box center [741, 399] width 0 height 0
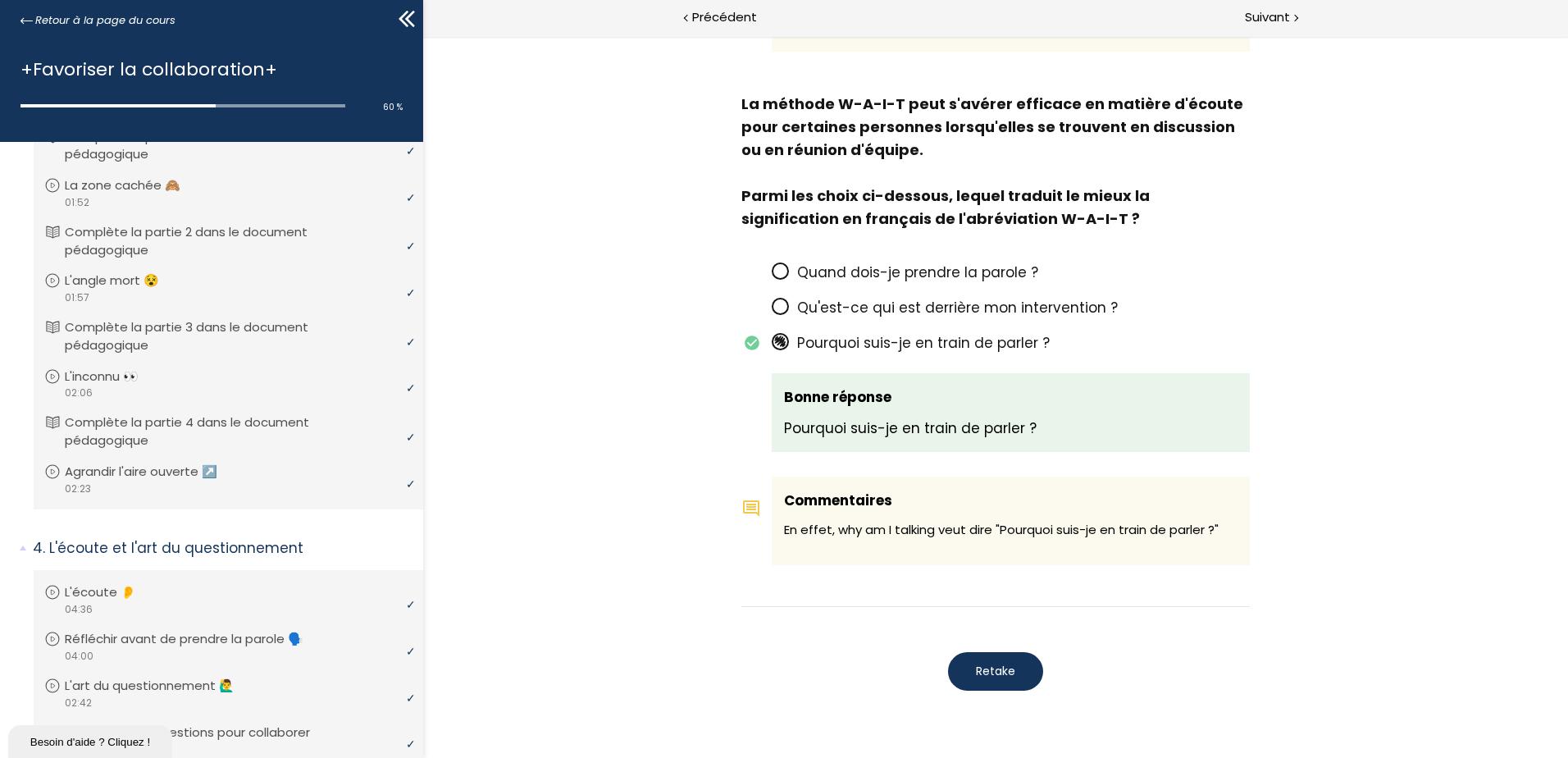
scroll to position [1231, 0]
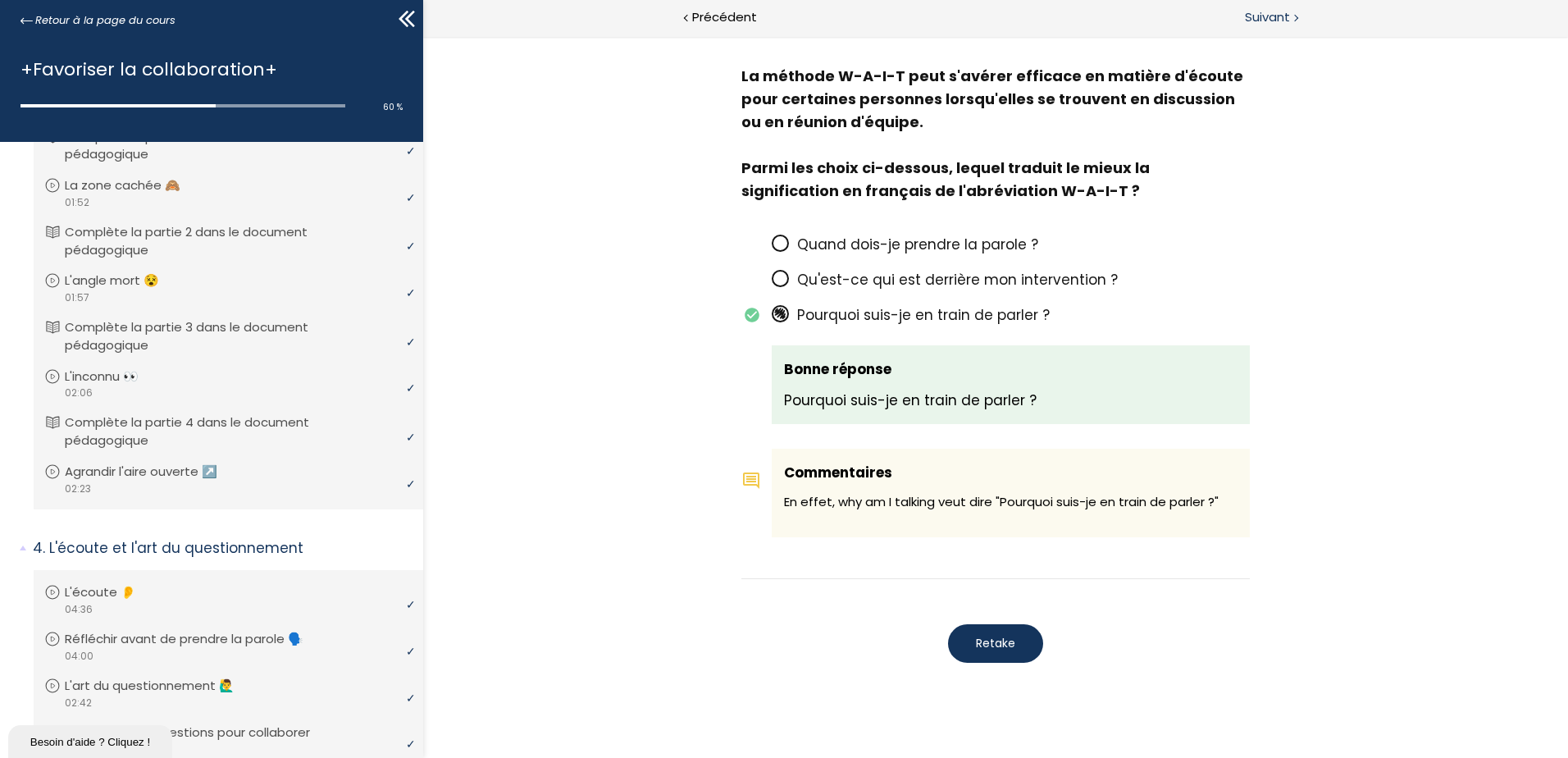
click at [1257, 16] on span "Suivant" at bounding box center [1268, 17] width 46 height 21
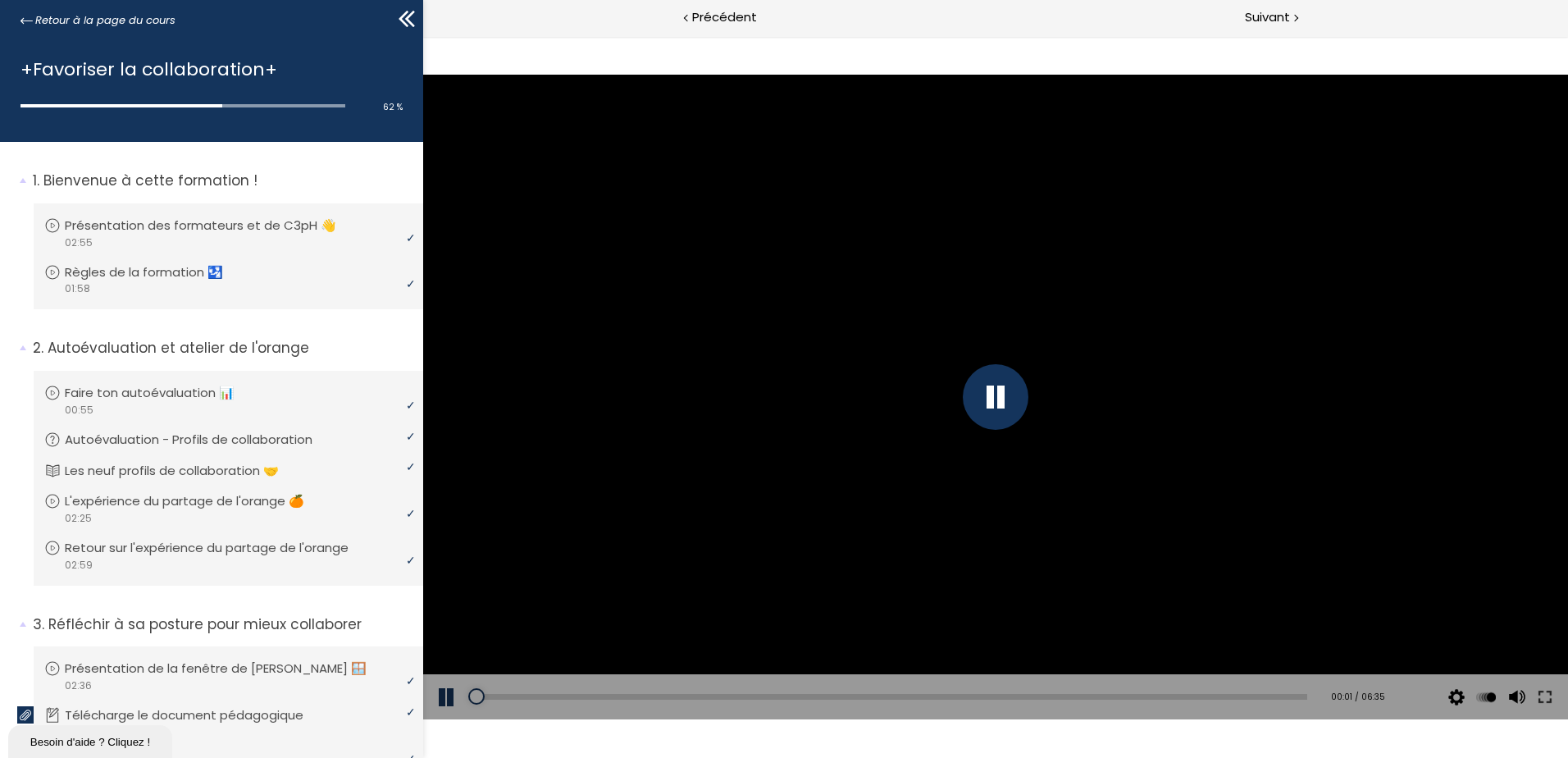
scroll to position [657, 0]
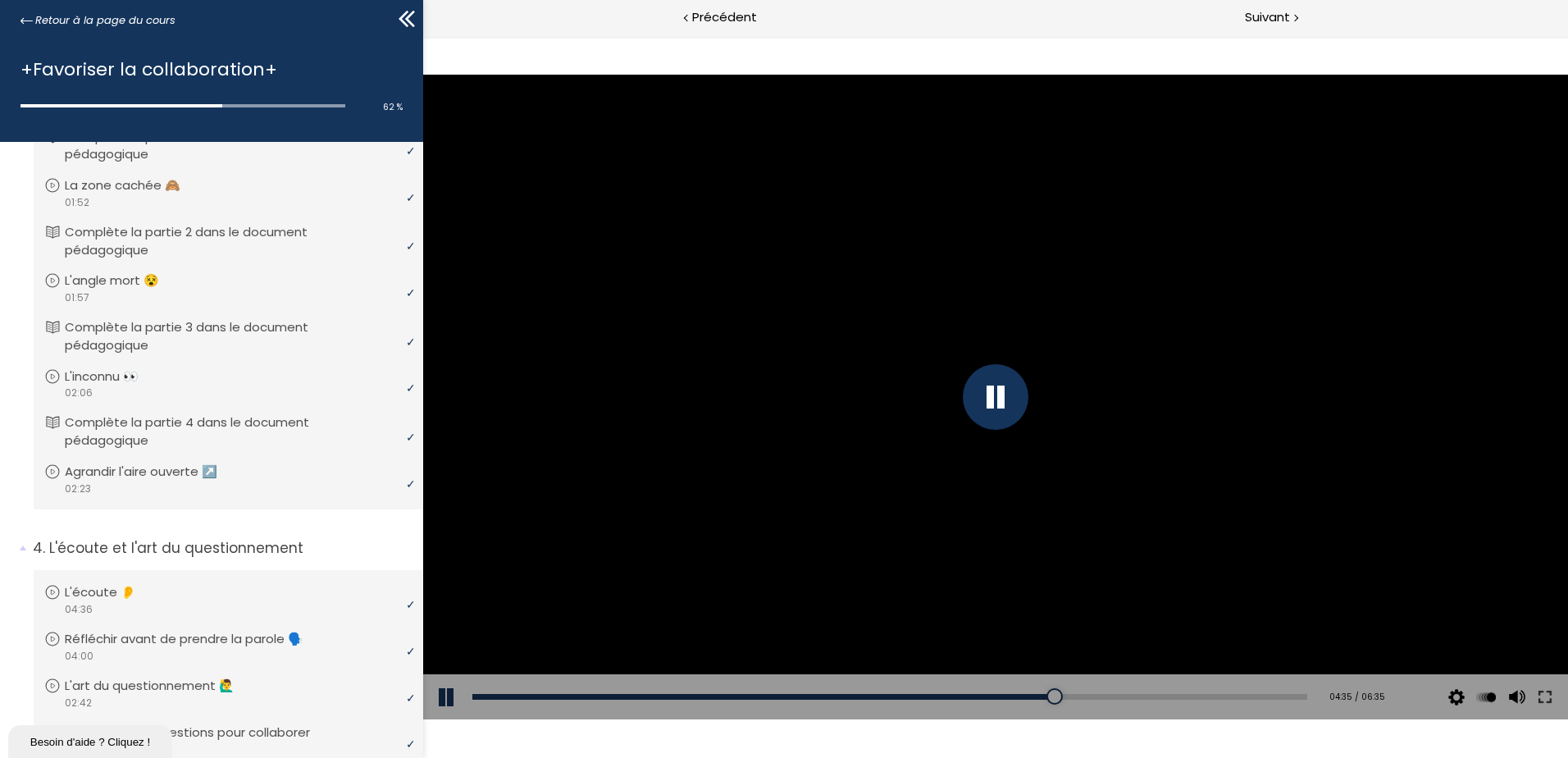
click at [445, 702] on button at bounding box center [448, 697] width 49 height 46
click at [443, 687] on button at bounding box center [448, 697] width 49 height 46
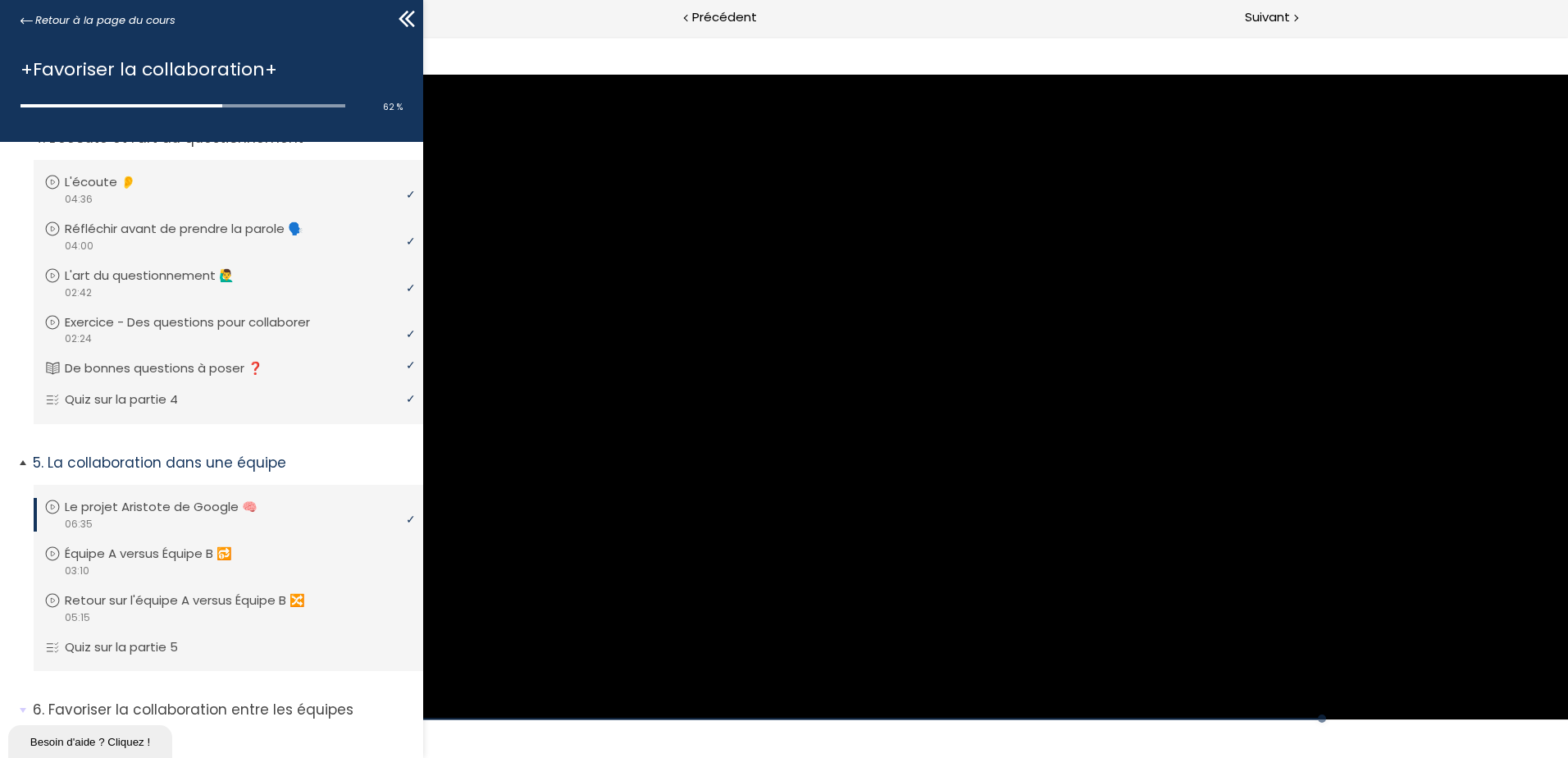
scroll to position [1140, 0]
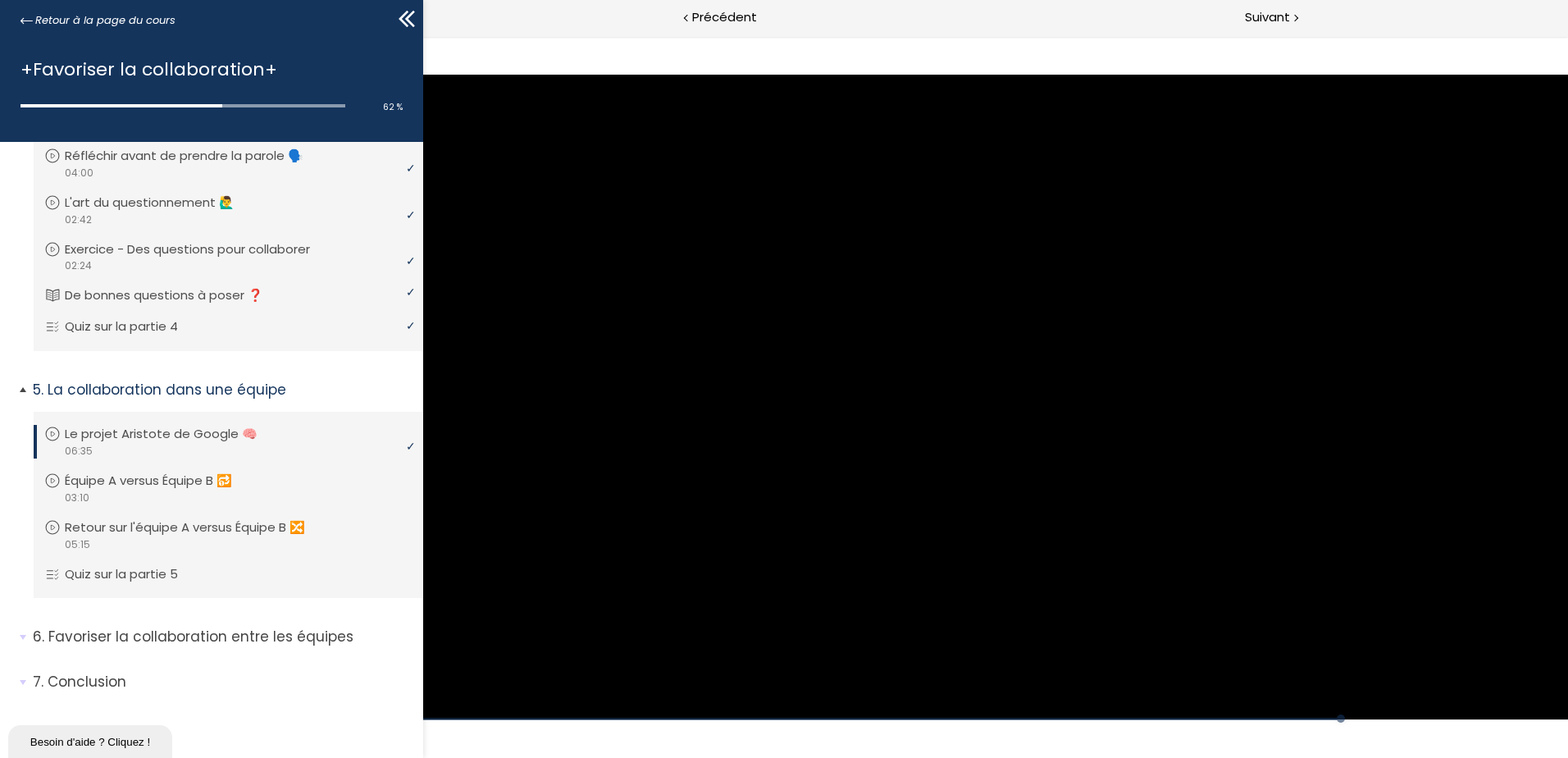
click at [316, 444] on div "video 06:35" at bounding box center [227, 450] width 364 height 15
click at [327, 431] on link "Le projet Aristote de Google 🧠" at bounding box center [227, 435] width 364 height 18
click at [46, 434] on icon at bounding box center [53, 435] width 16 height 16
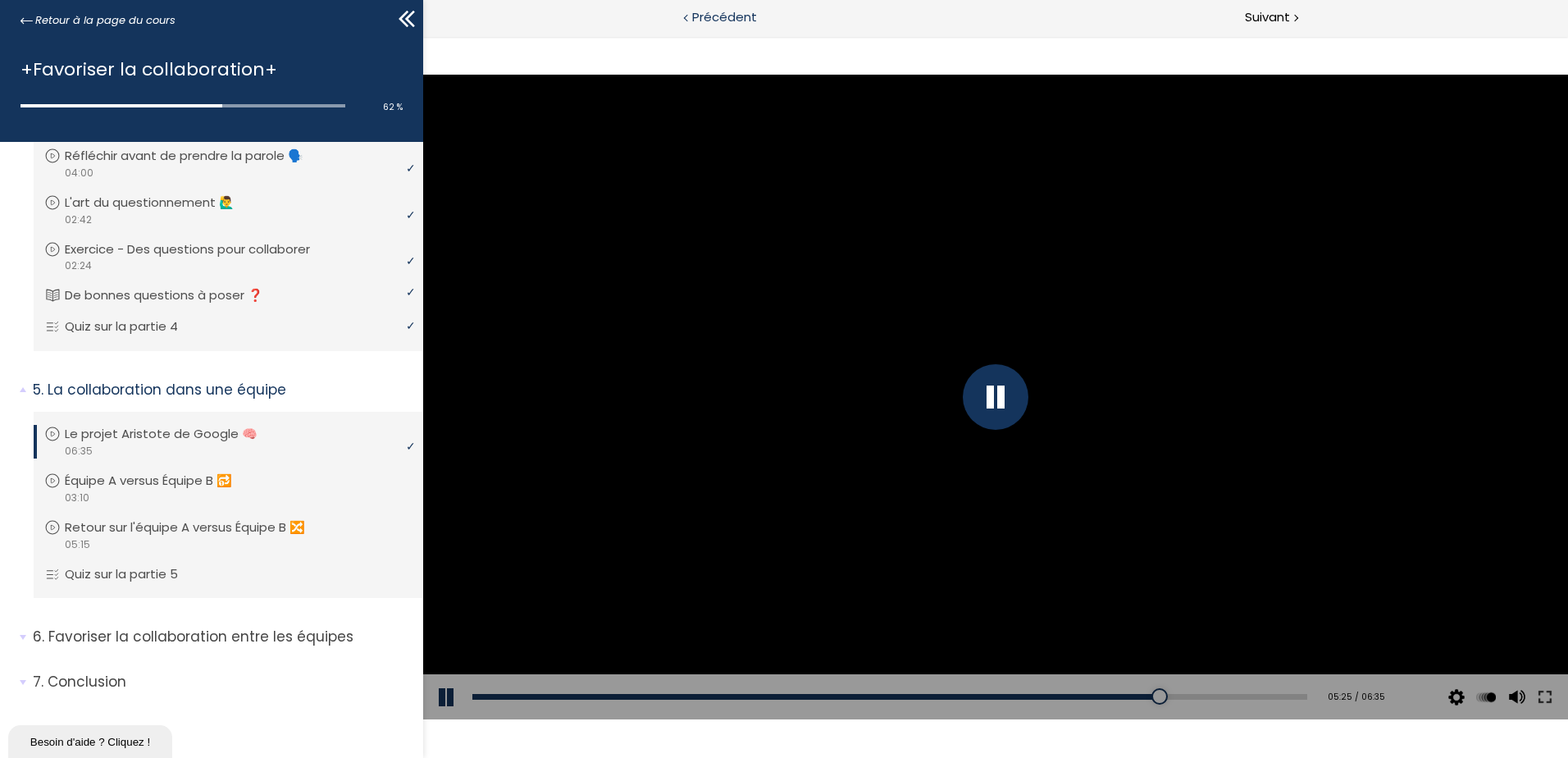
click at [738, 23] on span "Précédent" at bounding box center [724, 17] width 65 height 21
click at [1288, 19] on span "Suivant" at bounding box center [1268, 17] width 46 height 21
click at [11, 641] on li "6. Favoriser la collaboration entre les équipes Vous devez avoir terminé l'unit…" at bounding box center [211, 643] width 423 height 57
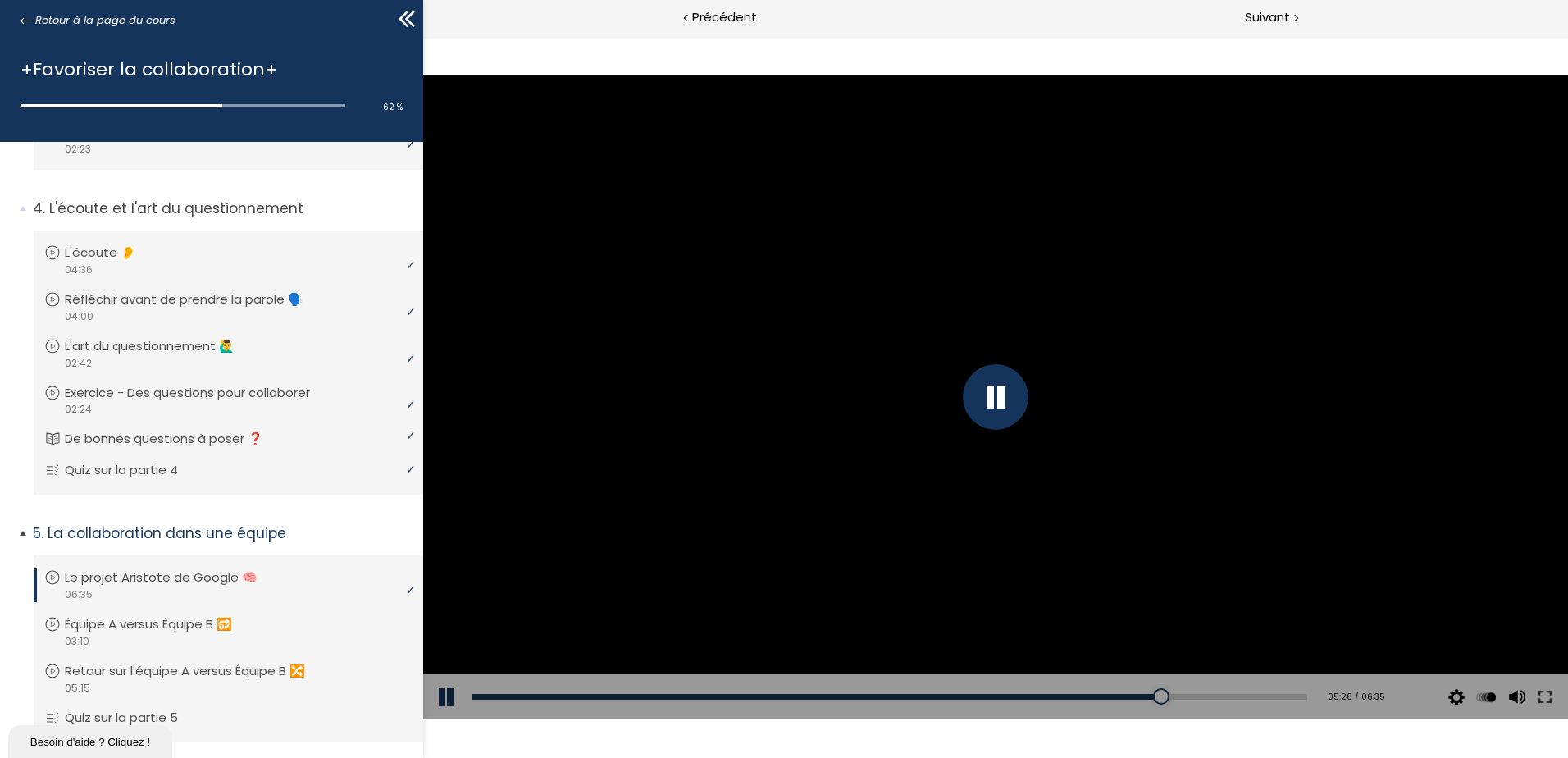
scroll to position [992, 0]
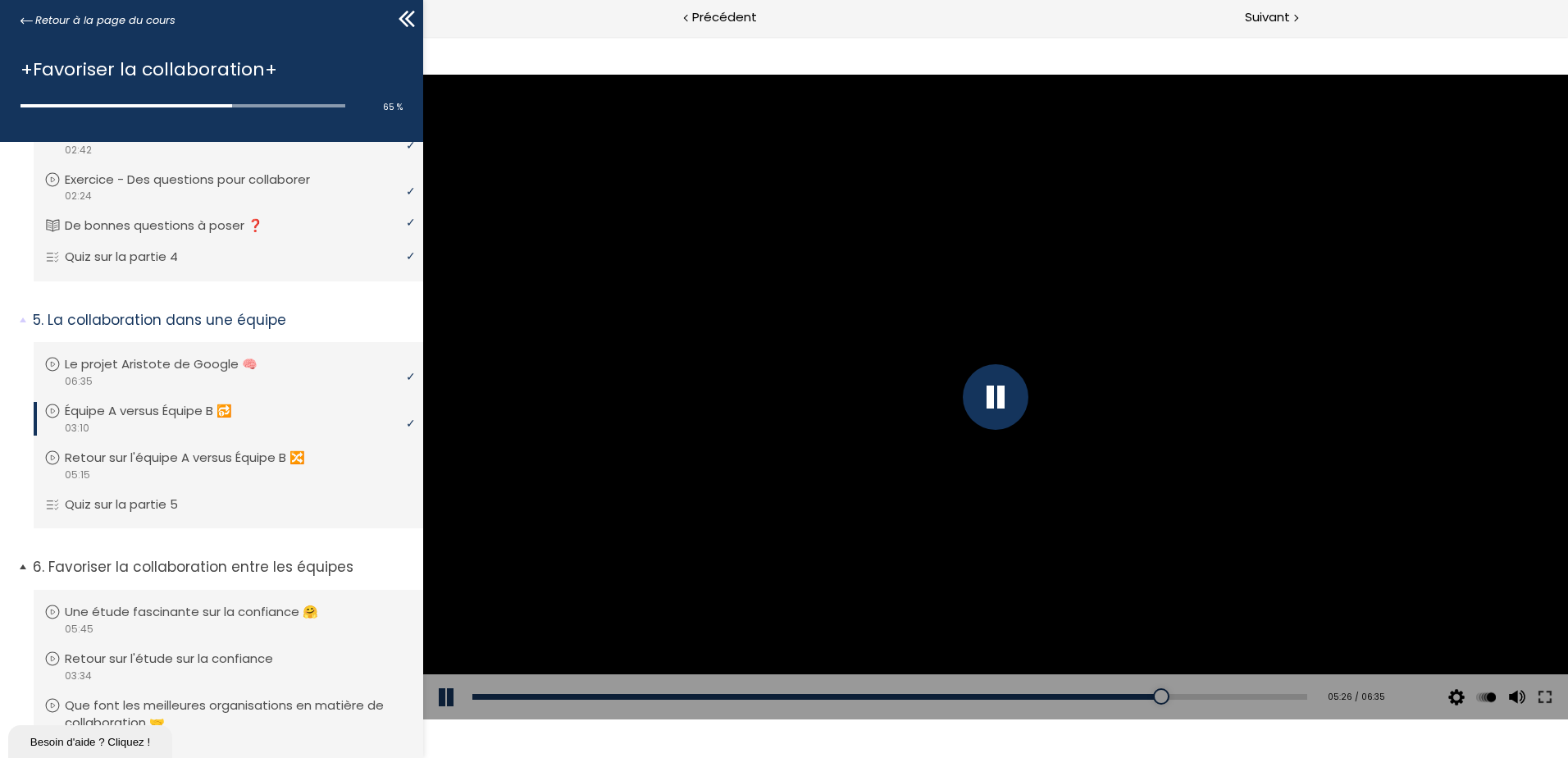
scroll to position [1320, 0]
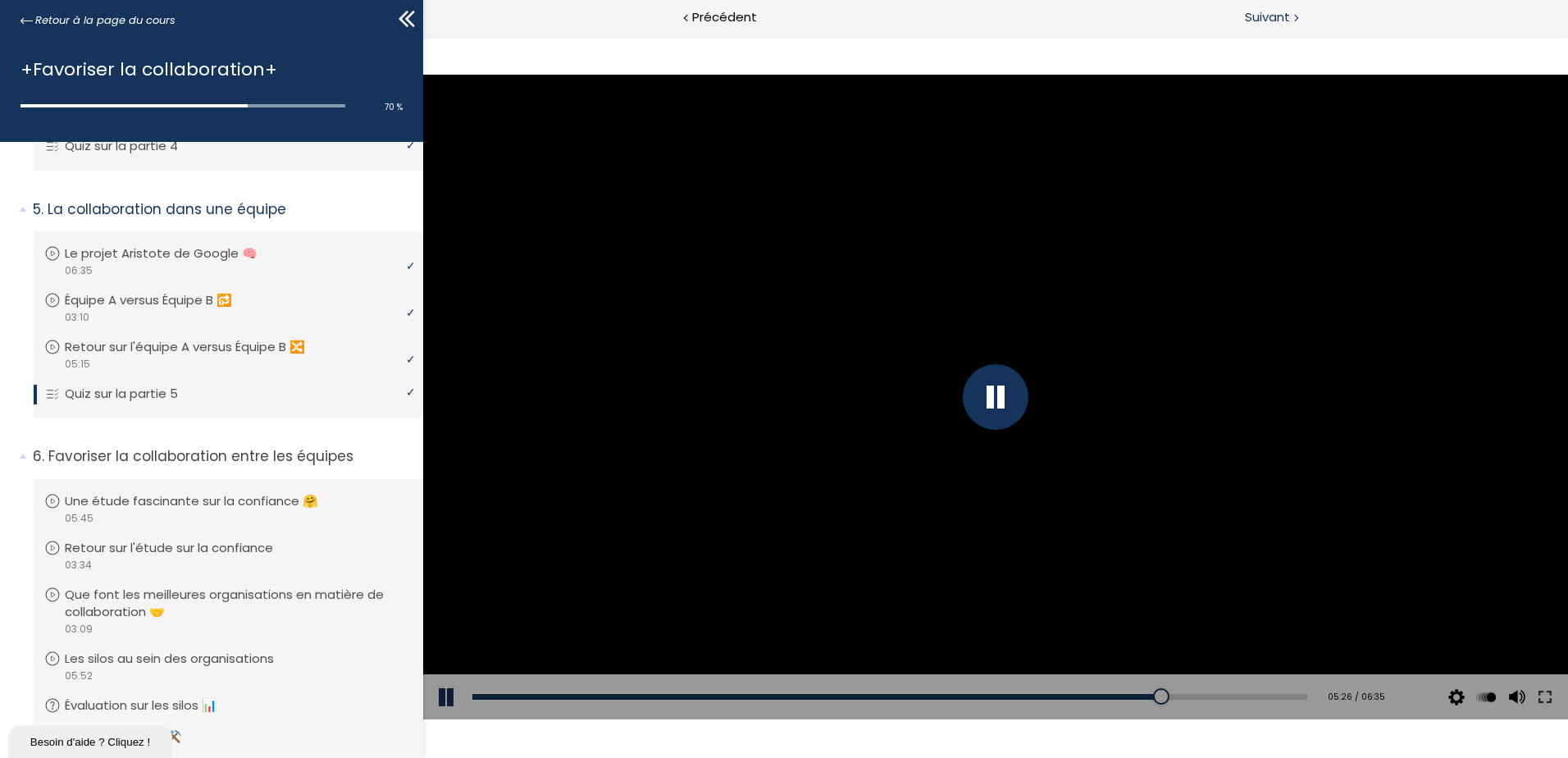
click at [1250, 26] on span "Suivant" at bounding box center [1268, 17] width 46 height 21
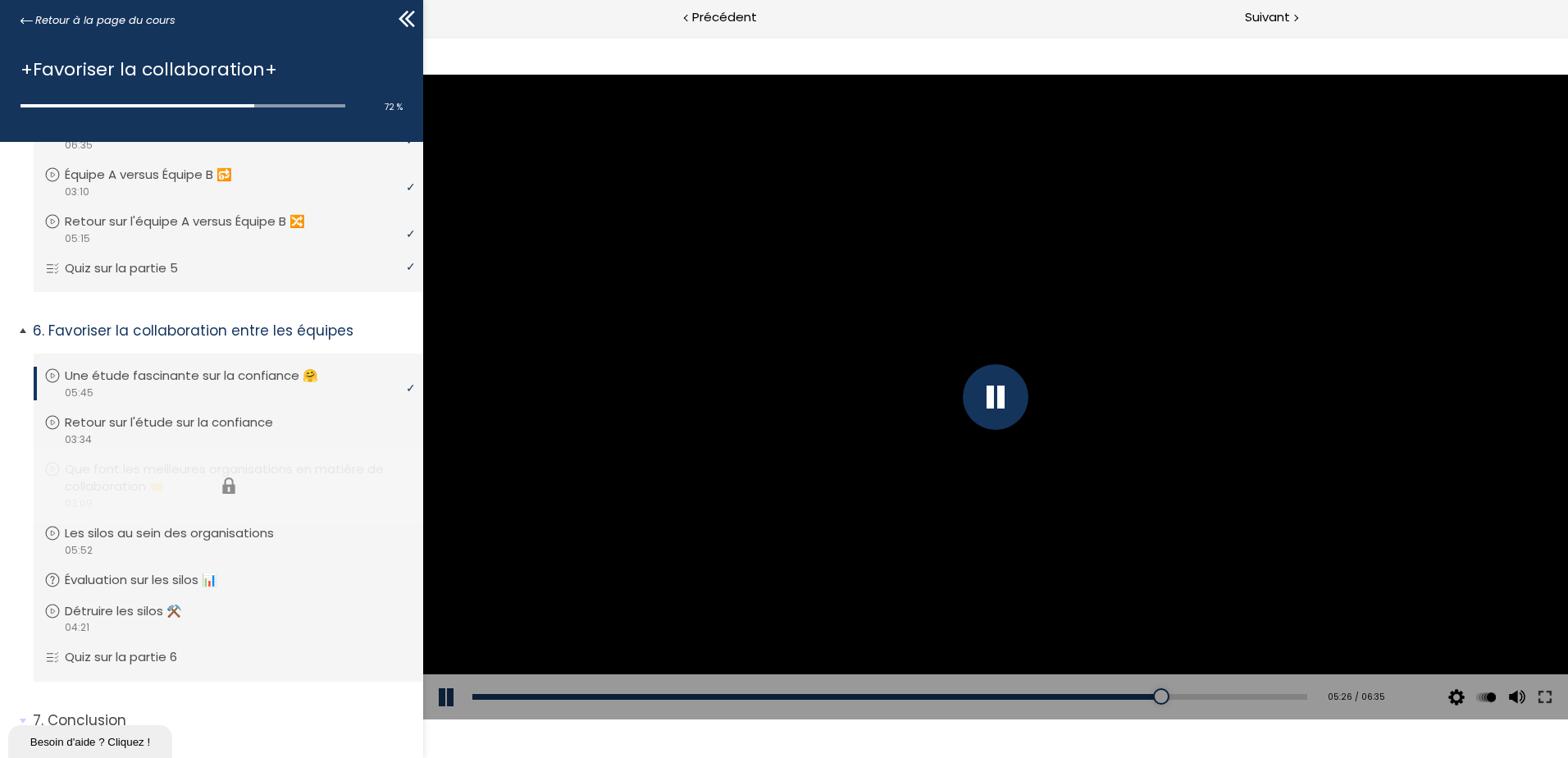
scroll to position [1485, 0]
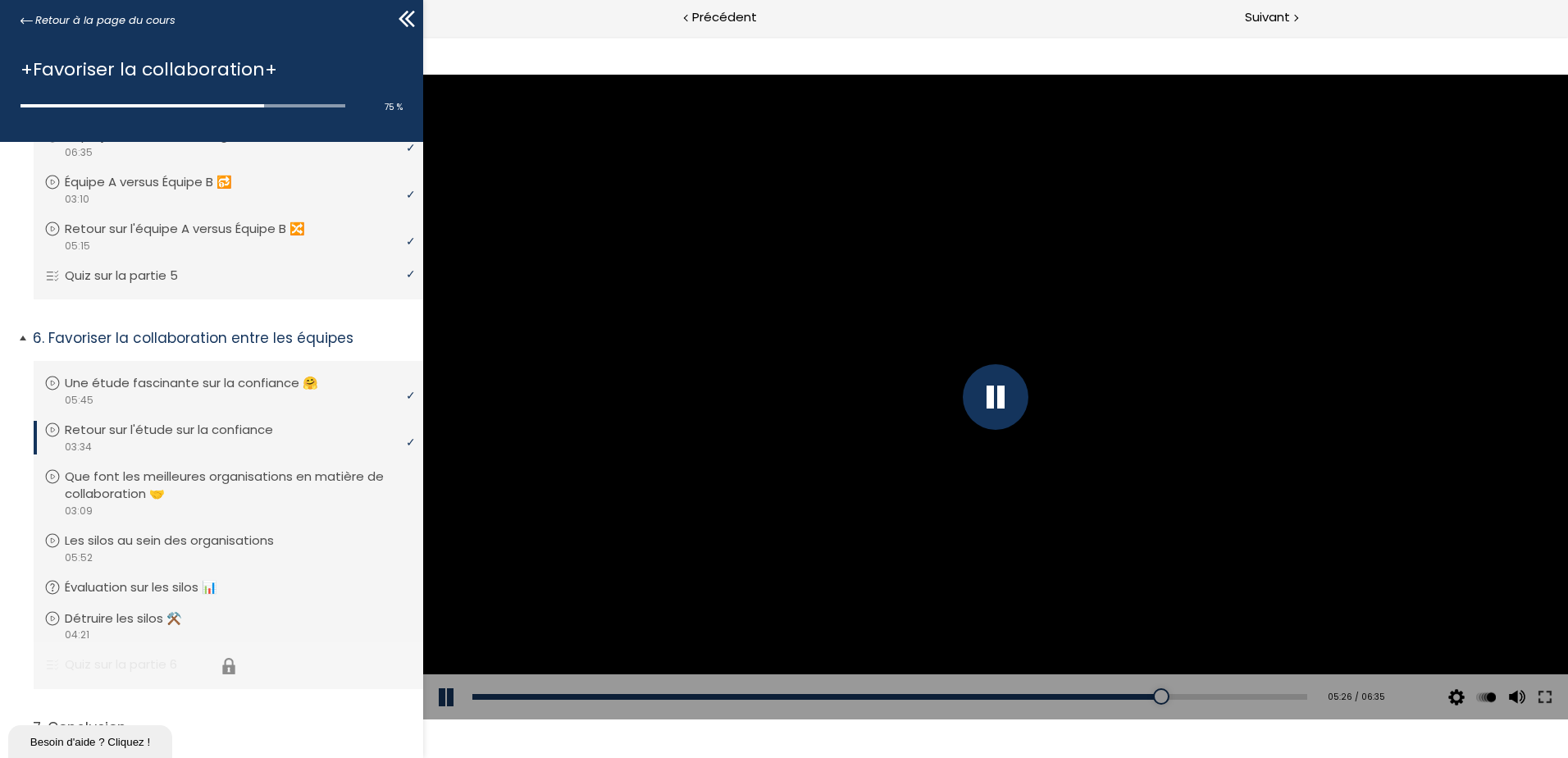
scroll to position [1403, 0]
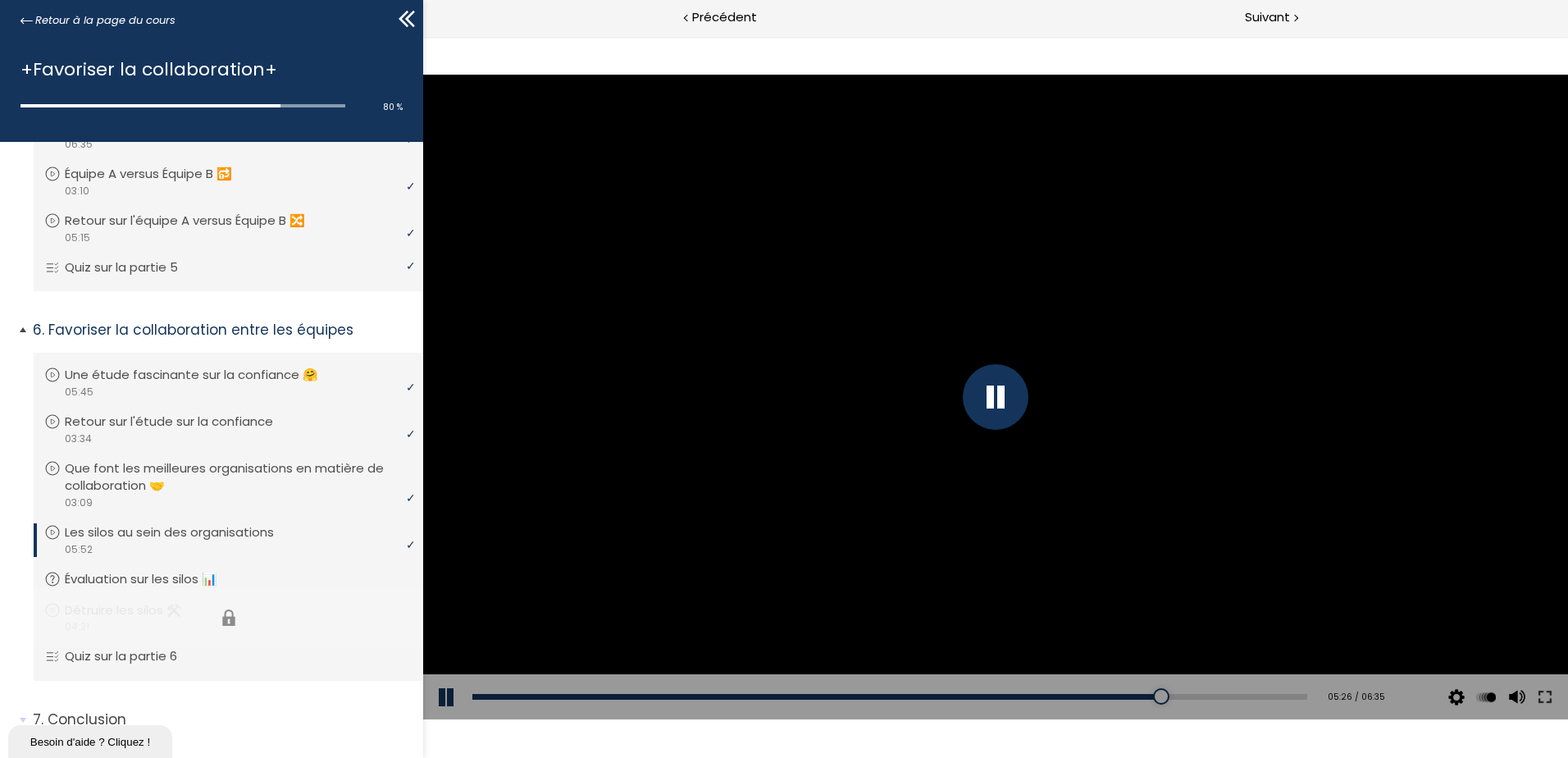
scroll to position [1485, 0]
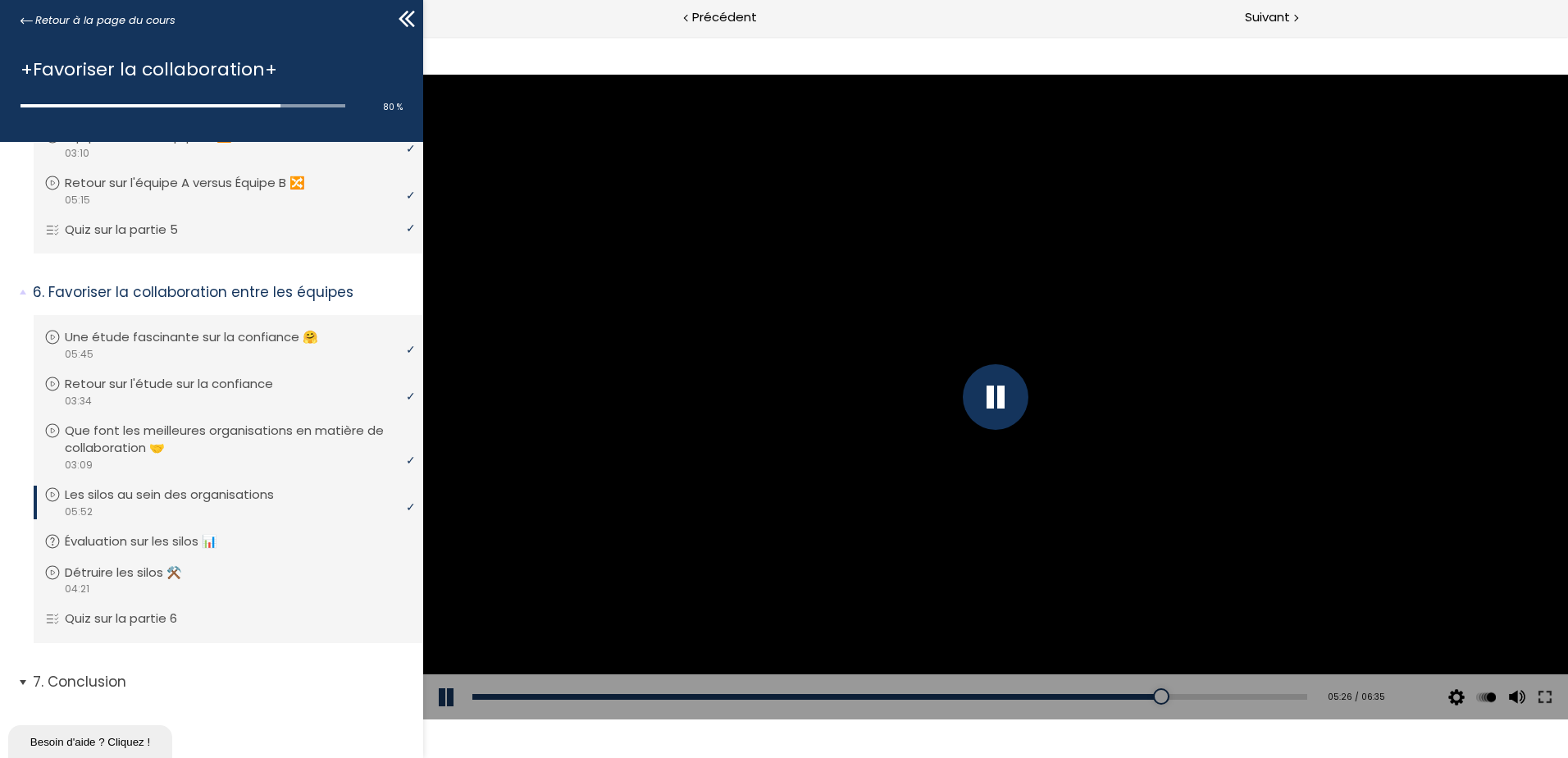
click at [88, 677] on p "Conclusion" at bounding box center [221, 682] width 378 height 21
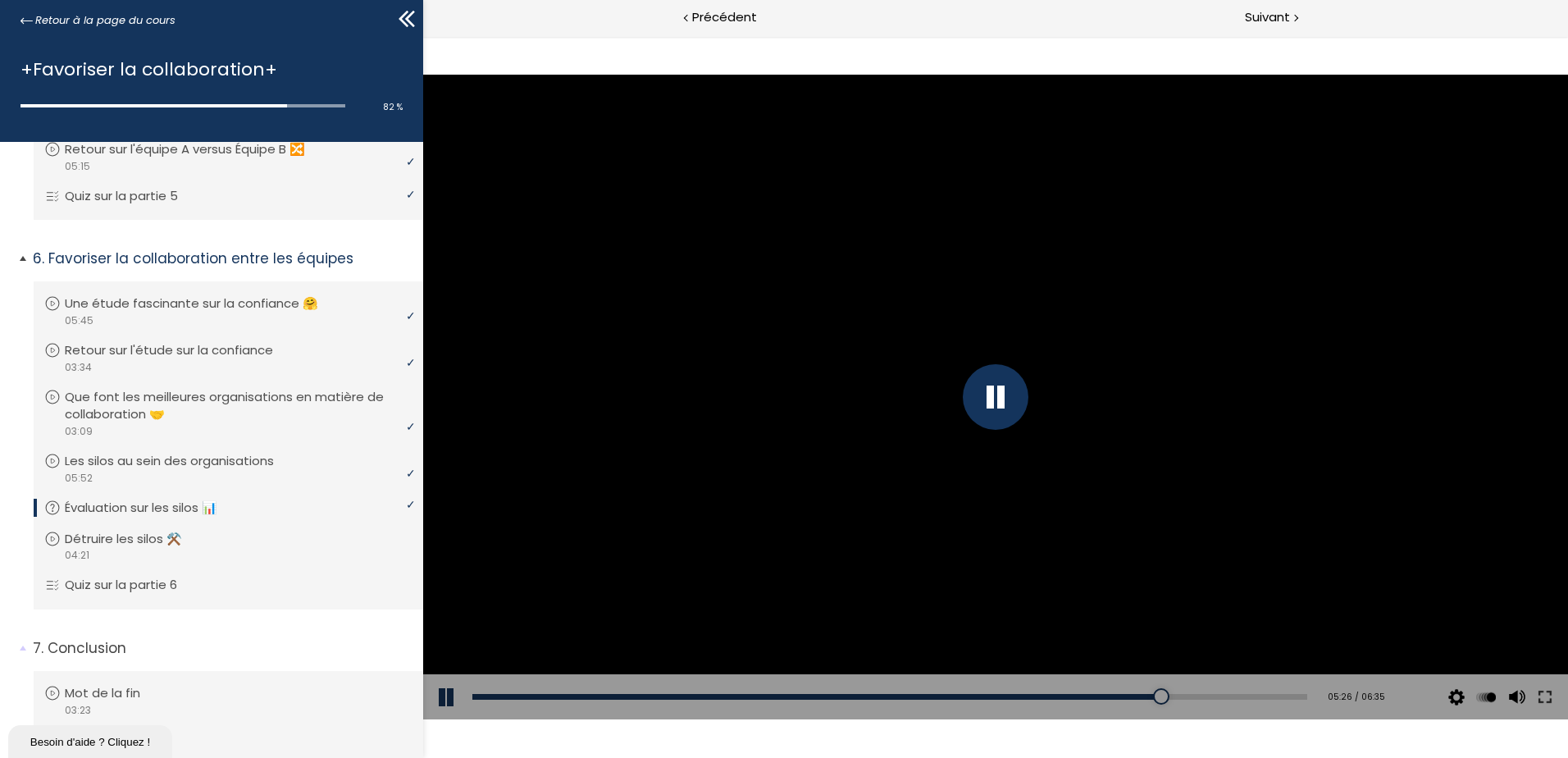
scroll to position [1456, 0]
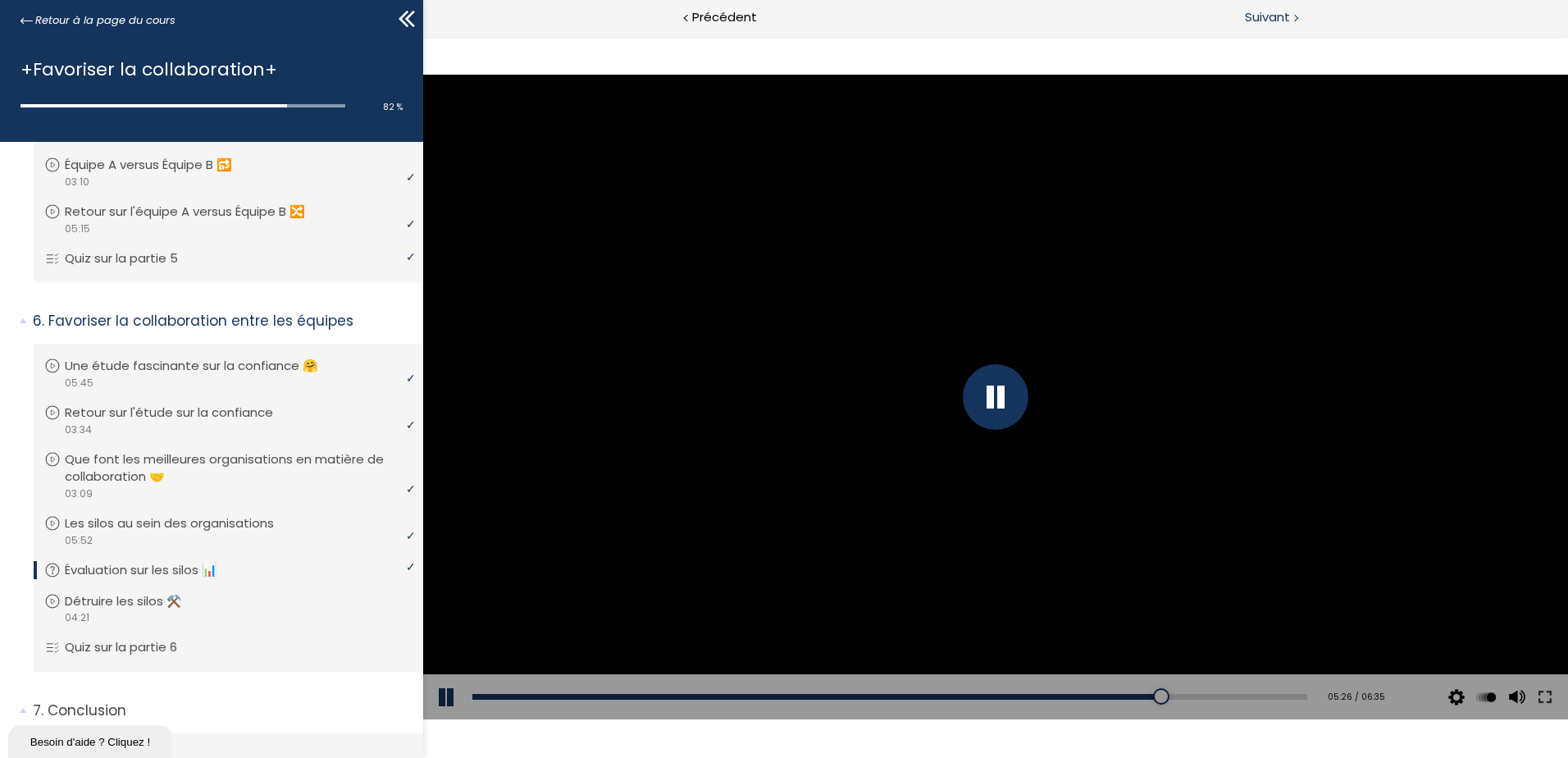
click at [1286, 15] on span "Suivant" at bounding box center [1268, 17] width 46 height 21
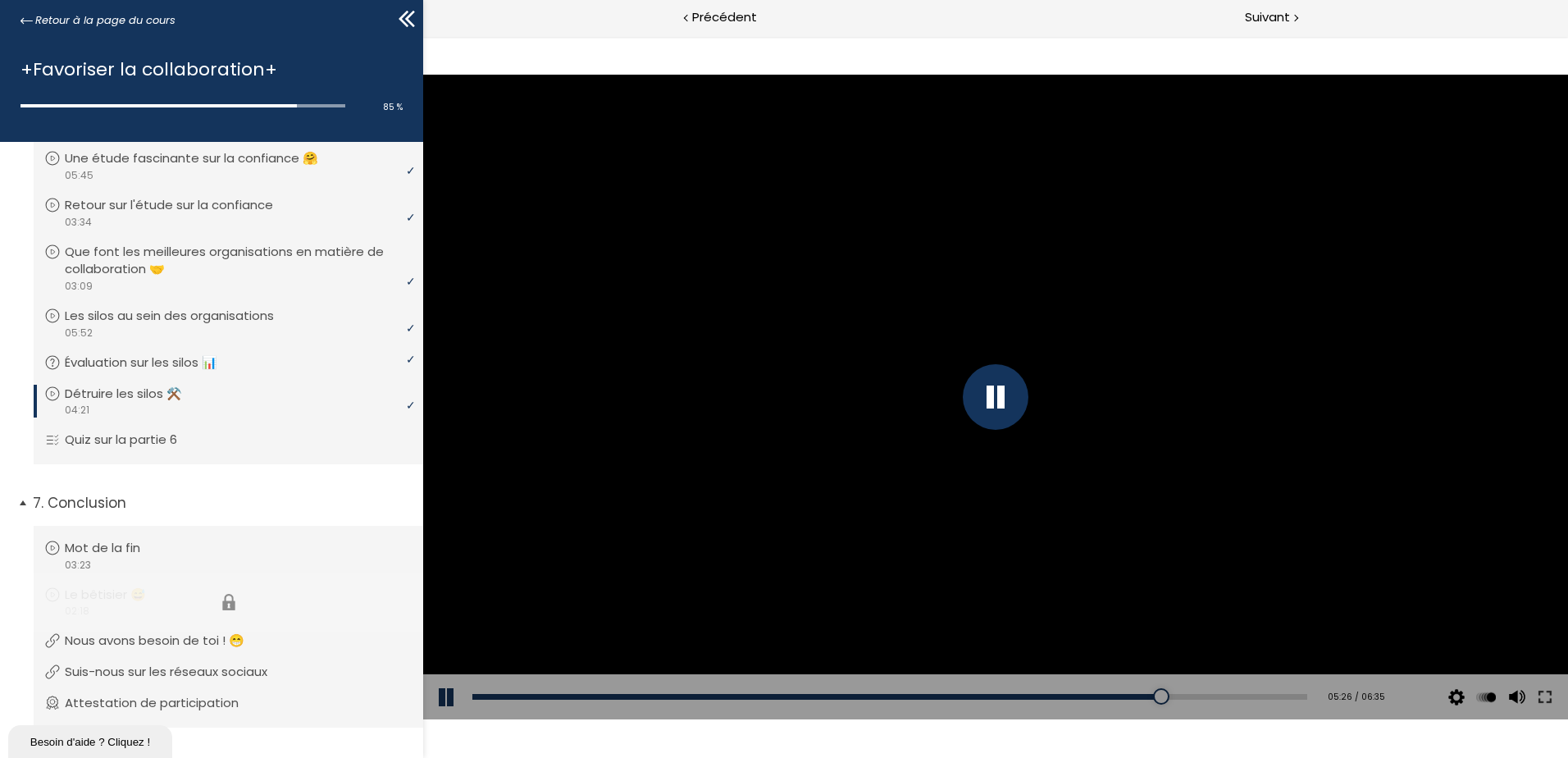
scroll to position [1702, 0]
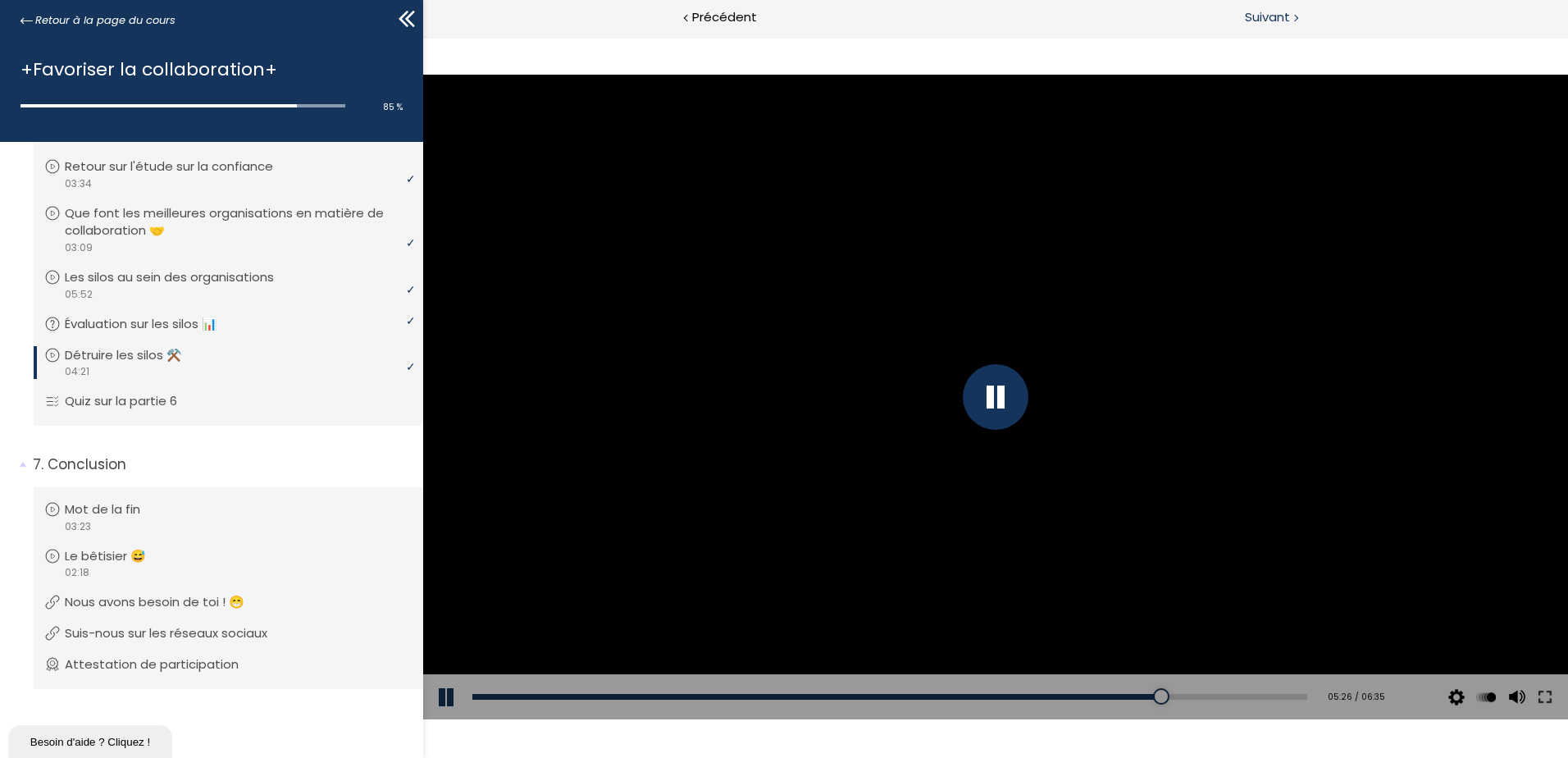
click at [1282, 9] on span "Suivant" at bounding box center [1268, 17] width 46 height 21
click at [1264, 13] on span "Suivant" at bounding box center [1268, 17] width 46 height 21
click at [1287, 24] on span "Suivant" at bounding box center [1268, 17] width 46 height 21
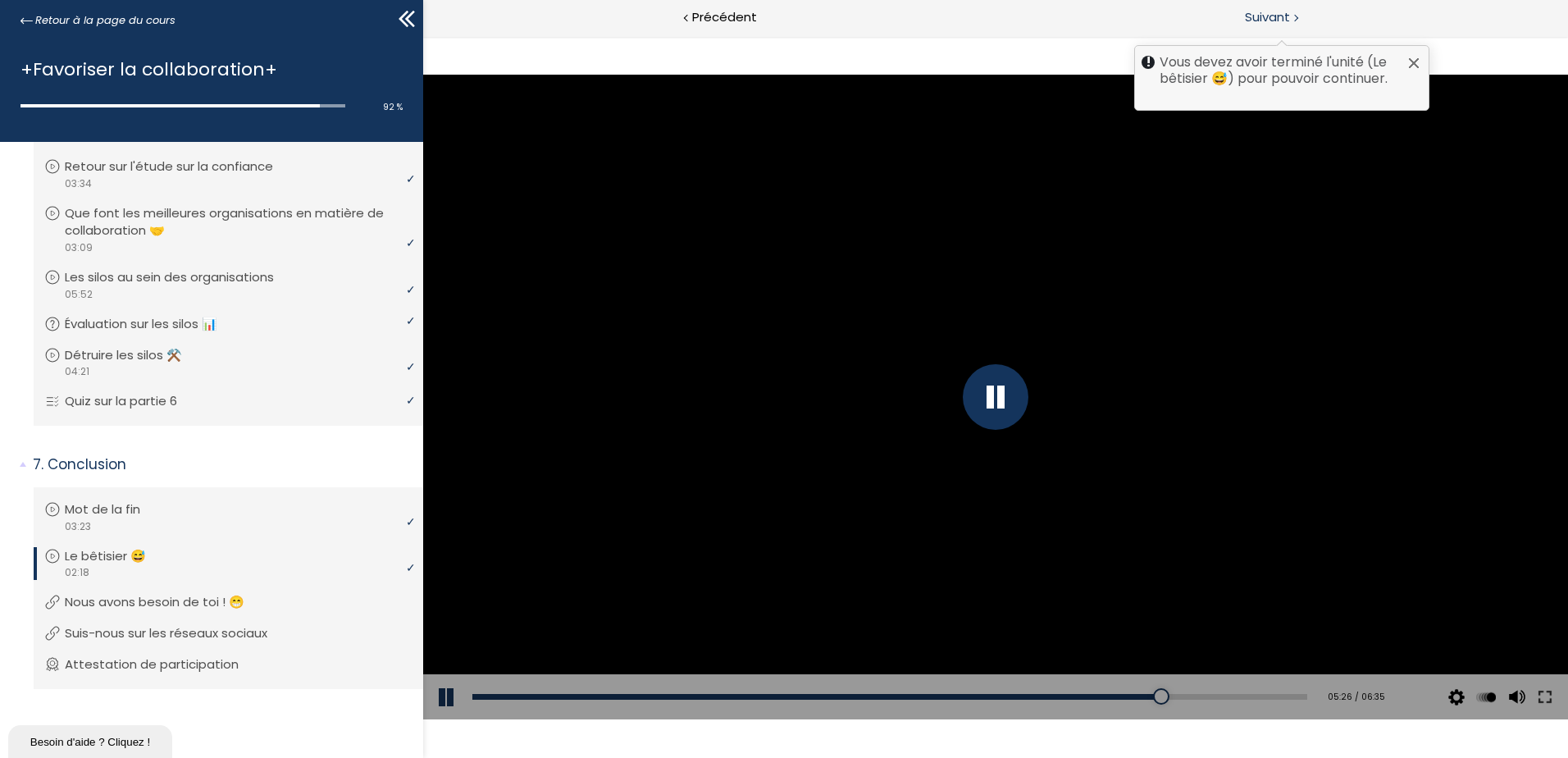
click at [1281, 11] on span "Suivant" at bounding box center [1268, 17] width 46 height 21
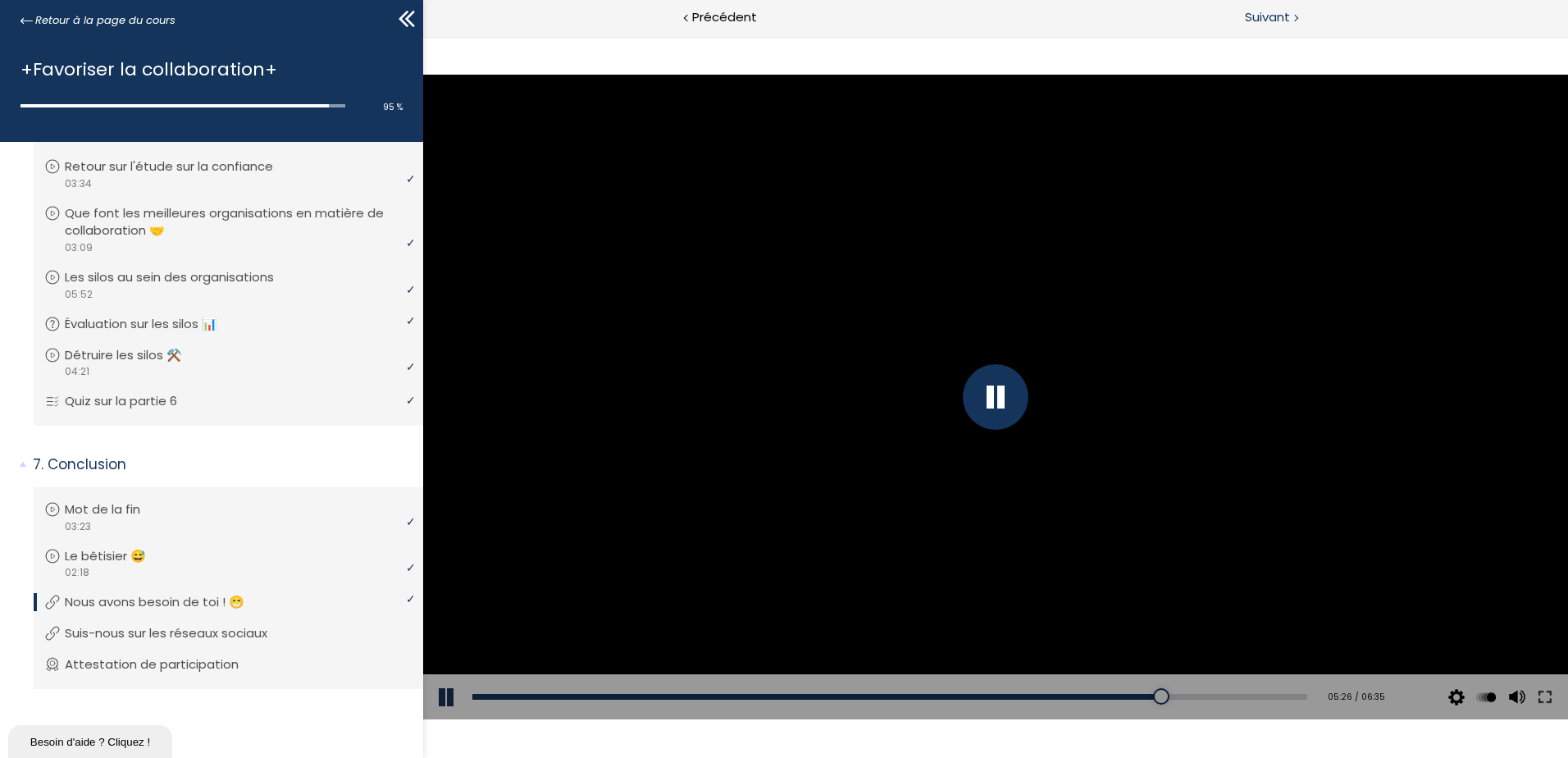
click at [1278, 15] on span "Suivant" at bounding box center [1268, 17] width 46 height 21
click at [1275, 28] on div "Suivant" at bounding box center [1282, 18] width 573 height 37
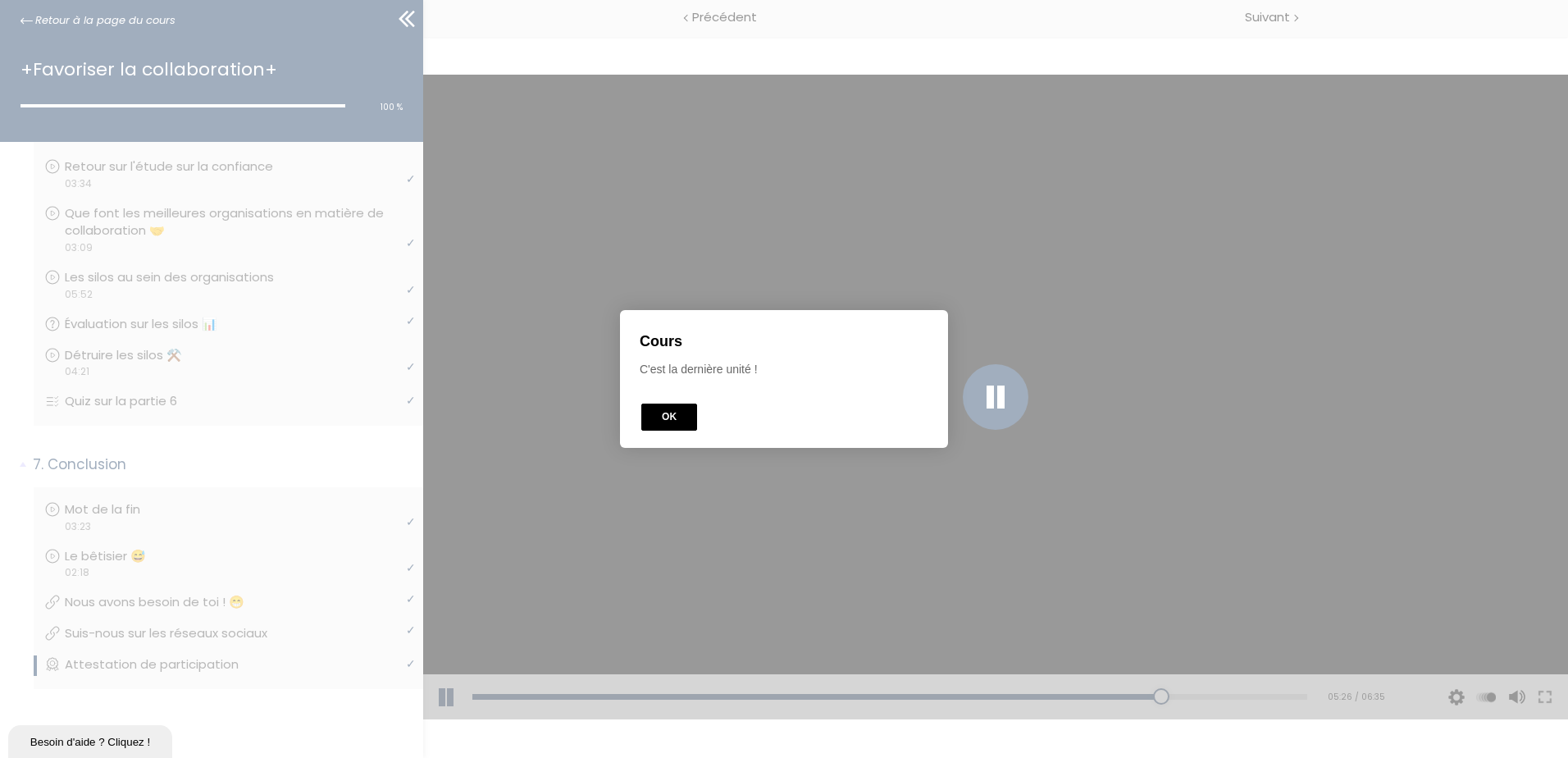
click at [655, 415] on button "OK" at bounding box center [668, 417] width 56 height 27
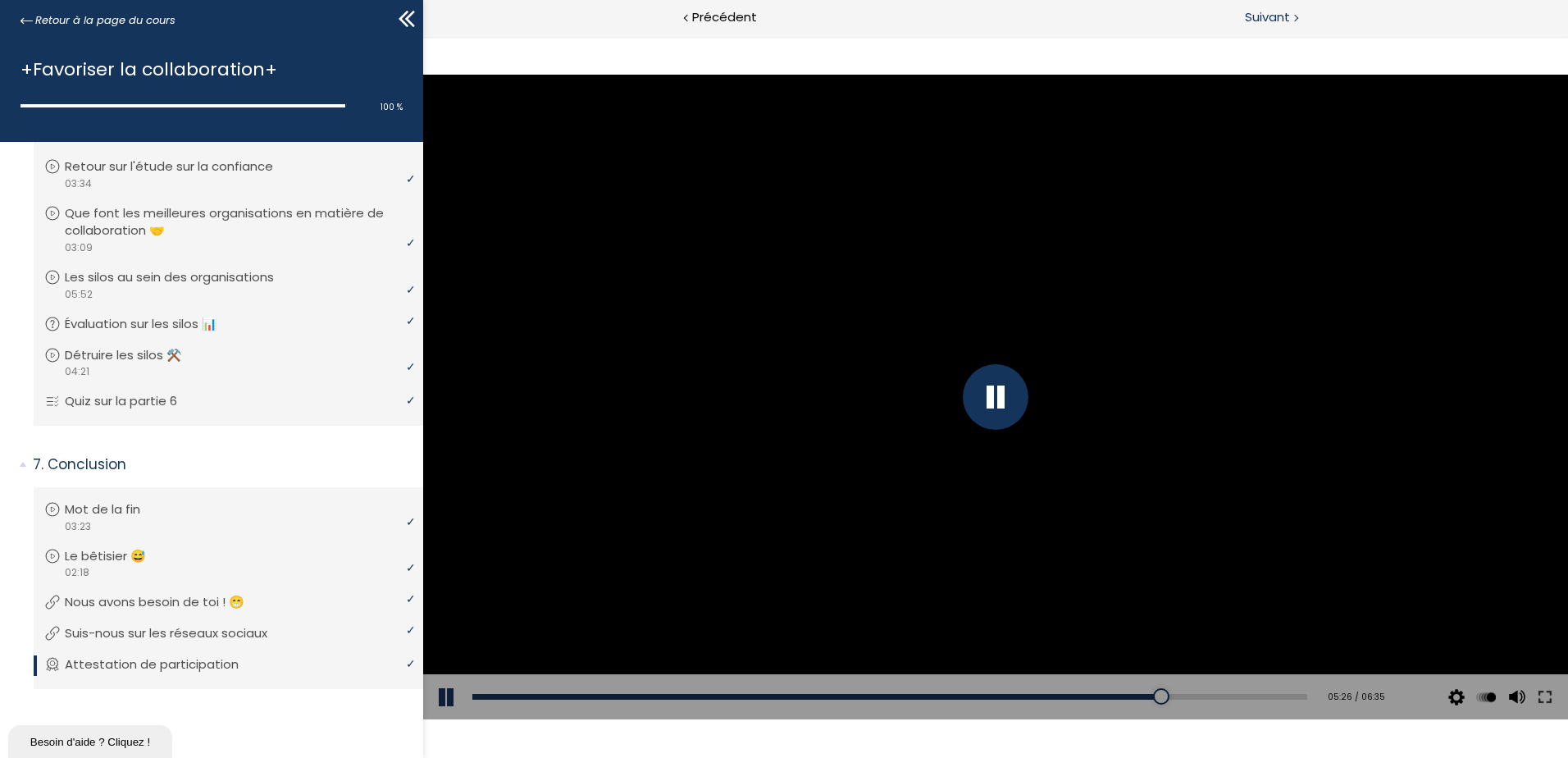
click at [1281, 10] on span "Suivant" at bounding box center [1268, 17] width 46 height 21
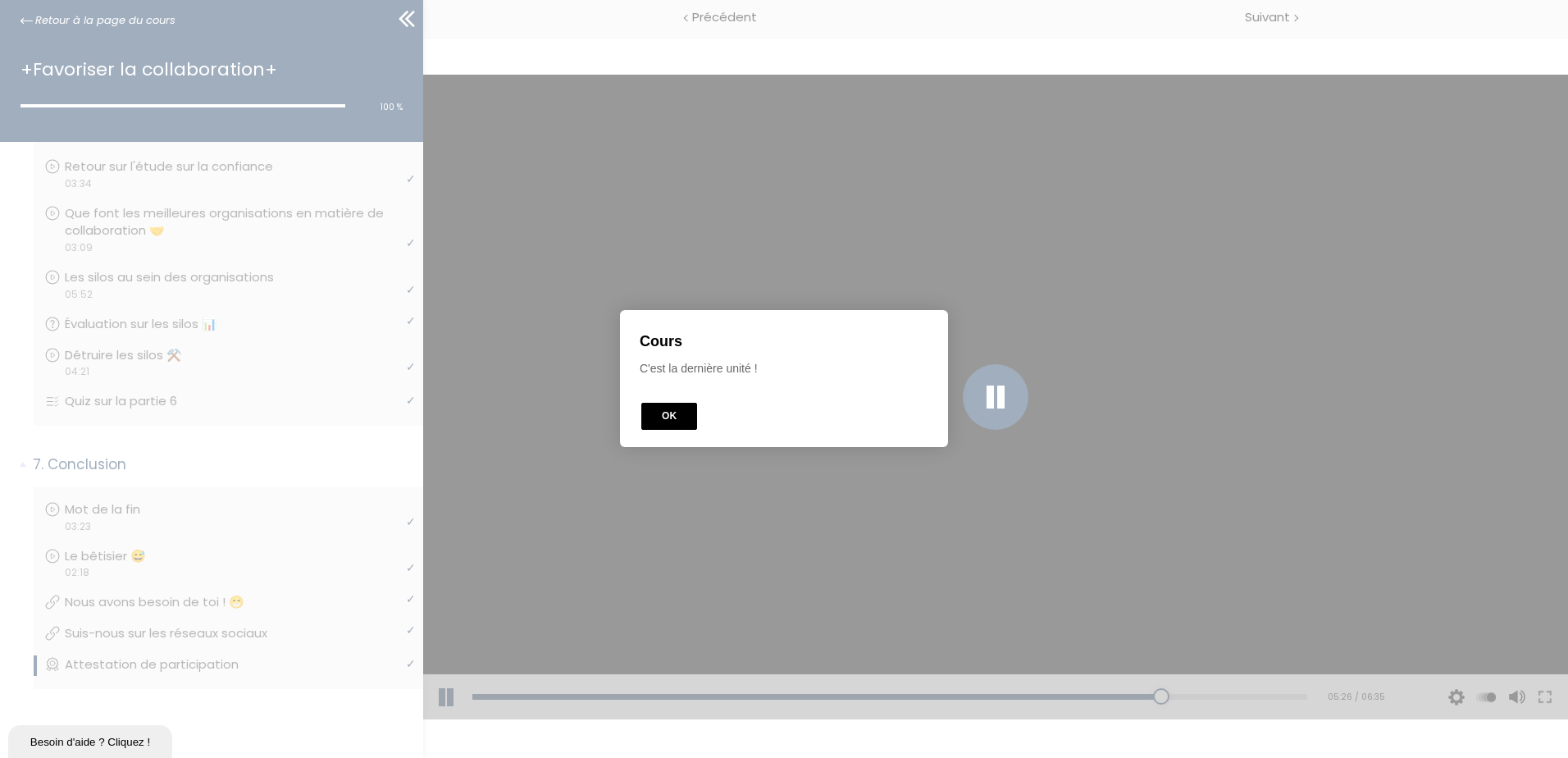
click at [664, 415] on button "OK" at bounding box center [668, 417] width 56 height 27
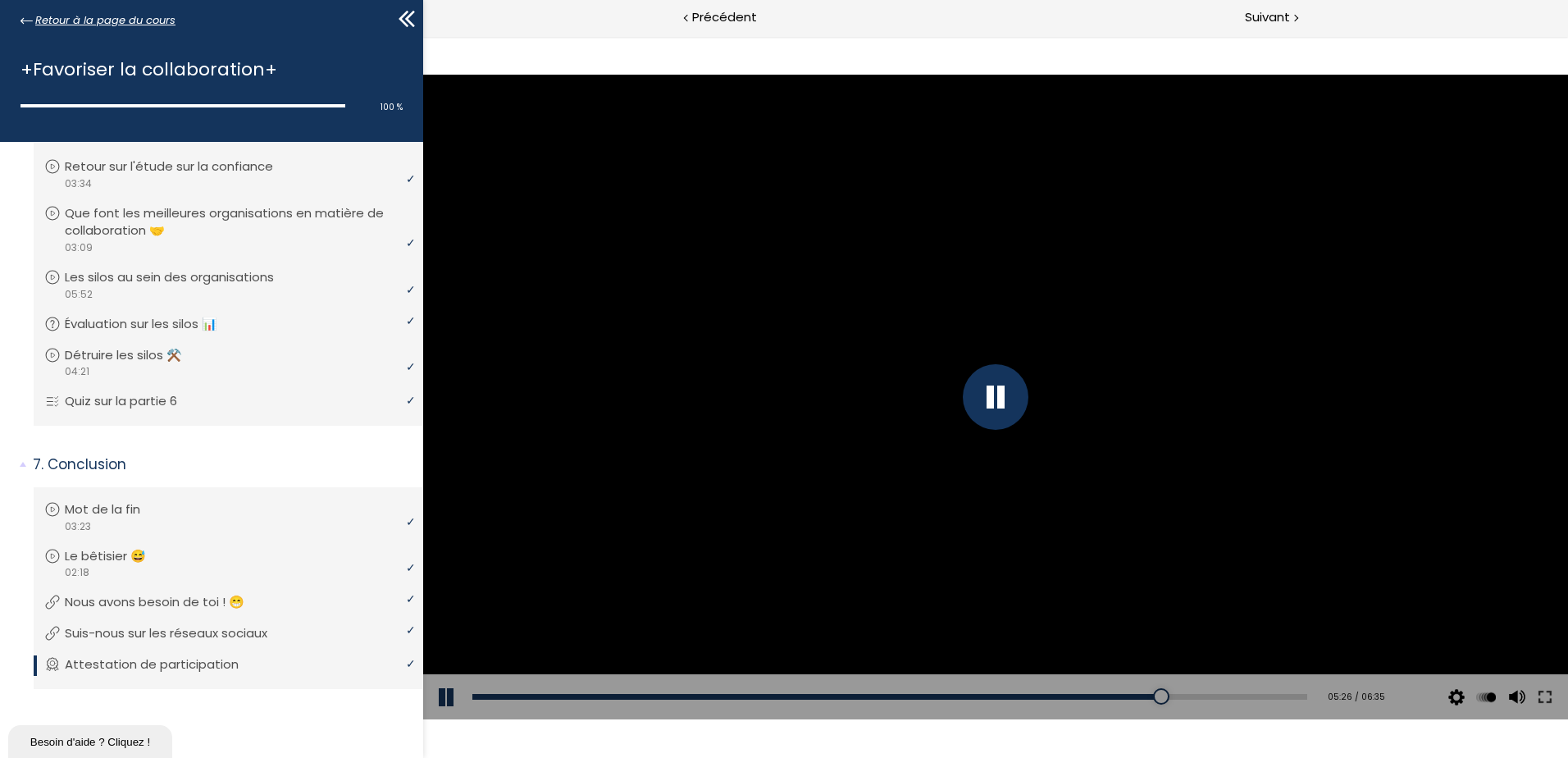
click at [74, 19] on span "Retour à la page du cours" at bounding box center [106, 21] width 140 height 18
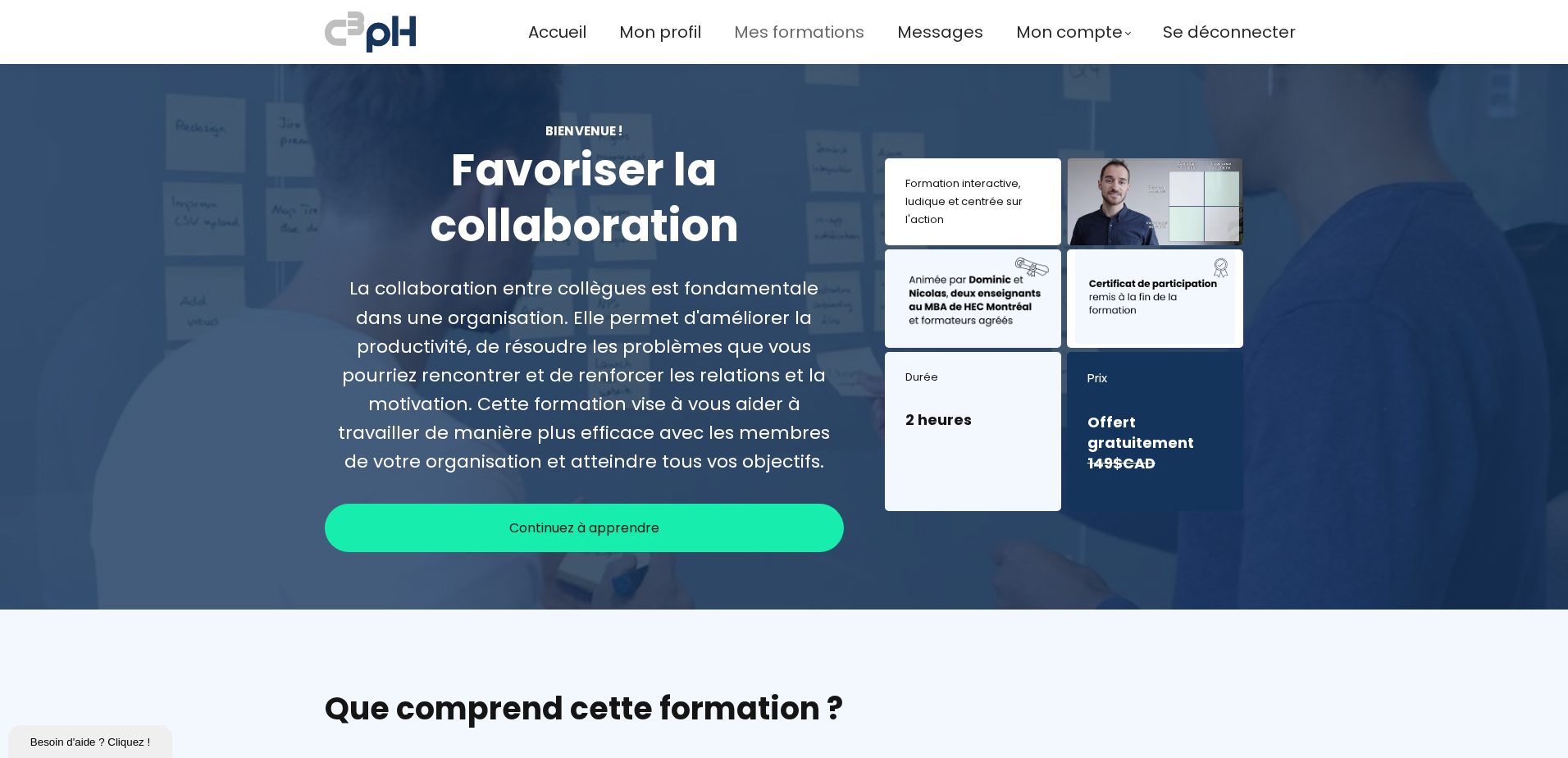
click at [764, 35] on span "Mes formations" at bounding box center [799, 33] width 130 height 27
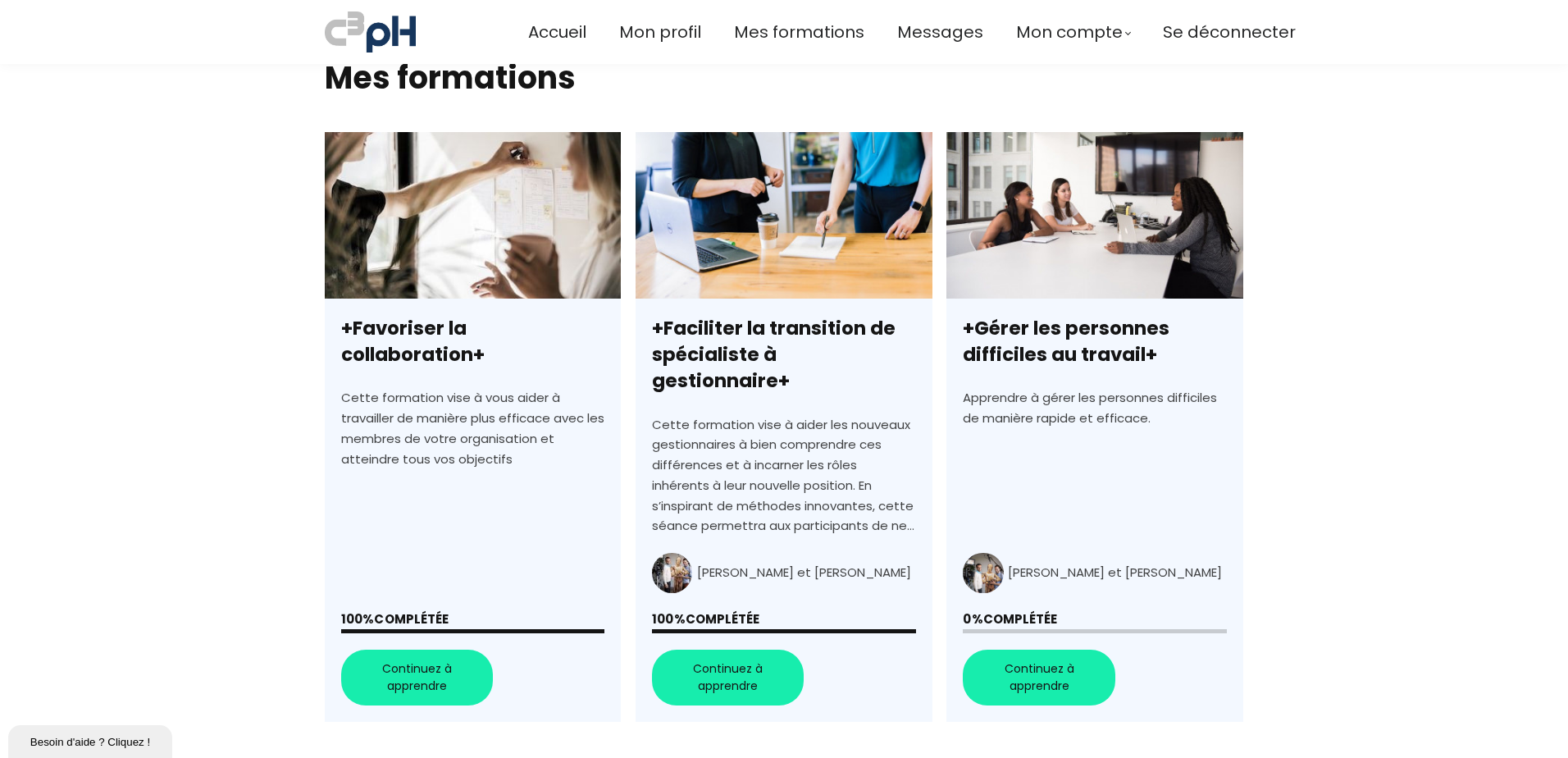
click at [1071, 287] on link "+Gérer les personnes difficiles au travail+" at bounding box center [1095, 427] width 296 height 590
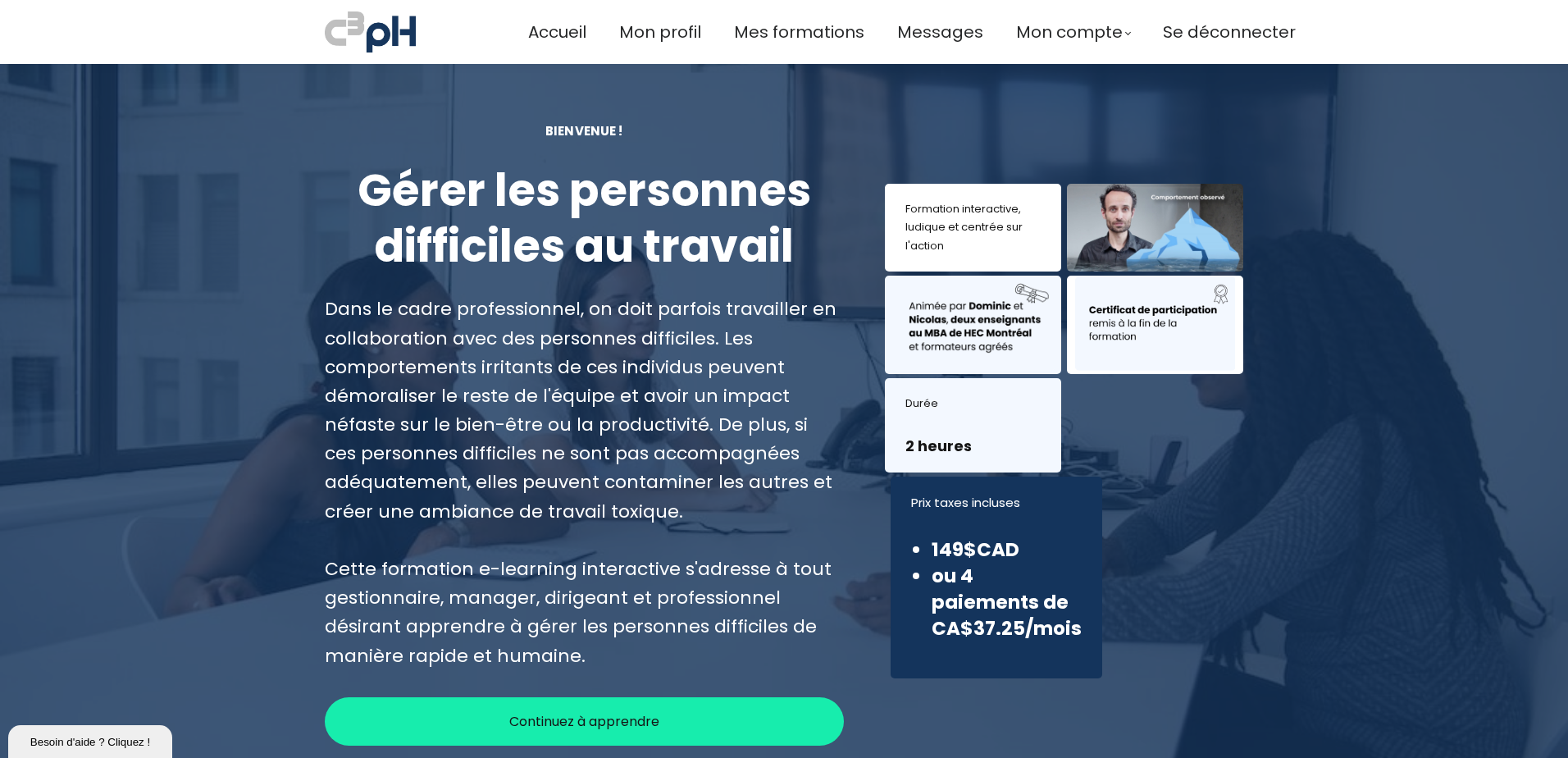
click at [581, 717] on span "Continuez à apprendre" at bounding box center [584, 722] width 150 height 21
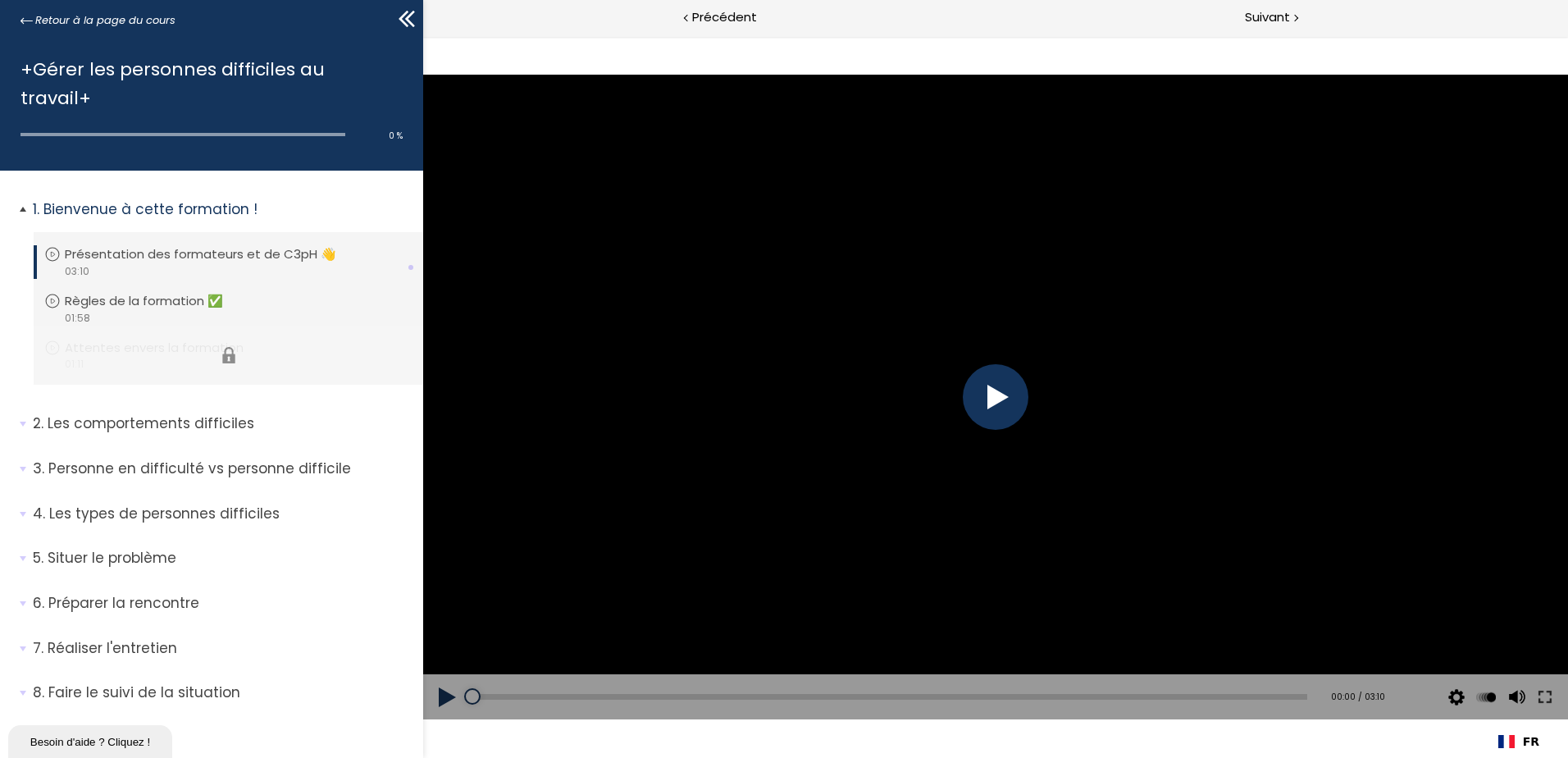
click at [209, 328] on li "Vous devez avoir terminé l'unité (Attentes envers la formation) pour pouvoir co…" at bounding box center [229, 356] width 390 height 60
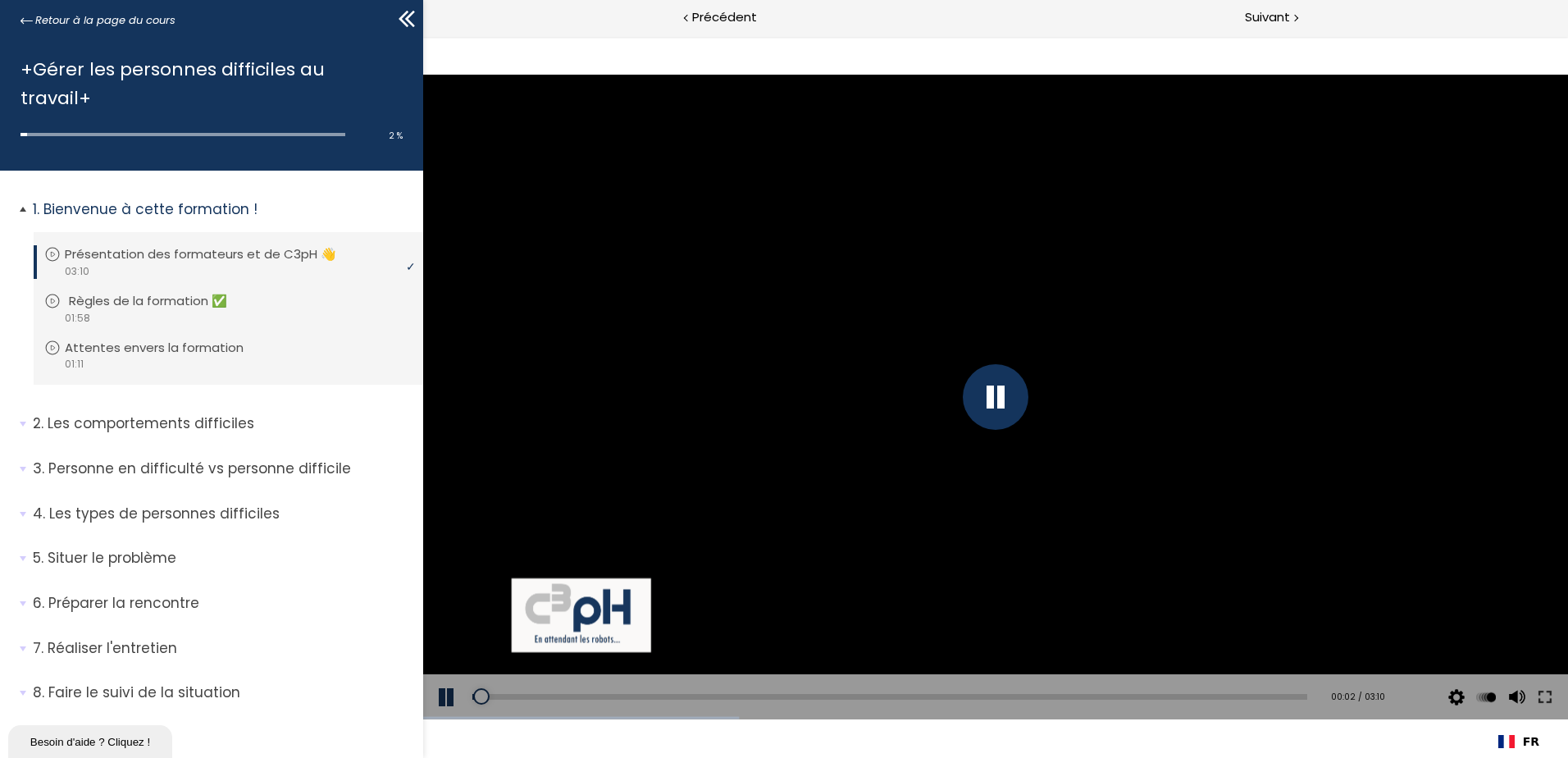
click at [255, 292] on link "Règles de la formation ✅" at bounding box center [227, 302] width 364 height 18
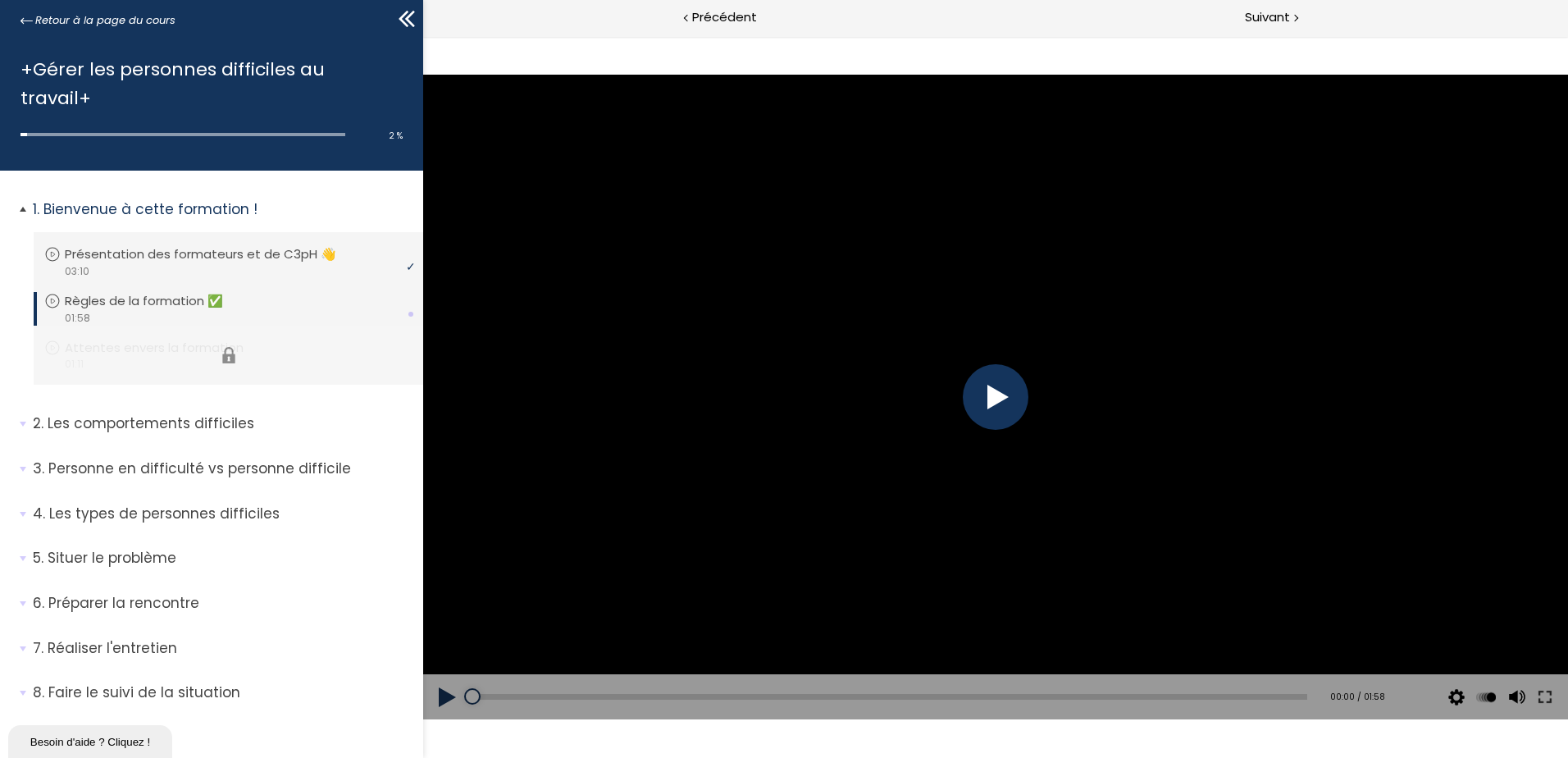
click at [295, 326] on li "Vous devez avoir terminé l'unité (Attentes envers la formation) pour pouvoir co…" at bounding box center [229, 356] width 390 height 60
click at [295, 339] on link "Attentes envers la formation" at bounding box center [227, 348] width 364 height 18
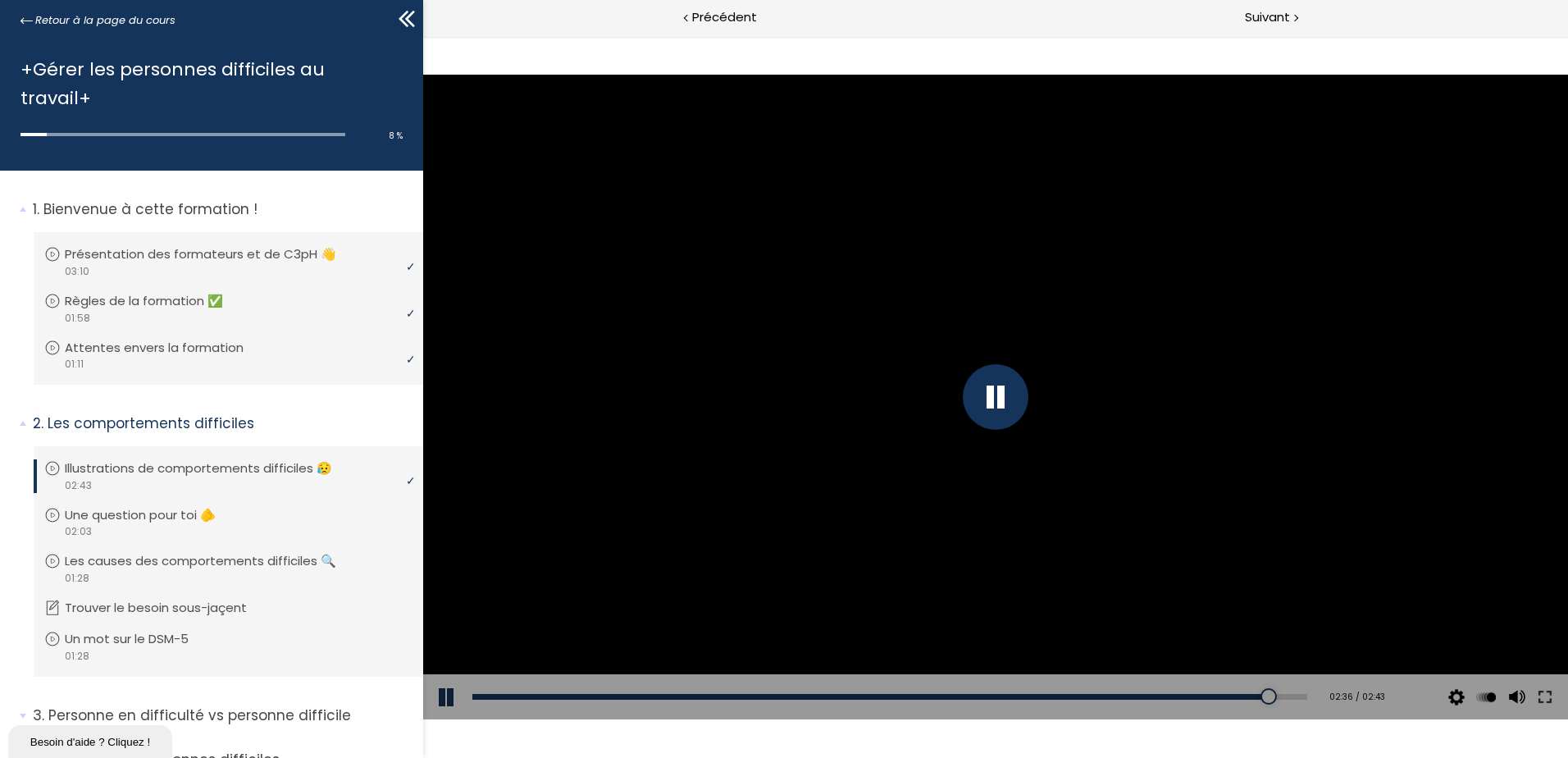
click at [439, 708] on button at bounding box center [448, 697] width 49 height 46
